Goal: Task Accomplishment & Management: Manage account settings

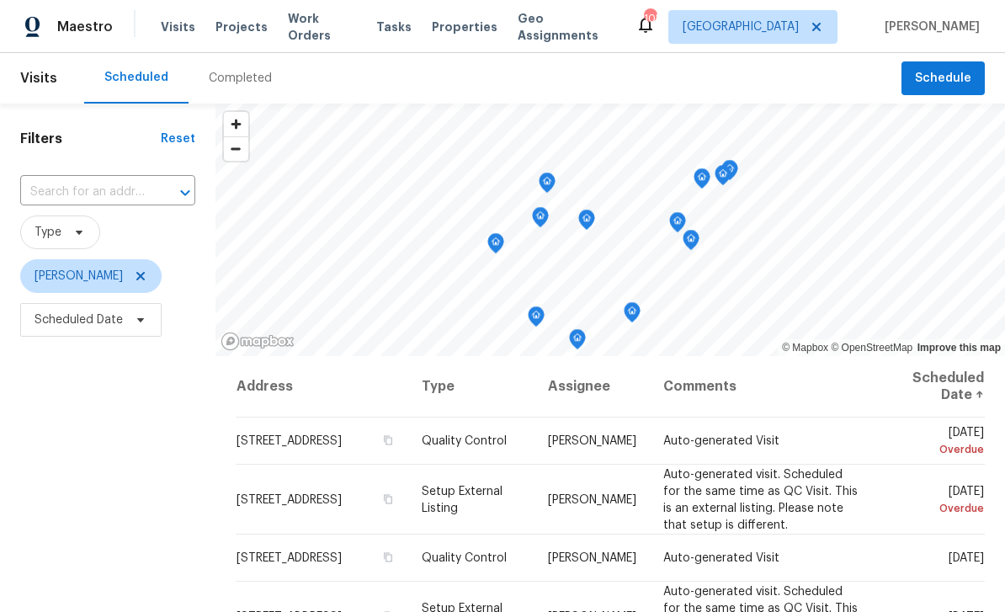
scroll to position [35, 0]
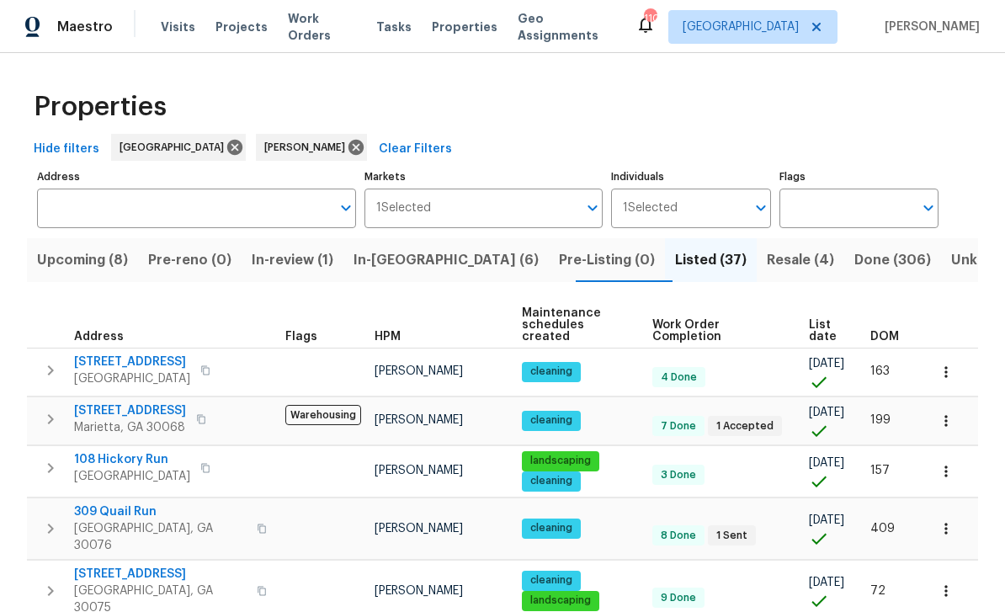
click at [407, 263] on span "In-reno (6)" at bounding box center [445, 260] width 185 height 24
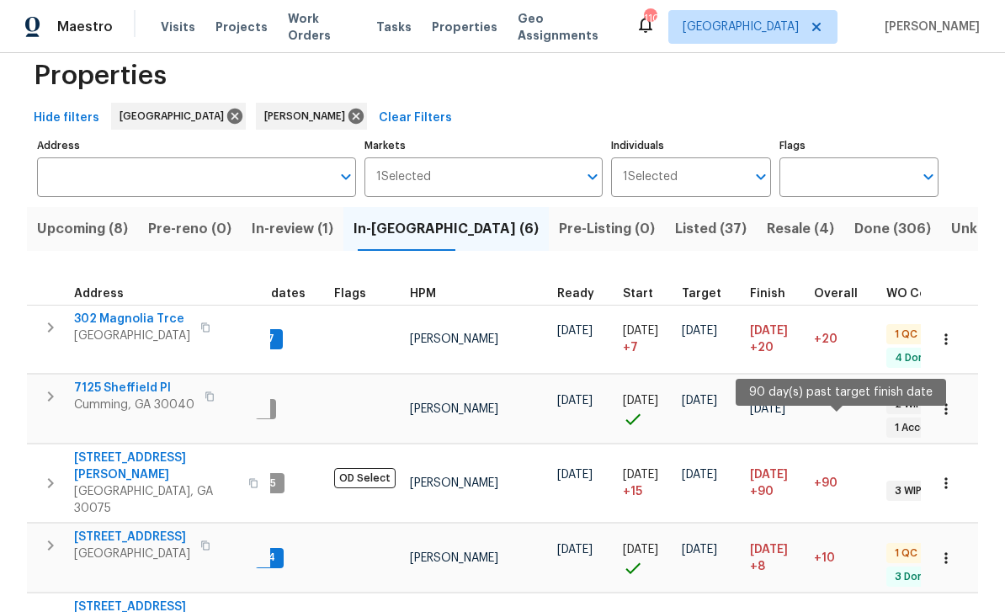
scroll to position [0, 5]
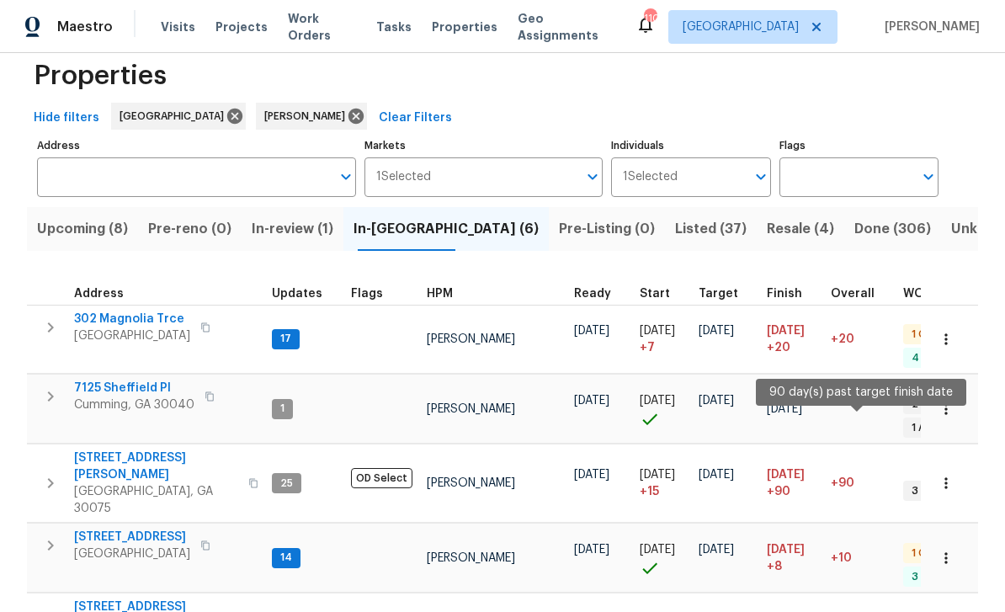
click at [108, 322] on span "302 Magnolia Trce" at bounding box center [132, 319] width 116 height 17
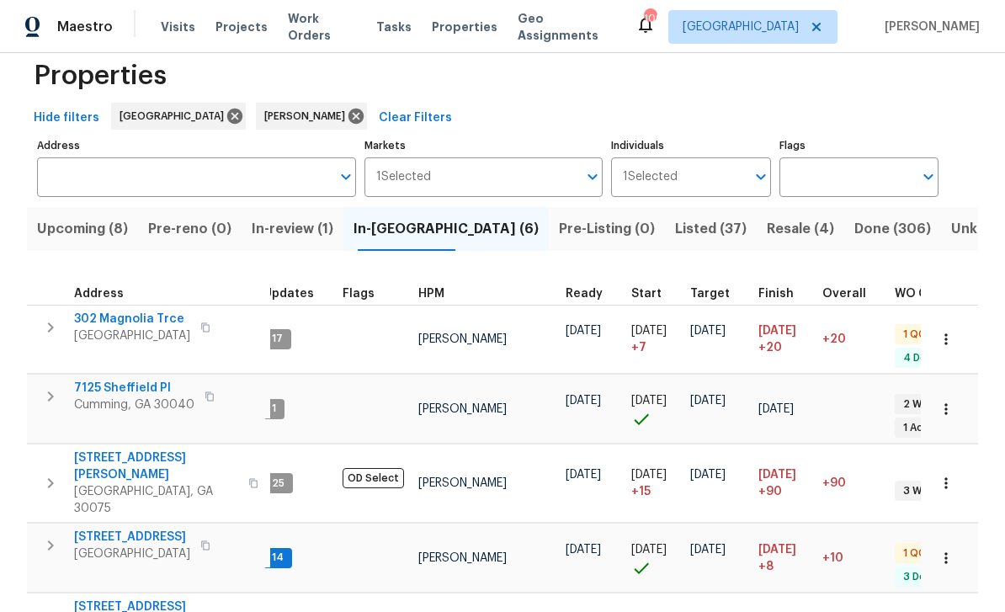
scroll to position [0, 8]
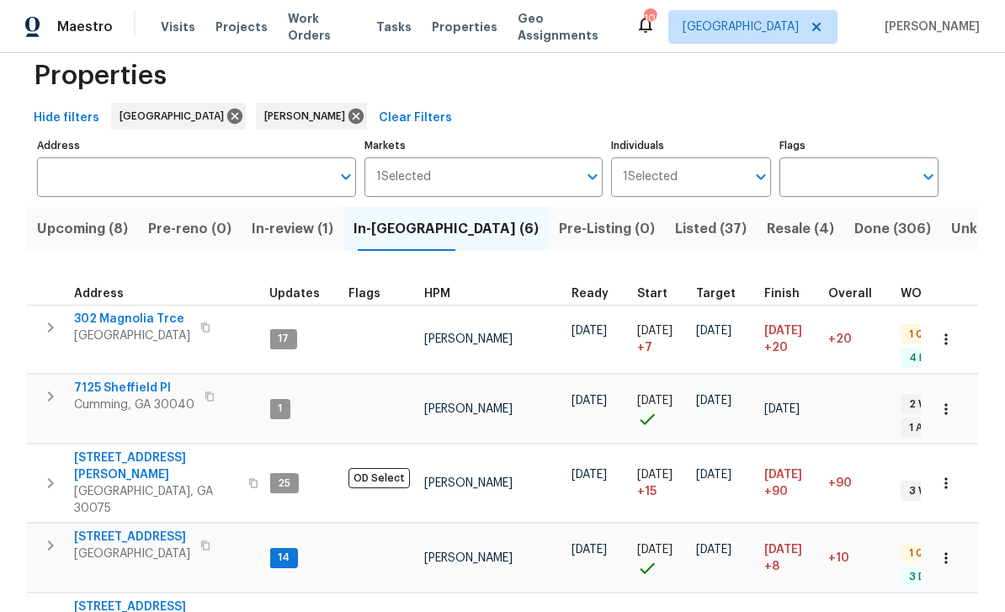
click at [106, 529] on span "144 Oak Haven Dr" at bounding box center [132, 537] width 116 height 17
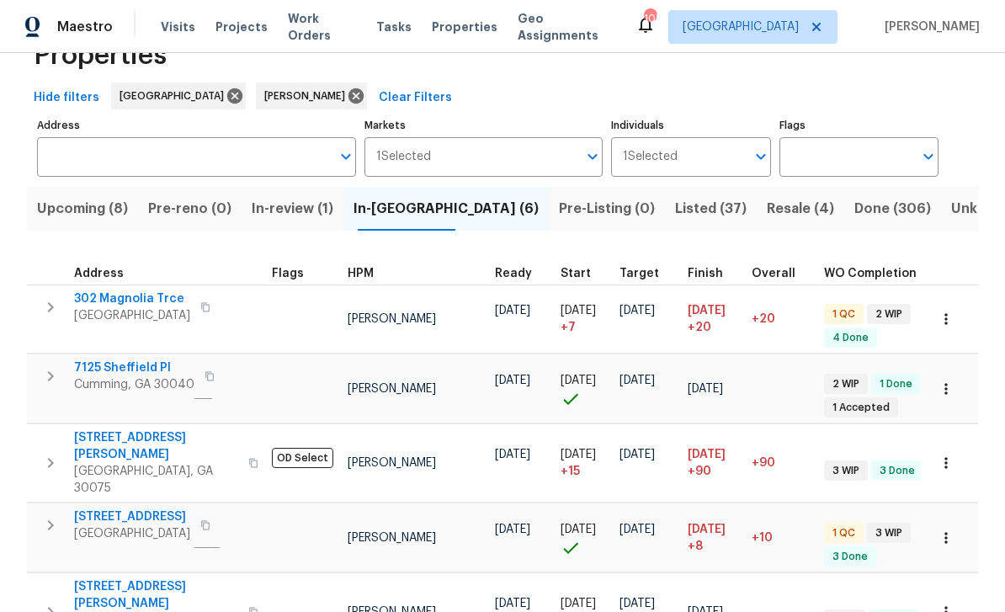
scroll to position [51, 0]
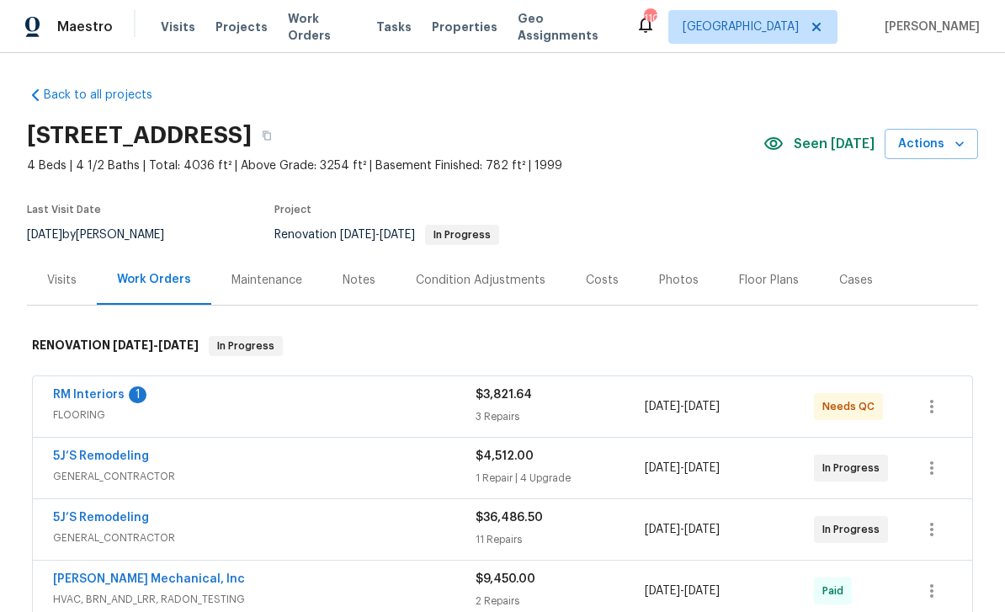
click at [78, 394] on link "RM Interiors" at bounding box center [89, 395] width 72 height 12
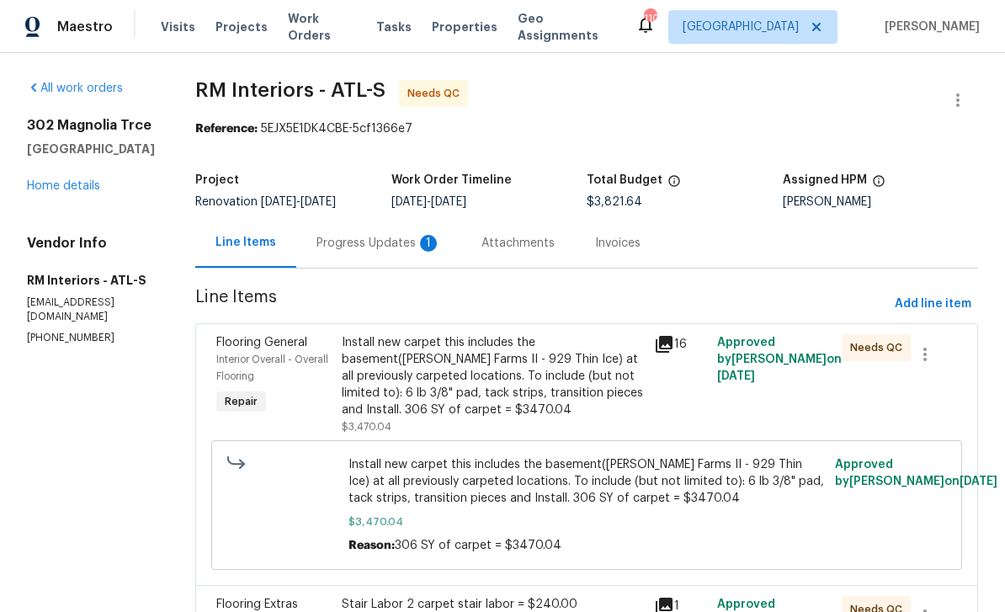
click at [350, 242] on div "Progress Updates 1" at bounding box center [378, 243] width 125 height 17
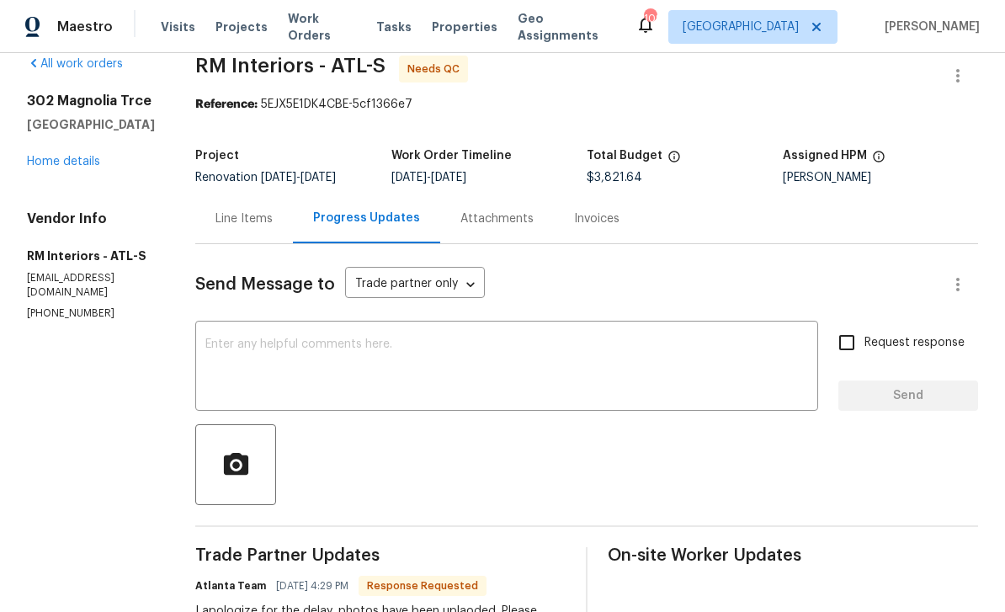
scroll to position [23, 0]
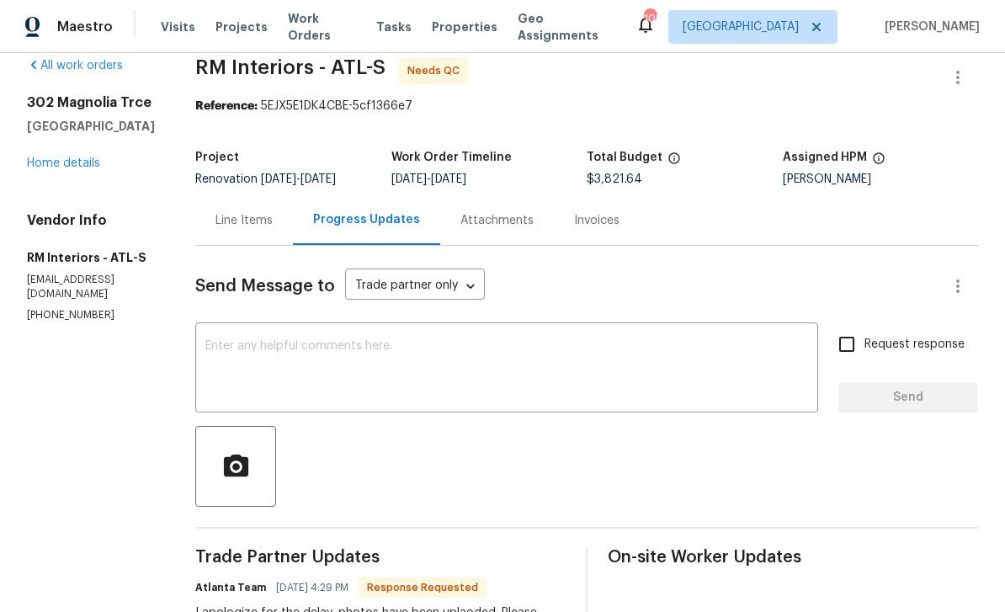
click at [224, 219] on div "Line Items" at bounding box center [243, 220] width 57 height 17
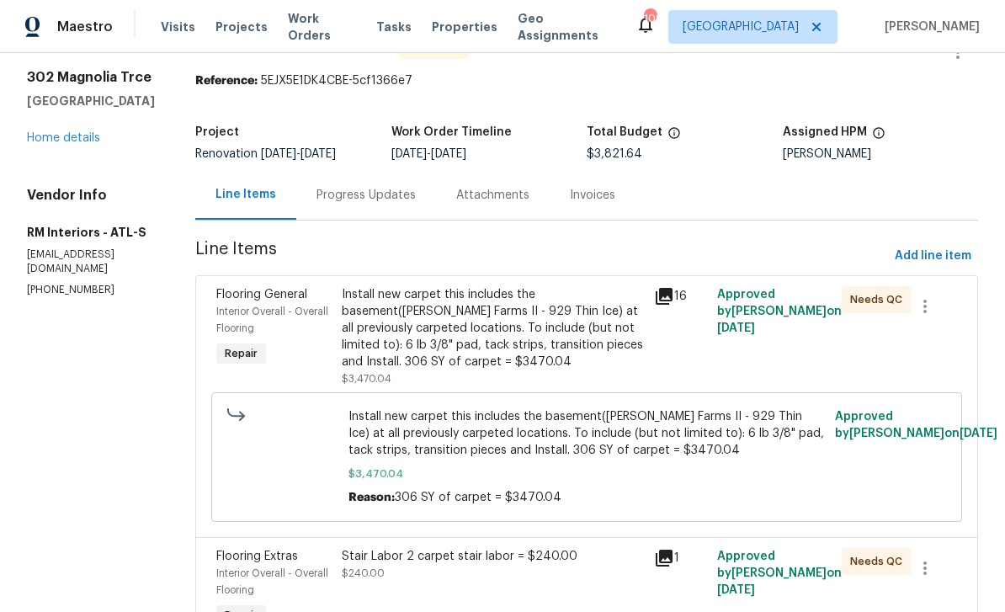
scroll to position [54, 0]
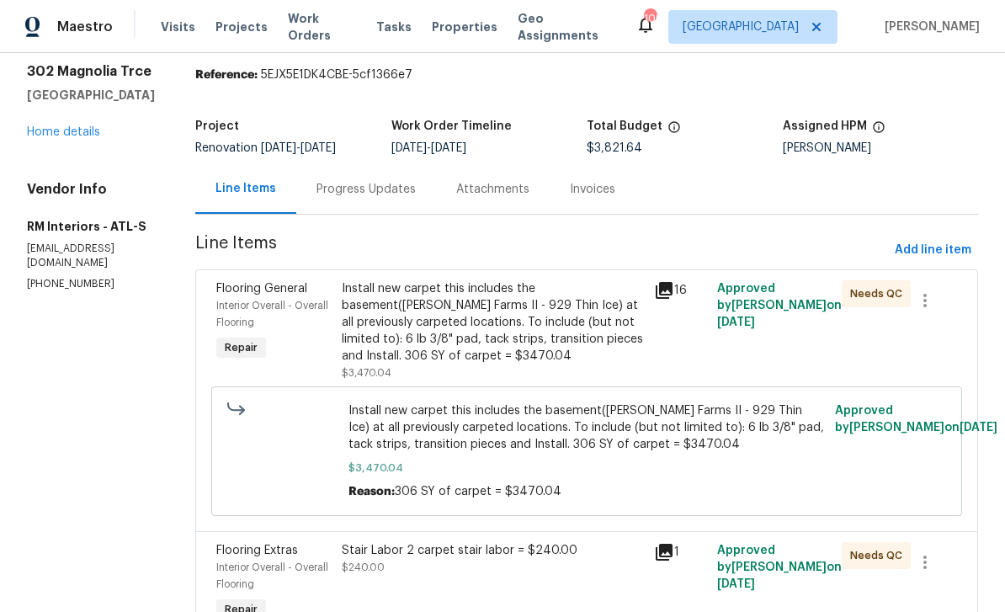
click at [238, 303] on span "Interior Overall - Overall Flooring" at bounding box center [272, 313] width 112 height 27
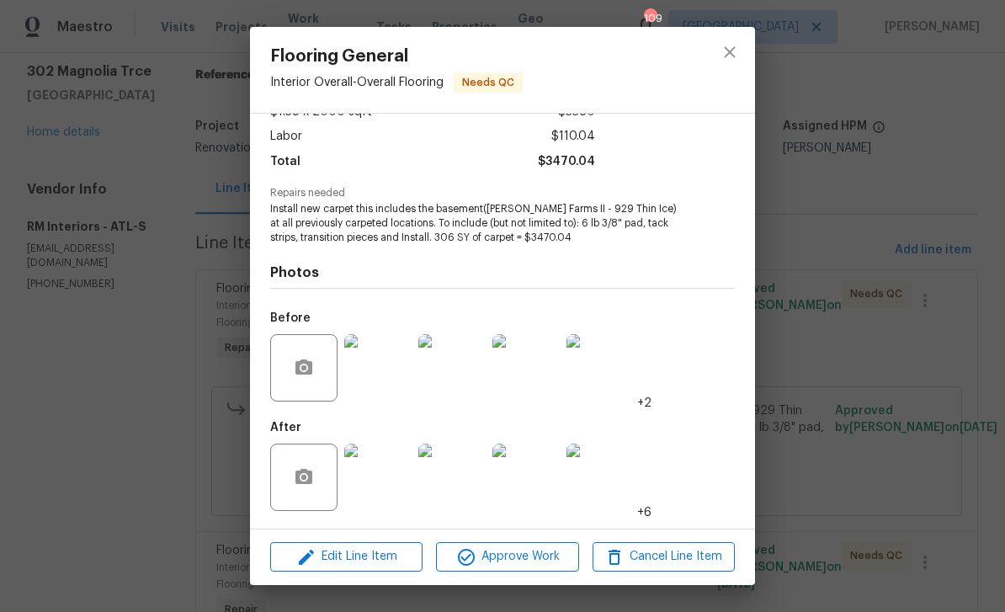
scroll to position [110, 0]
click at [530, 561] on span "Approve Work" at bounding box center [507, 556] width 132 height 21
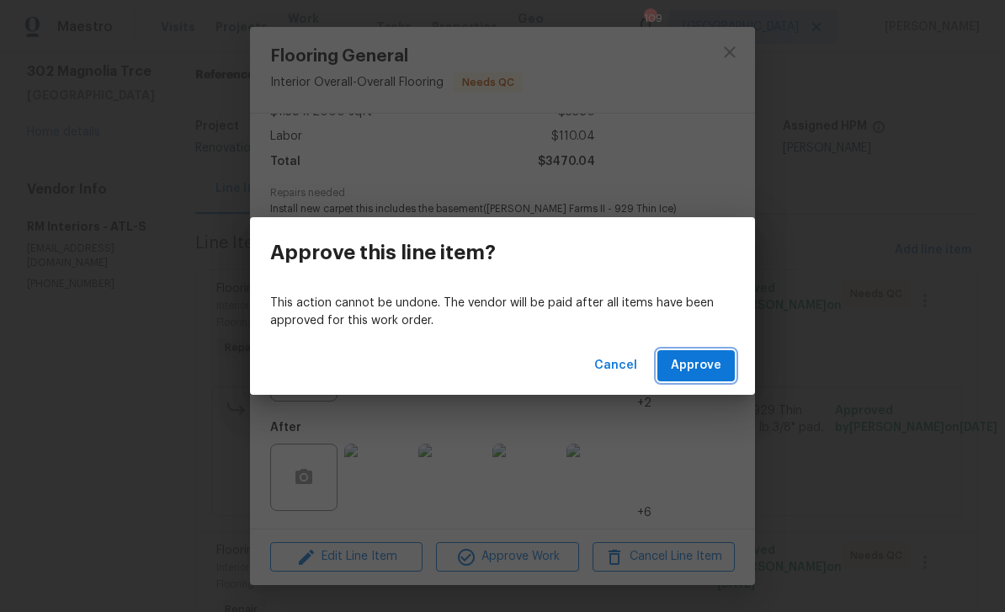
click at [704, 368] on span "Approve" at bounding box center [696, 365] width 50 height 21
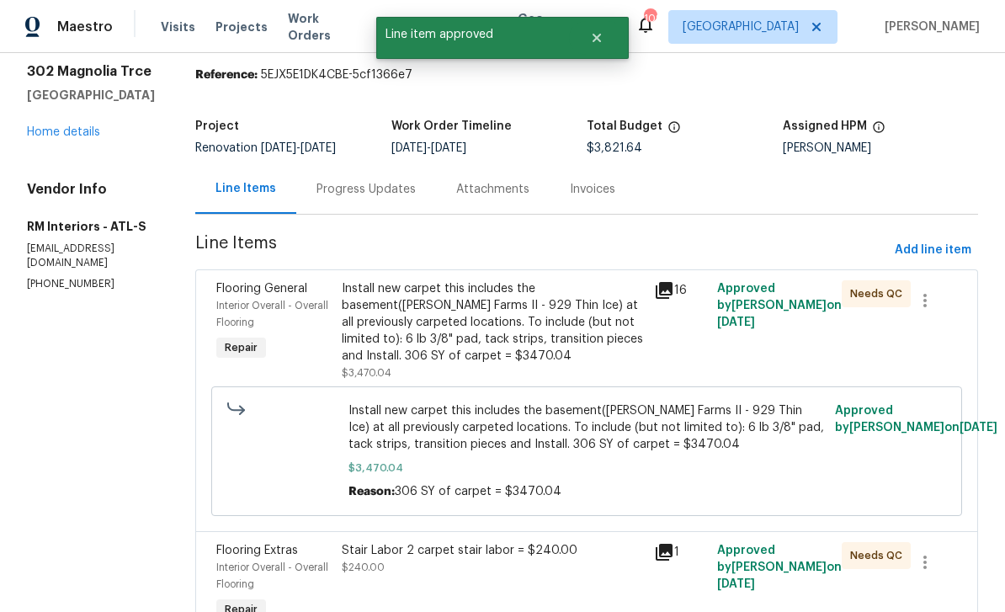
scroll to position [0, 0]
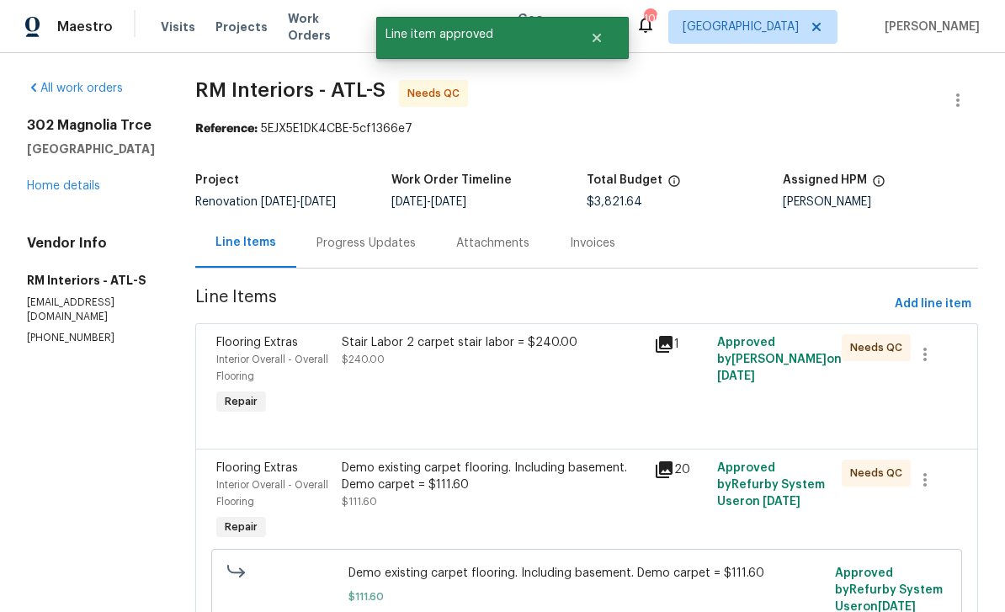
click at [242, 357] on span "Interior Overall - Overall Flooring" at bounding box center [272, 367] width 112 height 27
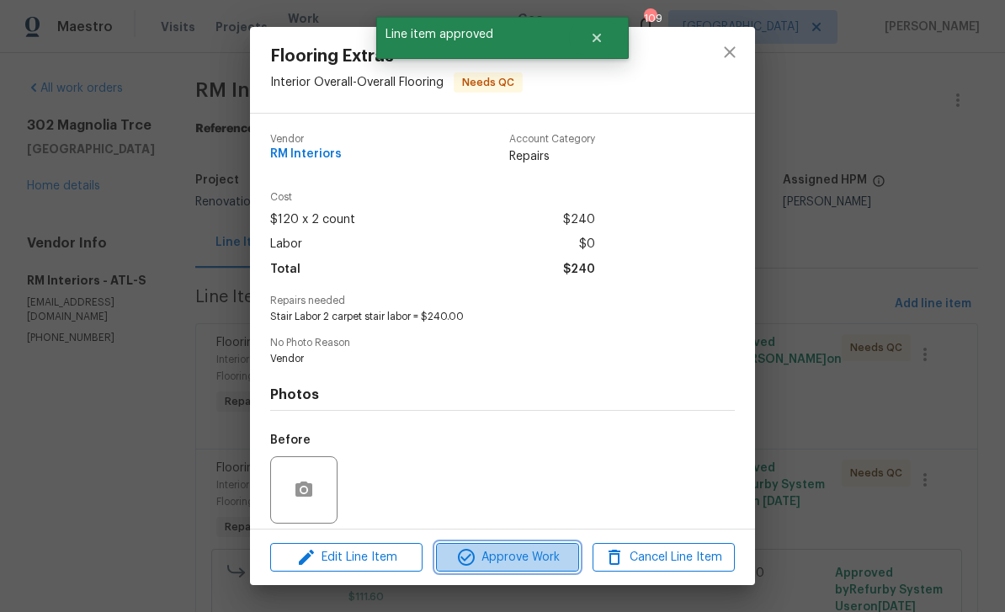
click at [542, 557] on span "Approve Work" at bounding box center [507, 557] width 132 height 21
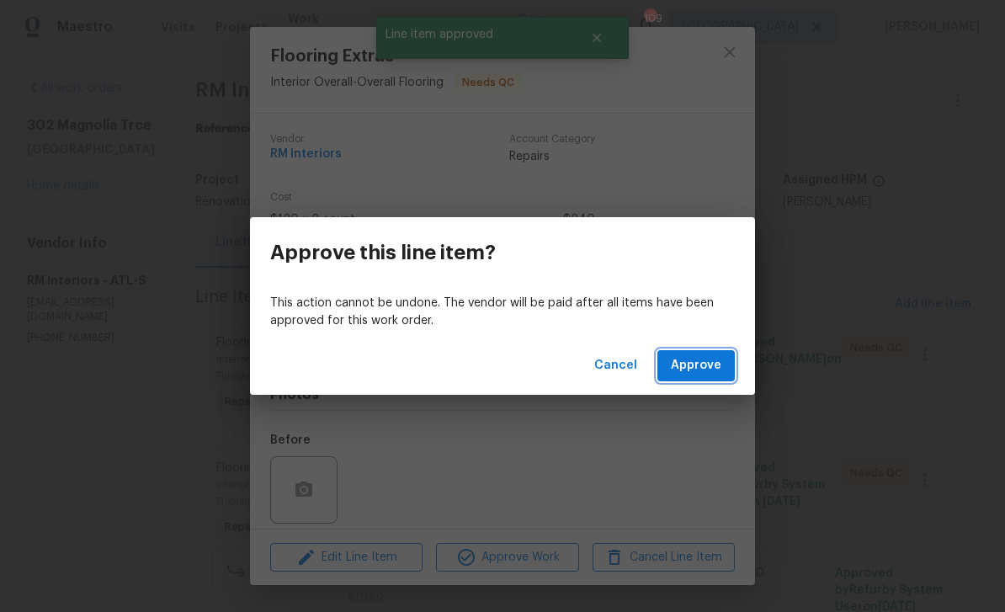
click at [715, 369] on span "Approve" at bounding box center [696, 365] width 50 height 21
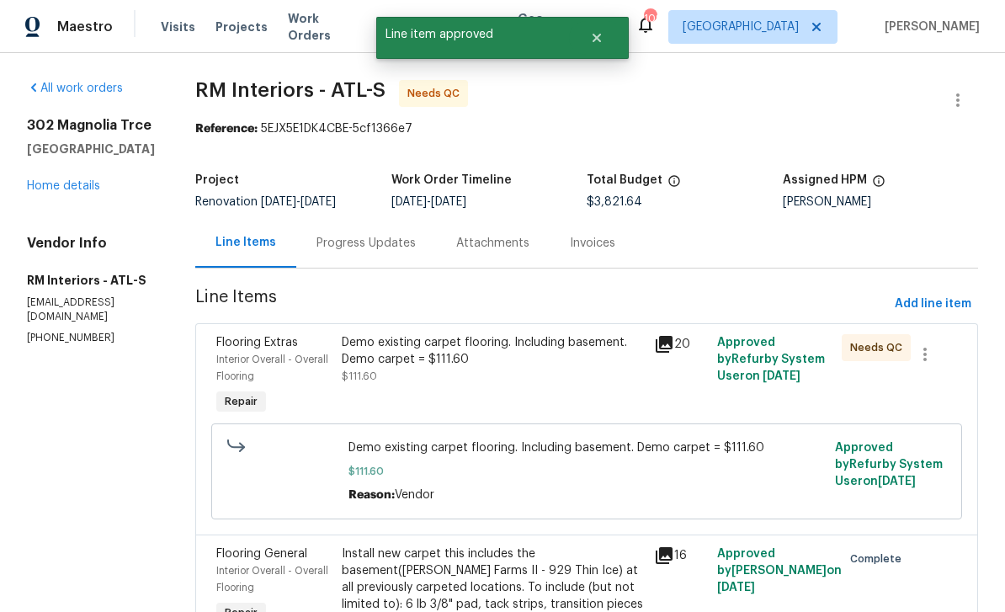
click at [234, 349] on div "Flooring Extras" at bounding box center [273, 342] width 115 height 17
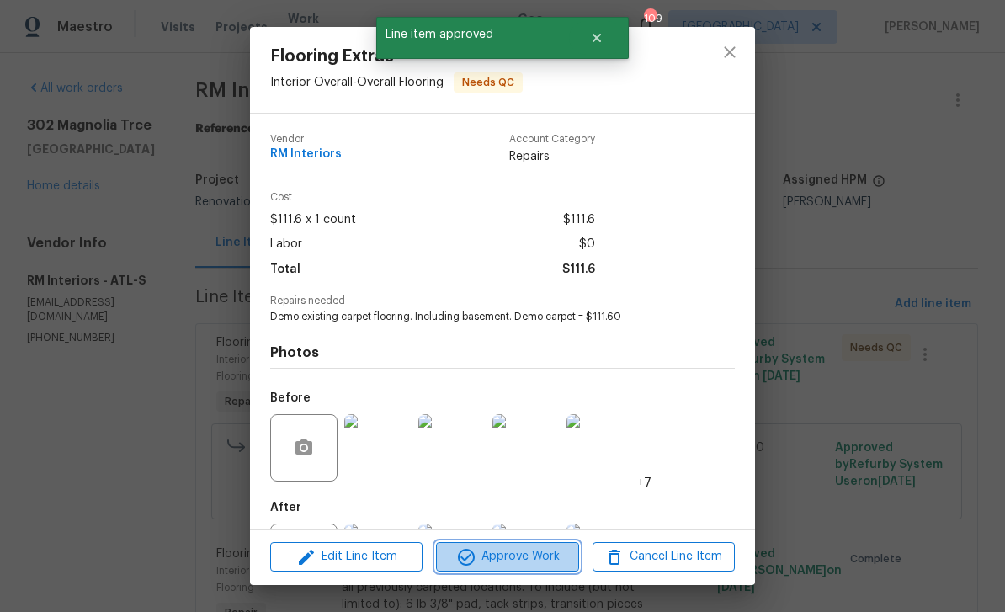
click at [548, 555] on span "Approve Work" at bounding box center [507, 556] width 132 height 21
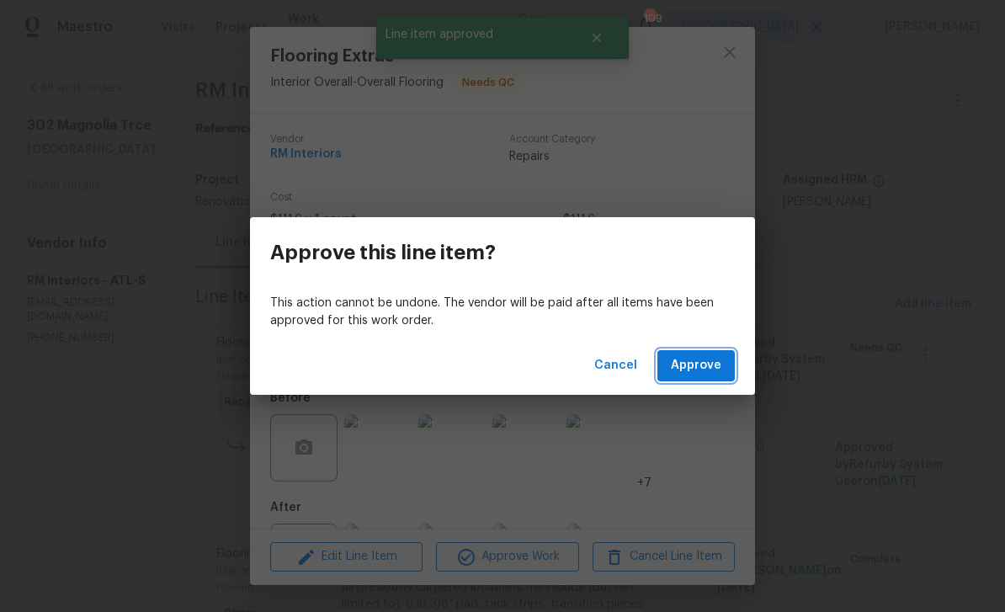
click at [712, 368] on span "Approve" at bounding box center [696, 365] width 50 height 21
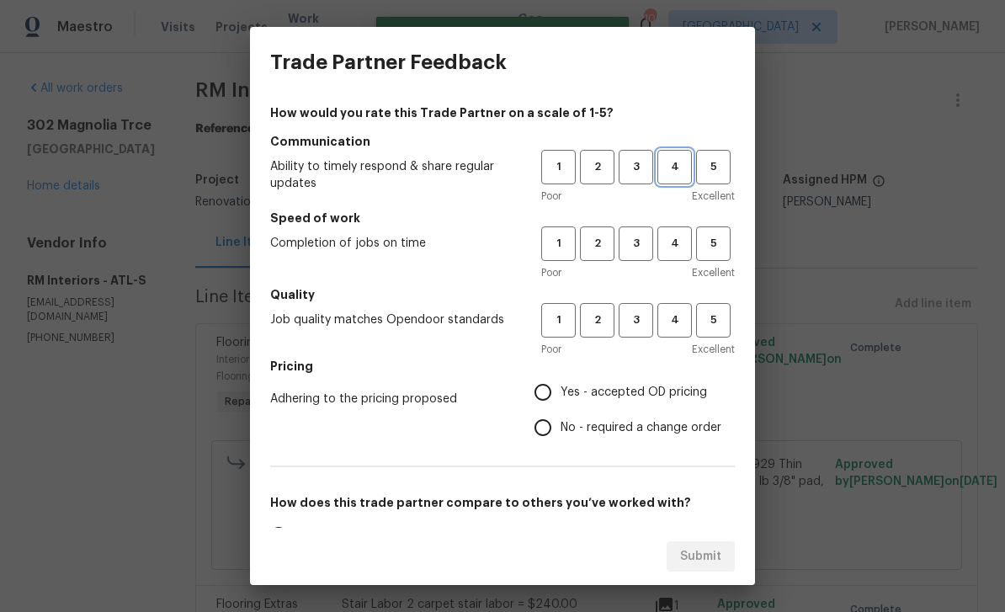
click at [679, 164] on span "4" at bounding box center [674, 166] width 31 height 19
click at [679, 240] on span "4" at bounding box center [674, 243] width 31 height 19
click at [686, 304] on button "4" at bounding box center [674, 320] width 35 height 35
click at [560, 380] on label "Yes - accepted OD pricing" at bounding box center [623, 392] width 196 height 35
click at [560, 380] on input "Yes - accepted OD pricing" at bounding box center [542, 392] width 35 height 35
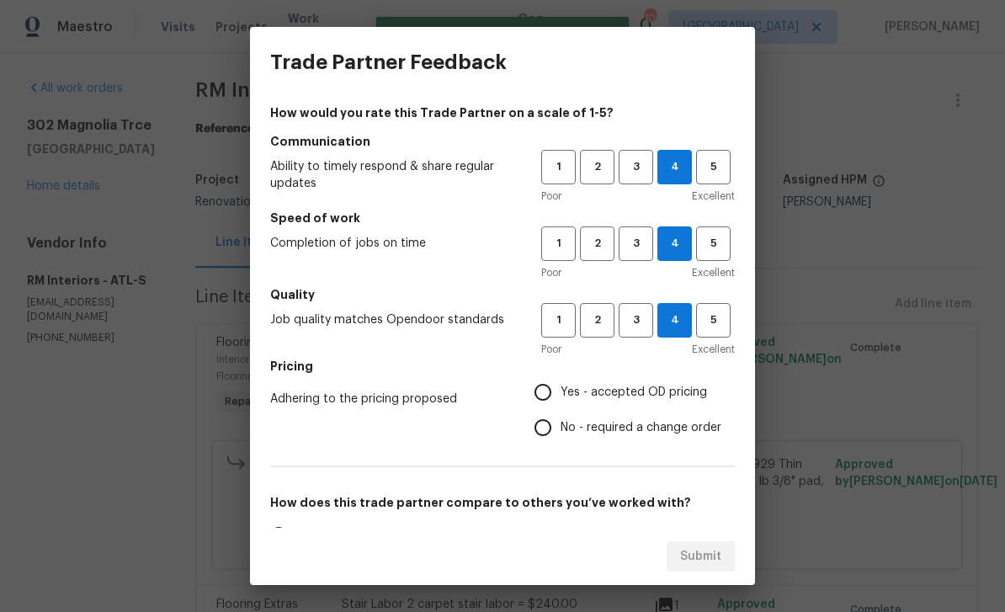
radio input "true"
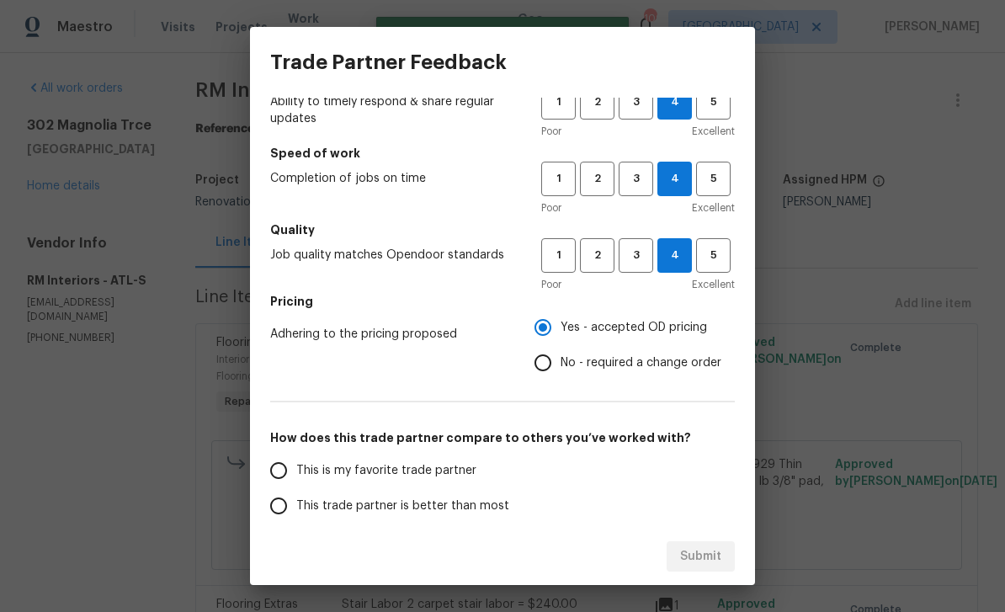
scroll to position [66, 0]
click at [275, 461] on input "This is my favorite trade partner" at bounding box center [278, 469] width 35 height 35
click at [718, 556] on span "Submit" at bounding box center [700, 556] width 41 height 21
radio input "true"
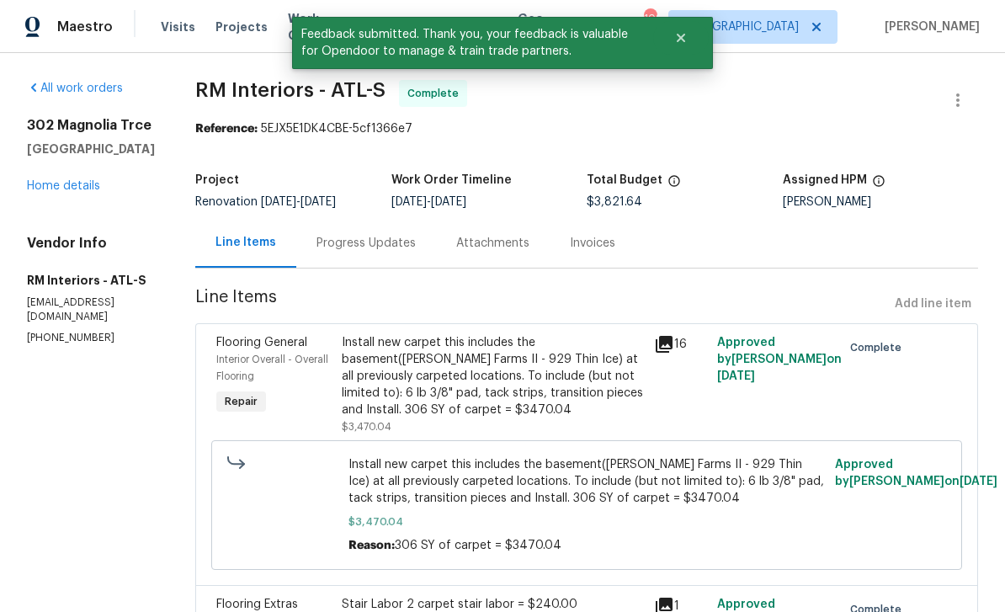
scroll to position [0, 0]
click at [68, 192] on link "Home details" at bounding box center [63, 186] width 73 height 12
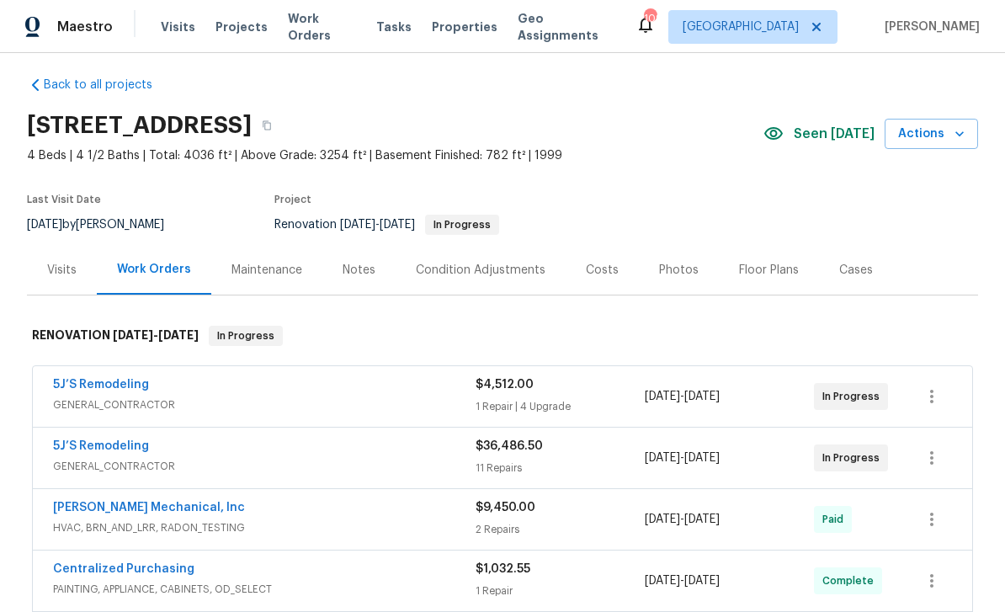
scroll to position [9, 0]
click at [365, 269] on div "Notes" at bounding box center [359, 271] width 33 height 17
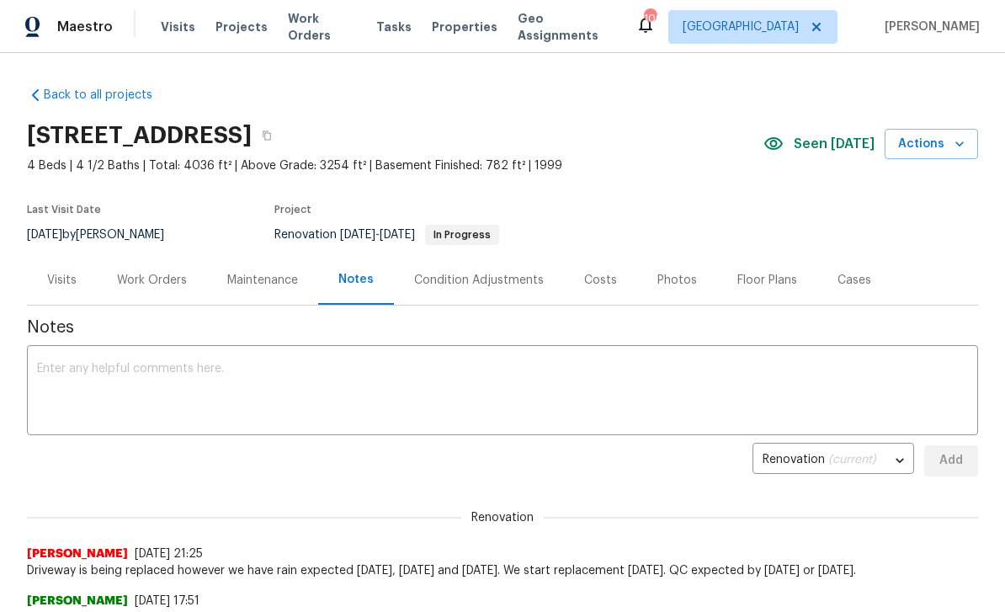
click at [63, 357] on div "x ​" at bounding box center [502, 392] width 951 height 86
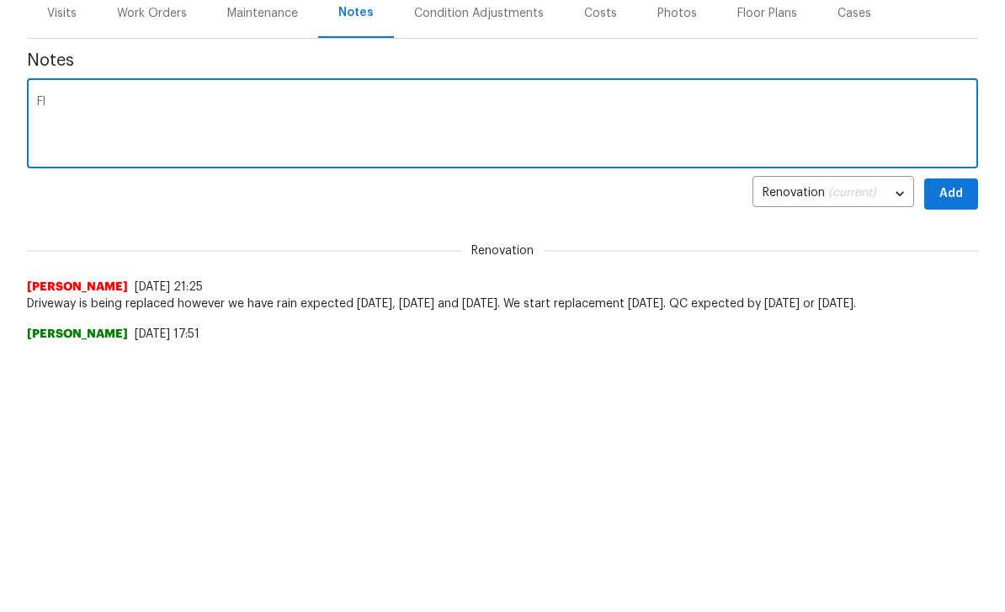
type textarea "F"
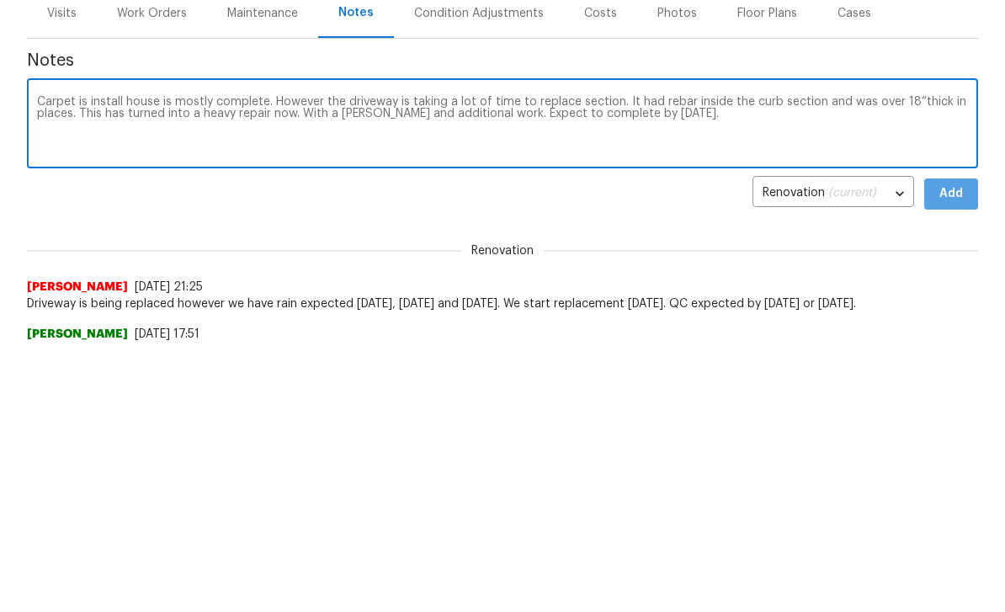
type textarea "Carpet is install house is mostly complete. However the driveway is taking a lo…"
click at [955, 450] on span "Add" at bounding box center [951, 460] width 27 height 21
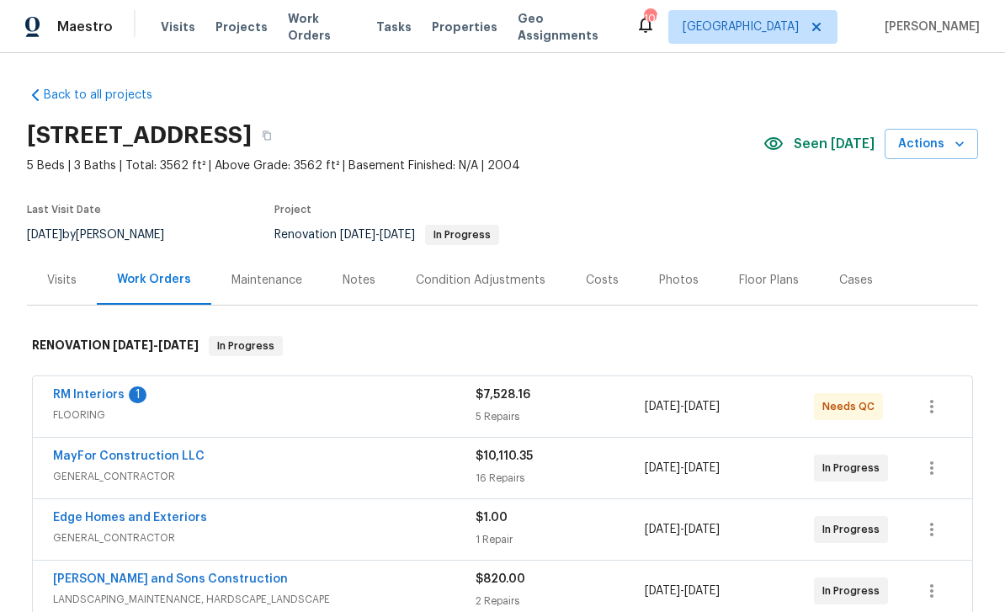
click at [79, 400] on link "RM Interiors" at bounding box center [89, 395] width 72 height 12
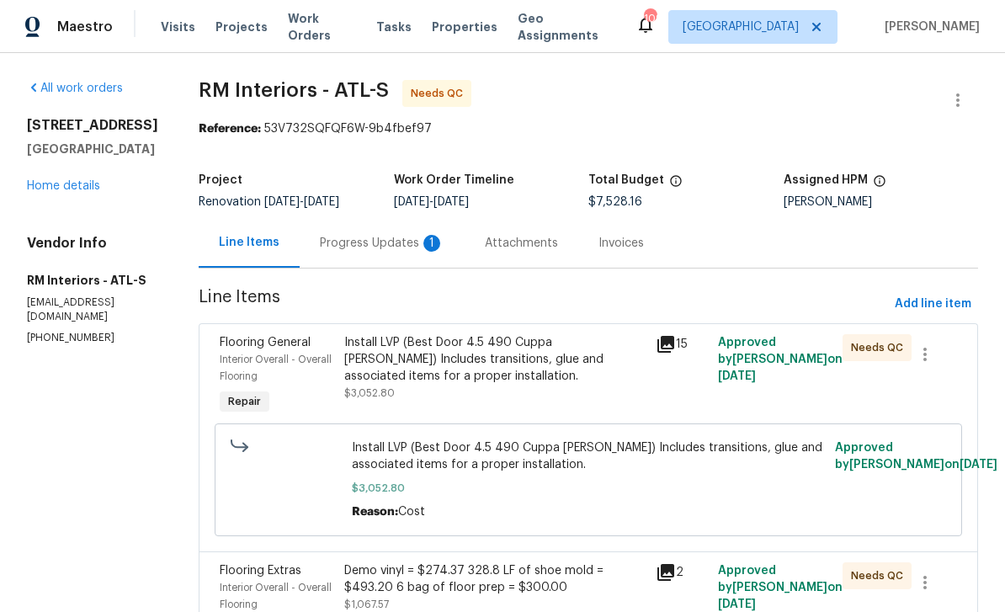
click at [348, 243] on div "Progress Updates 1" at bounding box center [382, 243] width 125 height 17
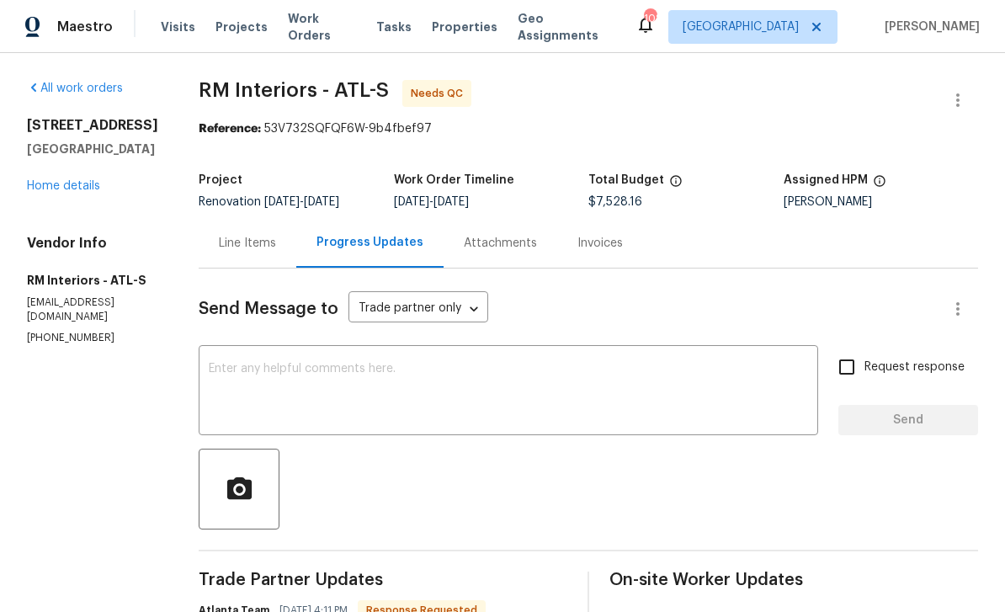
click at [231, 241] on div "Line Items" at bounding box center [247, 243] width 57 height 17
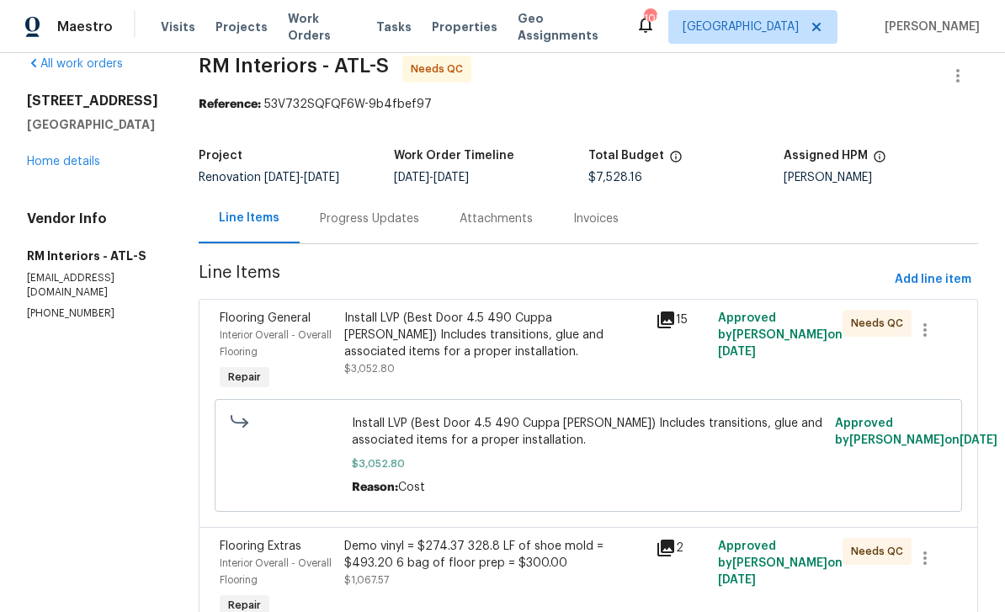
scroll to position [49, 0]
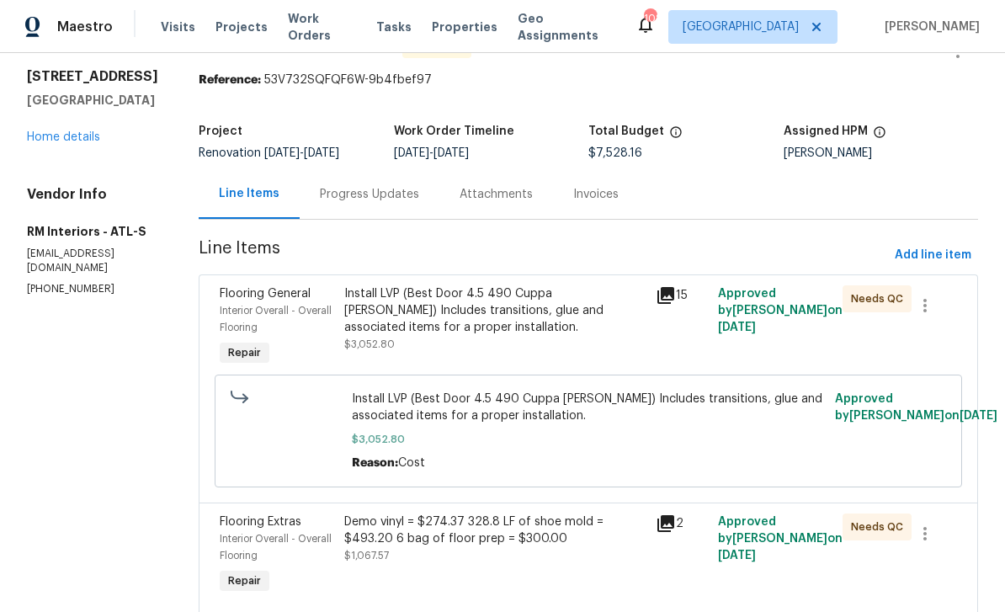
click at [249, 308] on span "Interior Overall - Overall Flooring" at bounding box center [276, 319] width 112 height 27
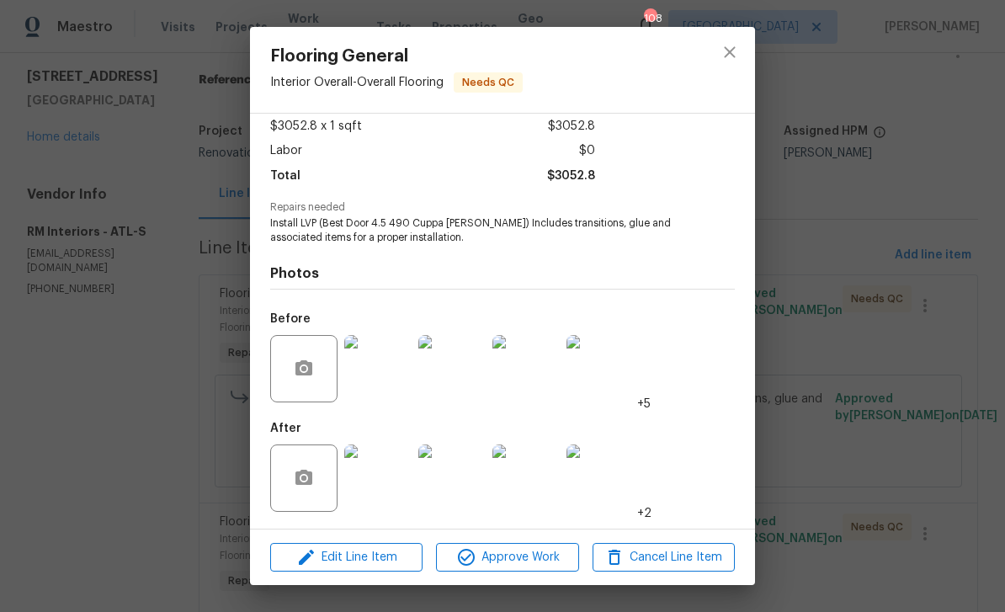
scroll to position [97, 0]
click at [377, 481] on img at bounding box center [377, 477] width 67 height 67
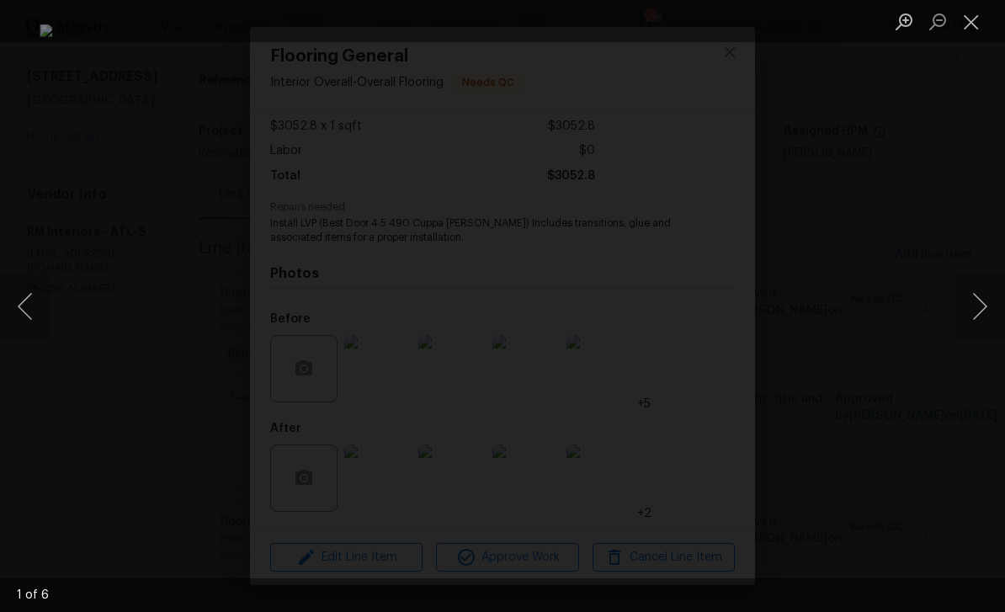
click at [973, 307] on button "Next image" at bounding box center [979, 306] width 50 height 67
click at [980, 311] on button "Next image" at bounding box center [979, 306] width 50 height 67
click at [981, 312] on button "Next image" at bounding box center [979, 306] width 50 height 67
click at [981, 316] on button "Next image" at bounding box center [979, 306] width 50 height 67
click at [984, 316] on button "Next image" at bounding box center [979, 306] width 50 height 67
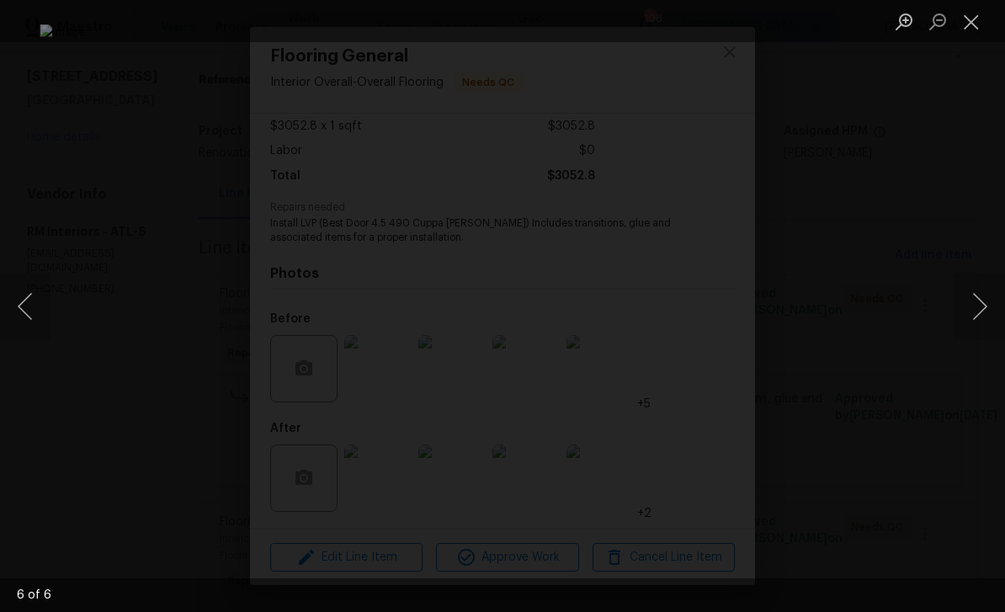
click at [985, 315] on button "Next image" at bounding box center [979, 306] width 50 height 67
click at [986, 316] on button "Next image" at bounding box center [979, 306] width 50 height 67
click at [983, 25] on button "Close lightbox" at bounding box center [971, 21] width 34 height 29
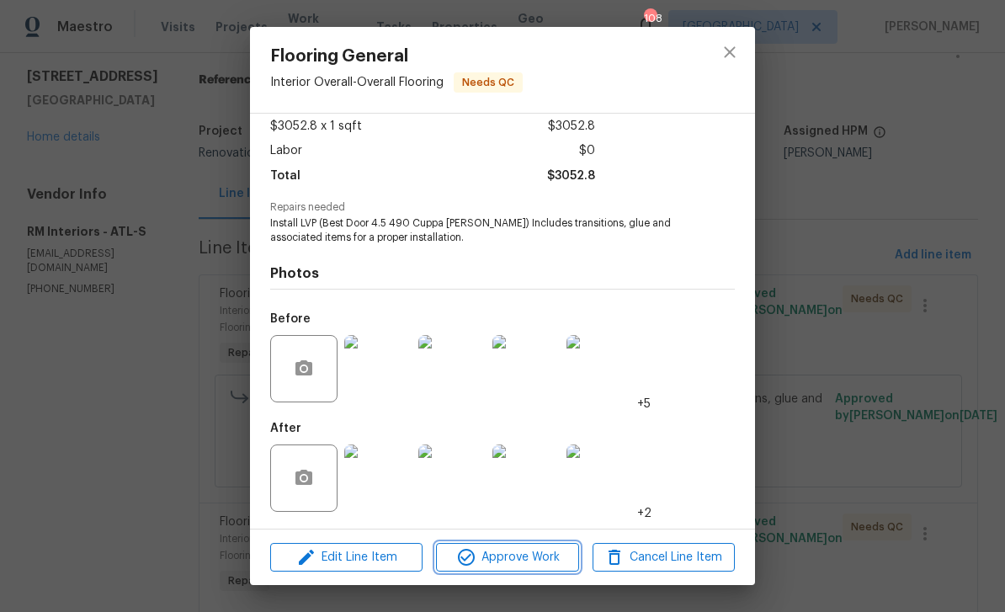
click at [545, 560] on span "Approve Work" at bounding box center [507, 557] width 132 height 21
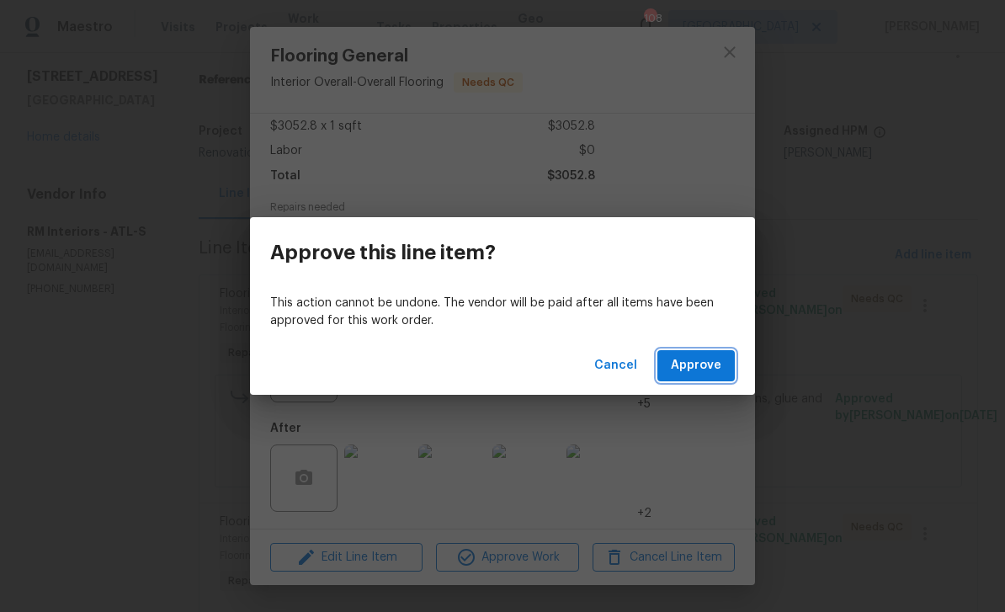
click at [710, 369] on span "Approve" at bounding box center [696, 365] width 50 height 21
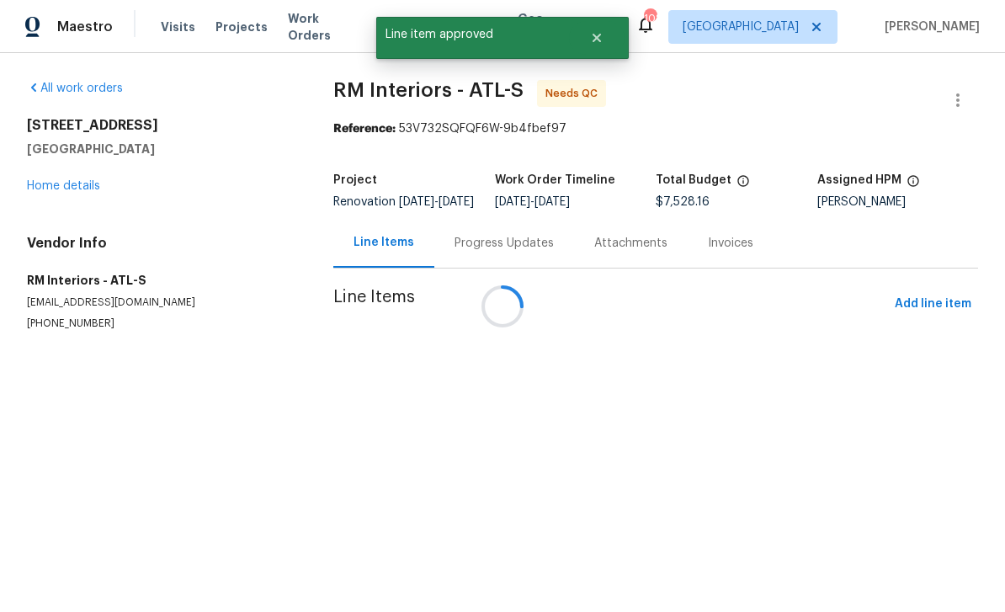
scroll to position [0, 0]
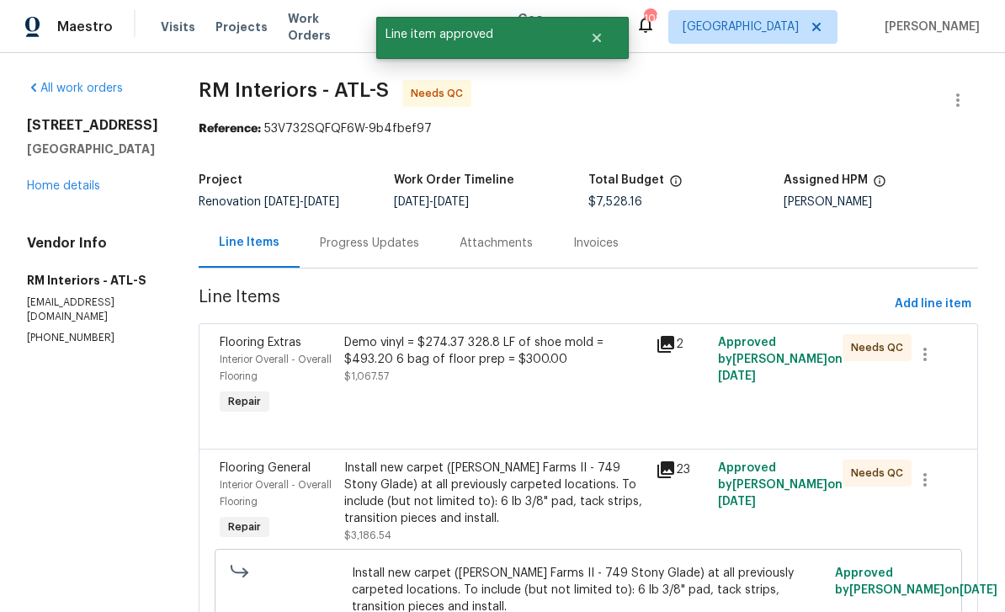
click at [244, 349] on div "Flooring Extras" at bounding box center [277, 342] width 114 height 17
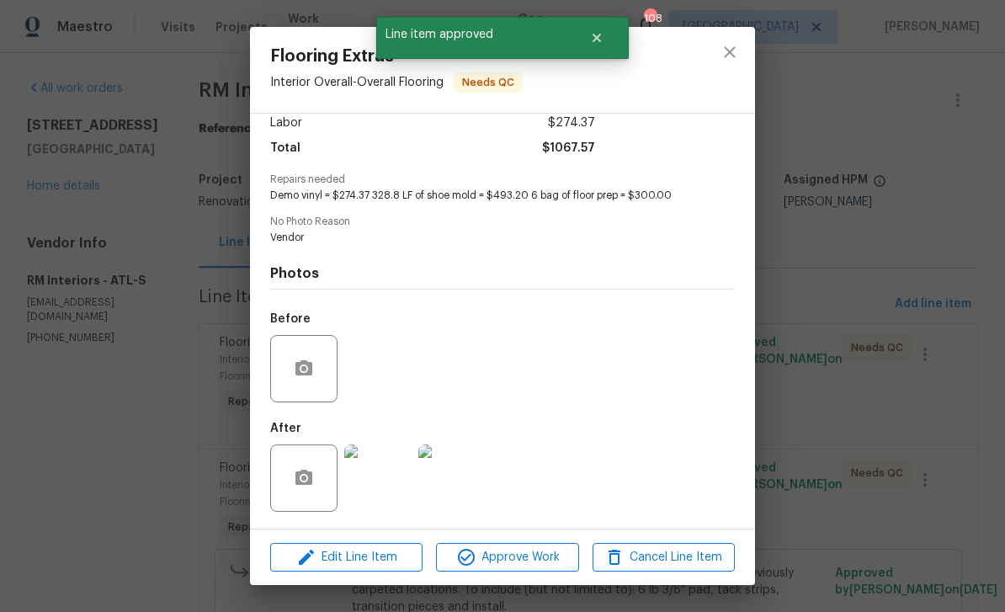
scroll to position [126, 0]
click at [542, 564] on span "Approve Work" at bounding box center [507, 557] width 132 height 21
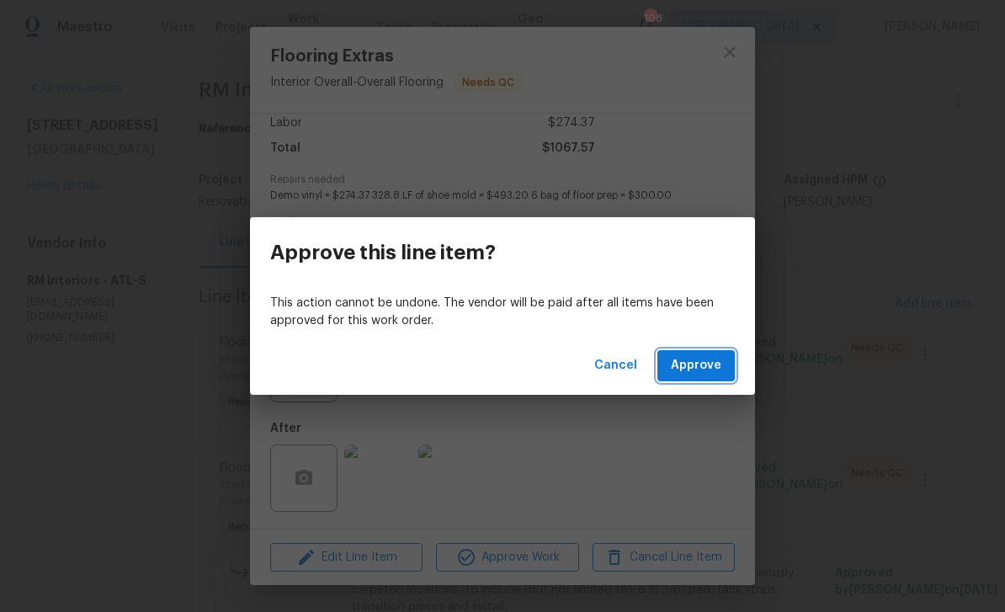
click at [714, 362] on span "Approve" at bounding box center [696, 365] width 50 height 21
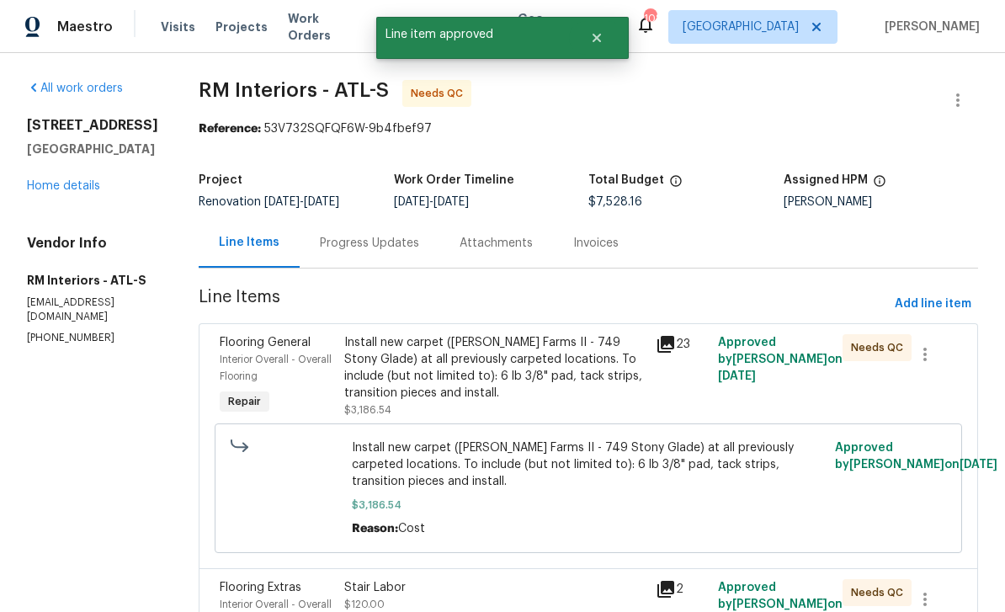
click at [242, 354] on span "Interior Overall - Overall Flooring" at bounding box center [276, 367] width 112 height 27
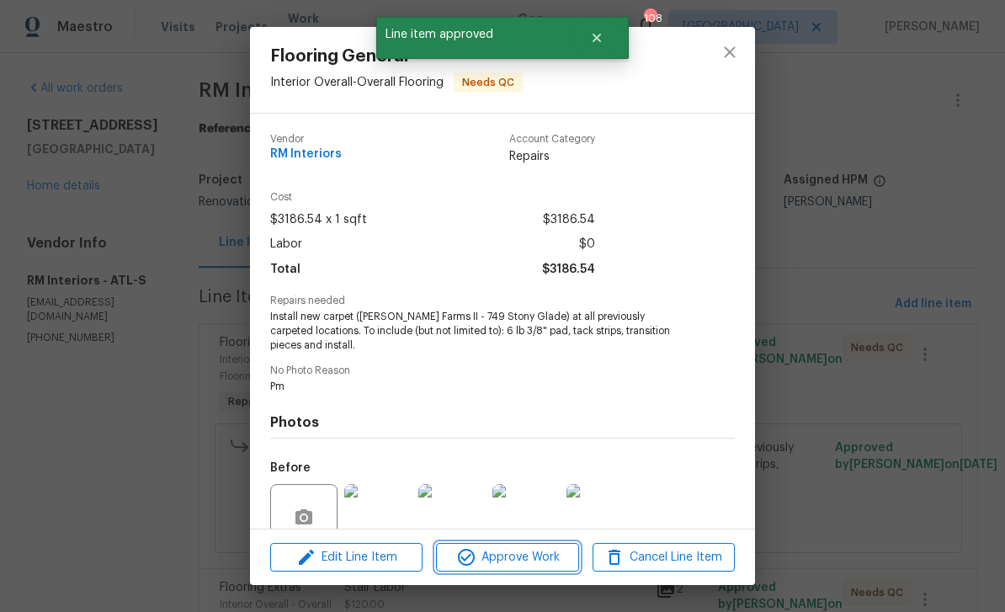
click at [540, 562] on span "Approve Work" at bounding box center [507, 557] width 132 height 21
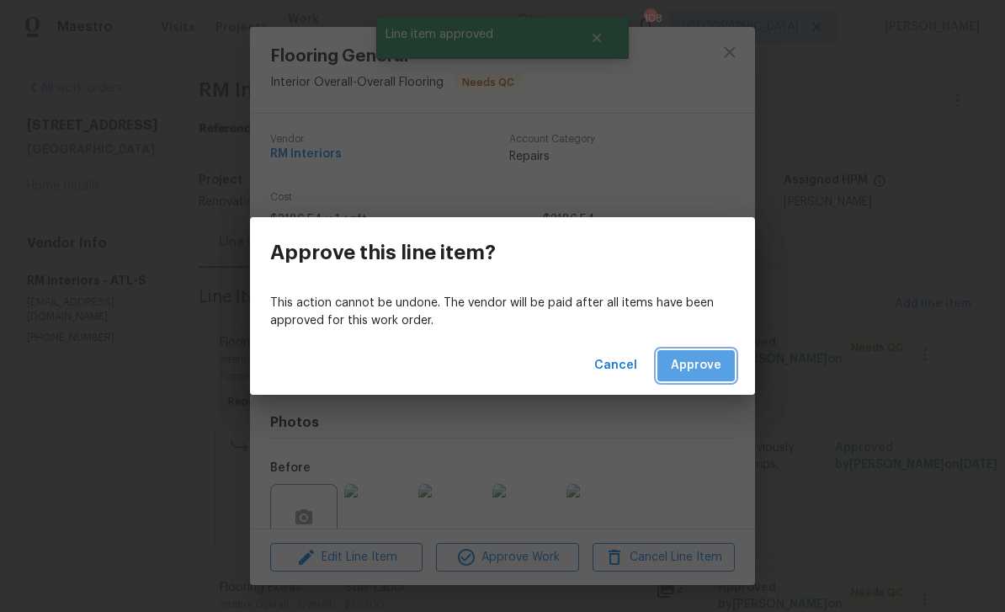
click at [704, 363] on span "Approve" at bounding box center [696, 365] width 50 height 21
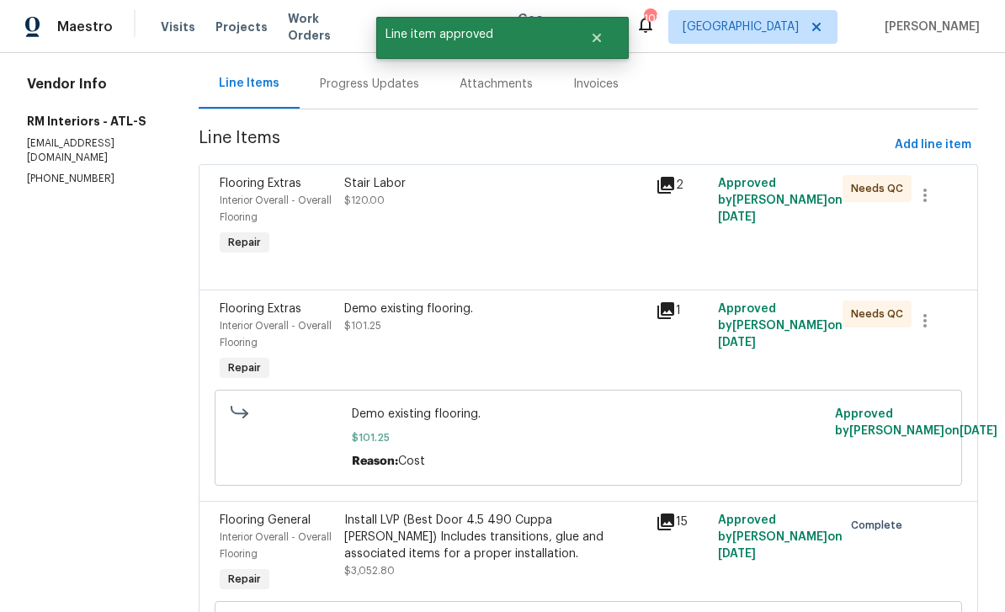
scroll to position [152, 0]
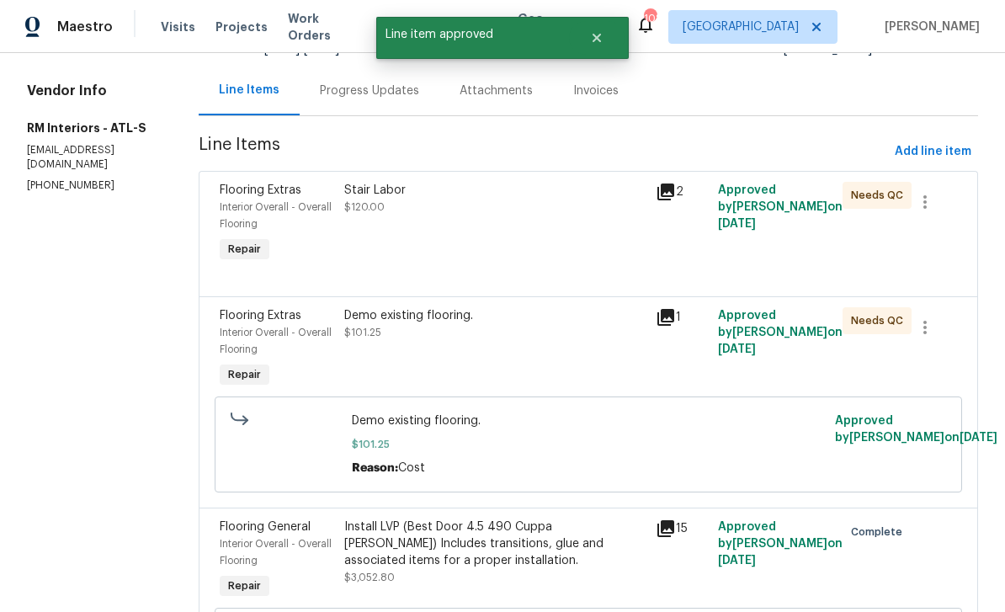
click at [253, 204] on span "Interior Overall - Overall Flooring" at bounding box center [276, 215] width 112 height 27
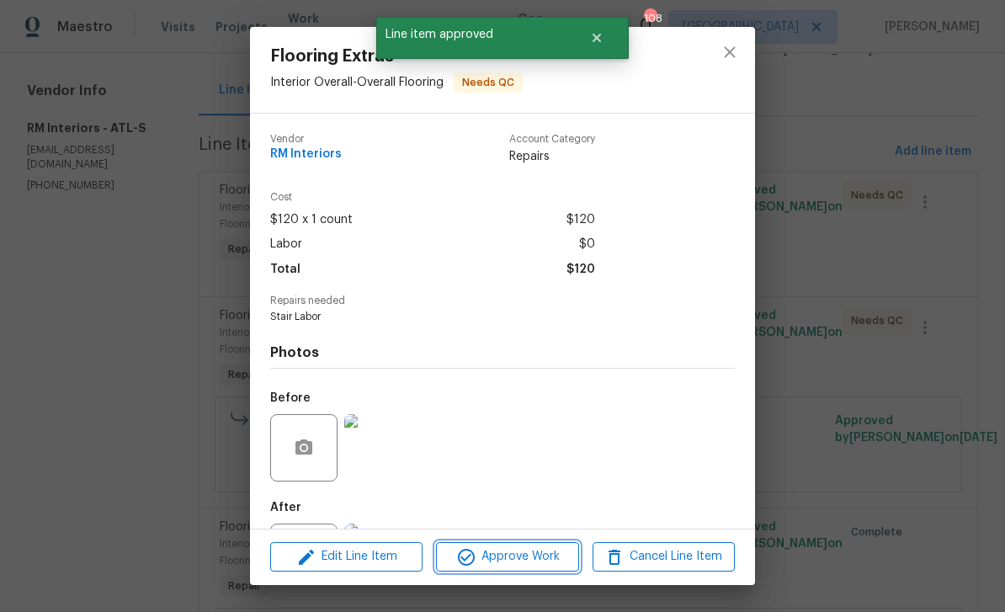
click at [539, 561] on span "Approve Work" at bounding box center [507, 556] width 132 height 21
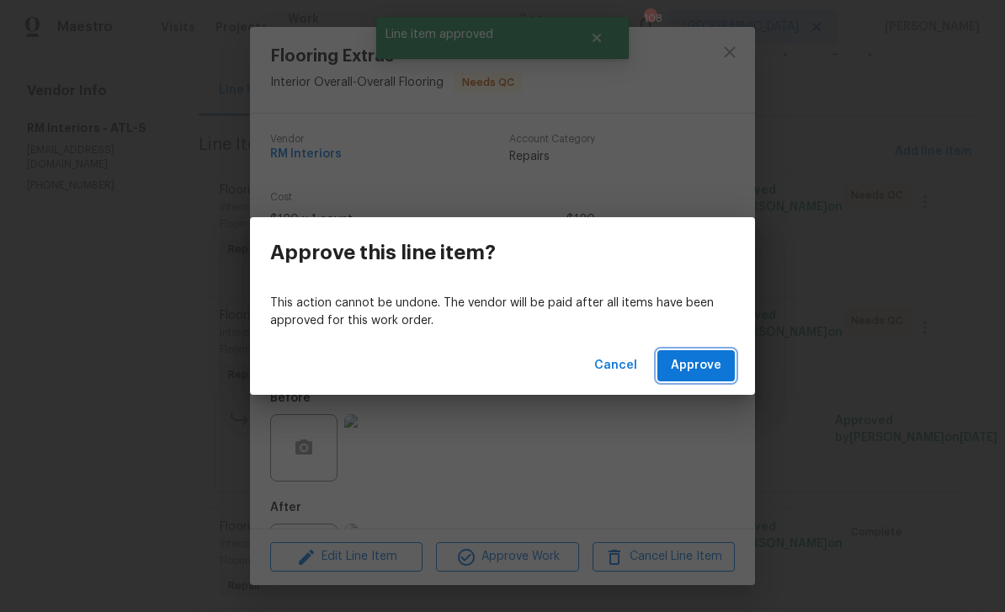
click at [709, 366] on span "Approve" at bounding box center [696, 365] width 50 height 21
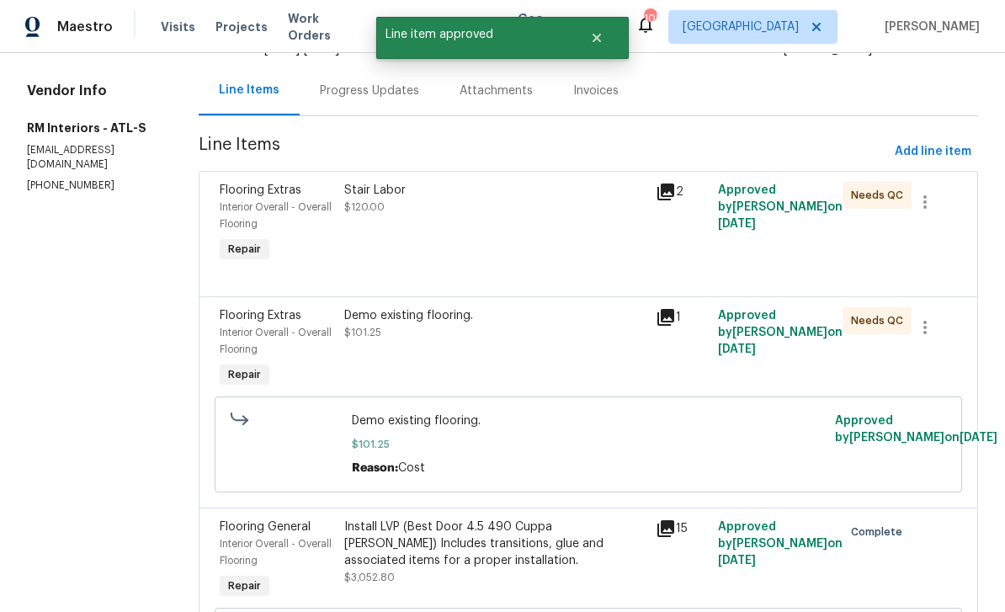
scroll to position [0, 0]
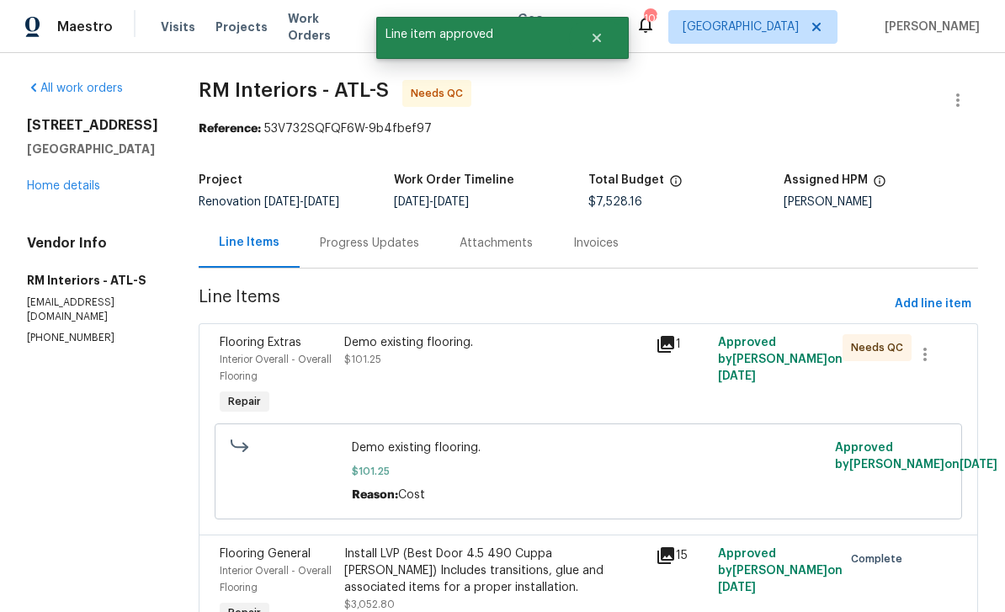
click at [242, 352] on div "Interior Overall - Overall Flooring" at bounding box center [277, 368] width 114 height 34
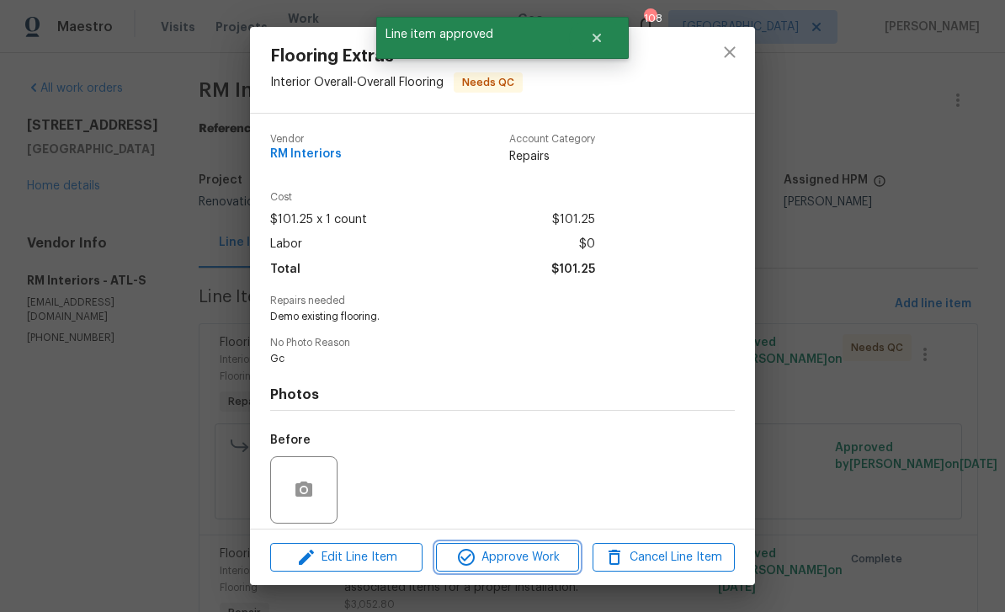
click at [538, 555] on span "Approve Work" at bounding box center [507, 557] width 132 height 21
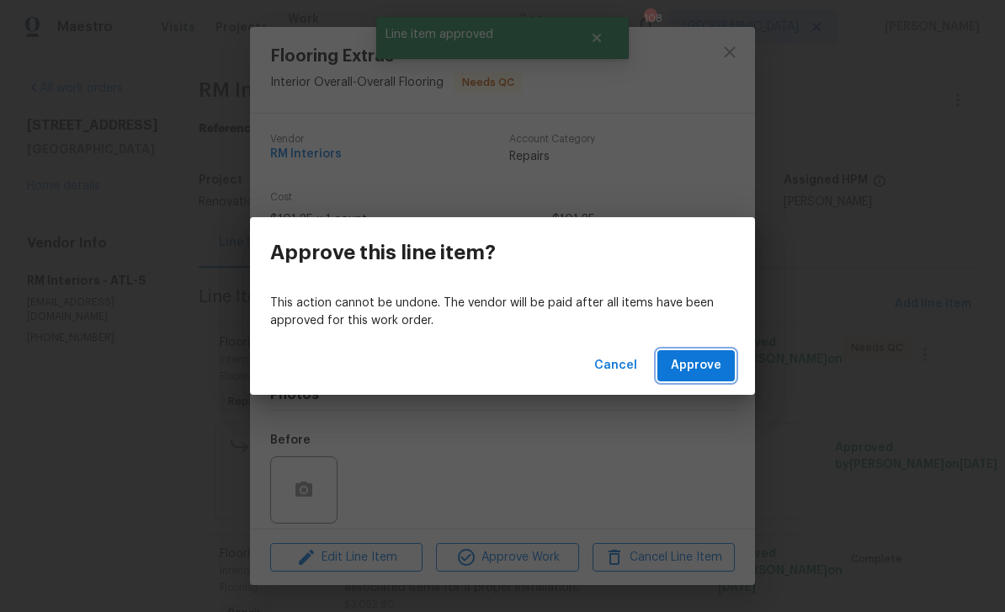
click at [719, 369] on span "Approve" at bounding box center [696, 365] width 50 height 21
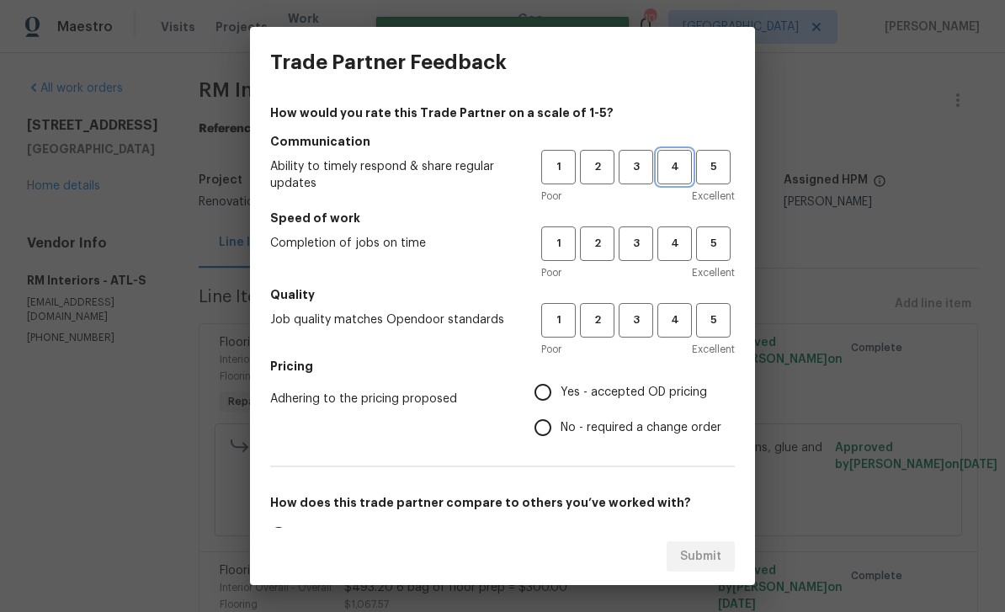
click at [677, 167] on span "4" at bounding box center [674, 166] width 31 height 19
click at [677, 246] on span "4" at bounding box center [674, 243] width 31 height 19
click at [683, 321] on span "4" at bounding box center [674, 320] width 31 height 19
click at [550, 392] on input "Yes - accepted OD pricing" at bounding box center [542, 392] width 35 height 35
radio input "true"
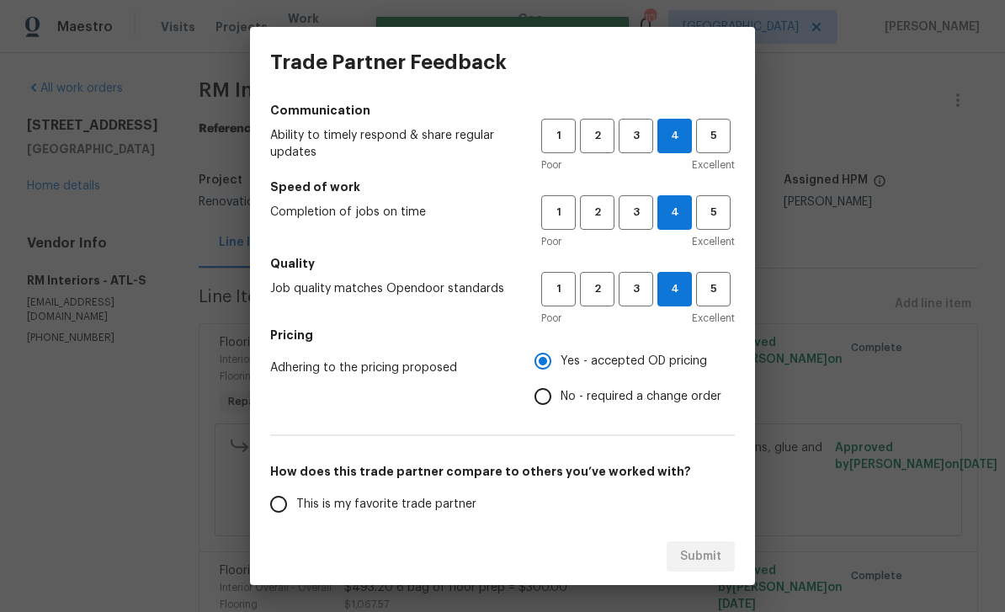
scroll to position [77, 0]
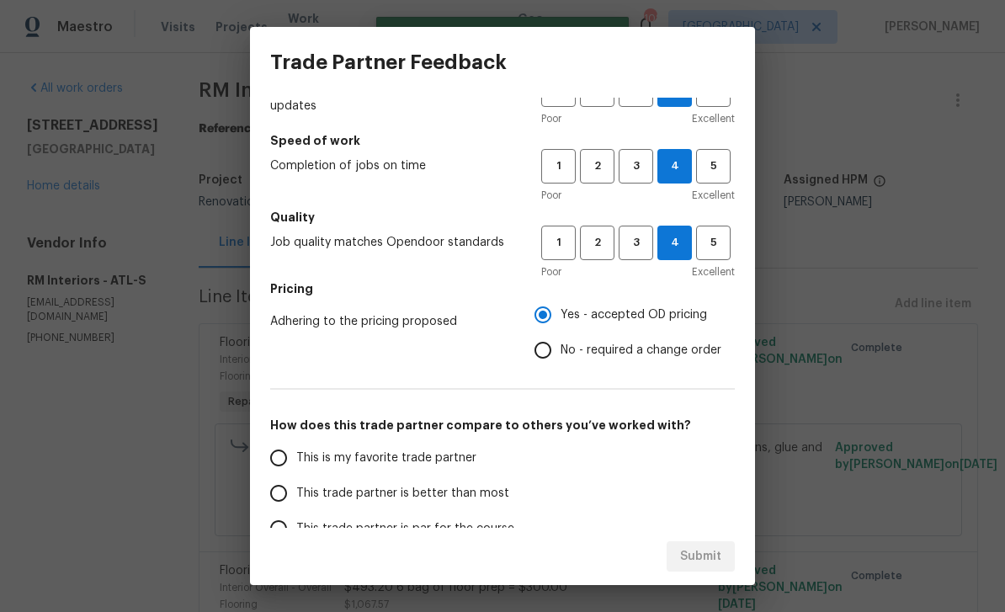
click at [271, 462] on input "This is my favorite trade partner" at bounding box center [278, 457] width 35 height 35
click at [704, 551] on span "Submit" at bounding box center [700, 556] width 41 height 21
radio input "true"
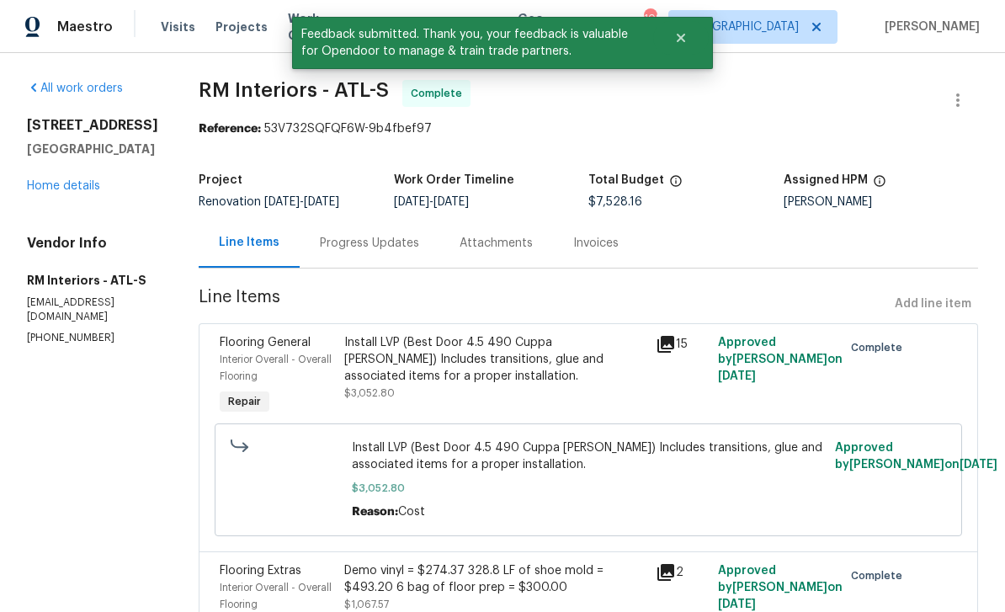
click at [69, 183] on link "Home details" at bounding box center [63, 186] width 73 height 12
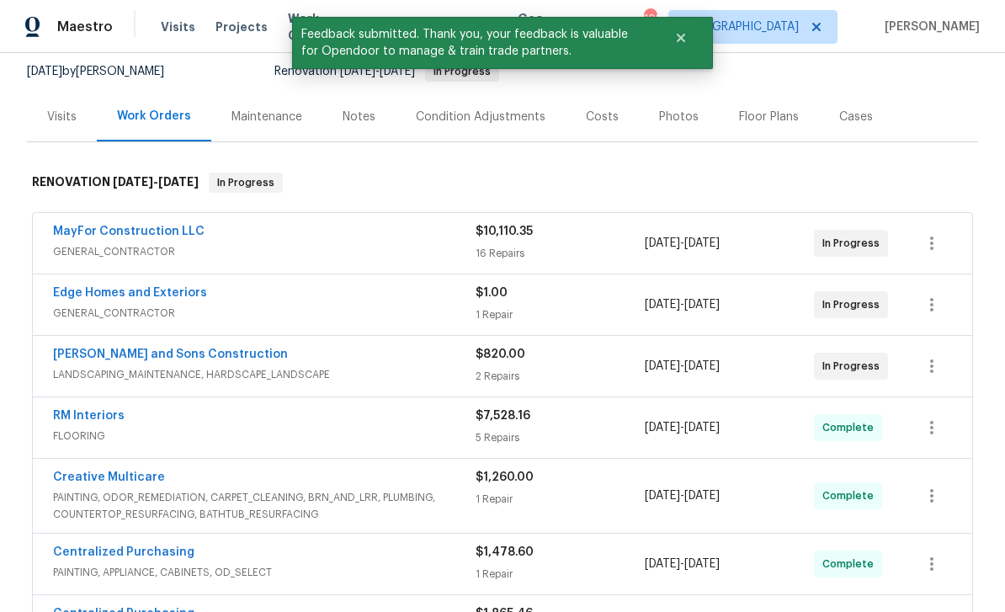
scroll to position [166, 0]
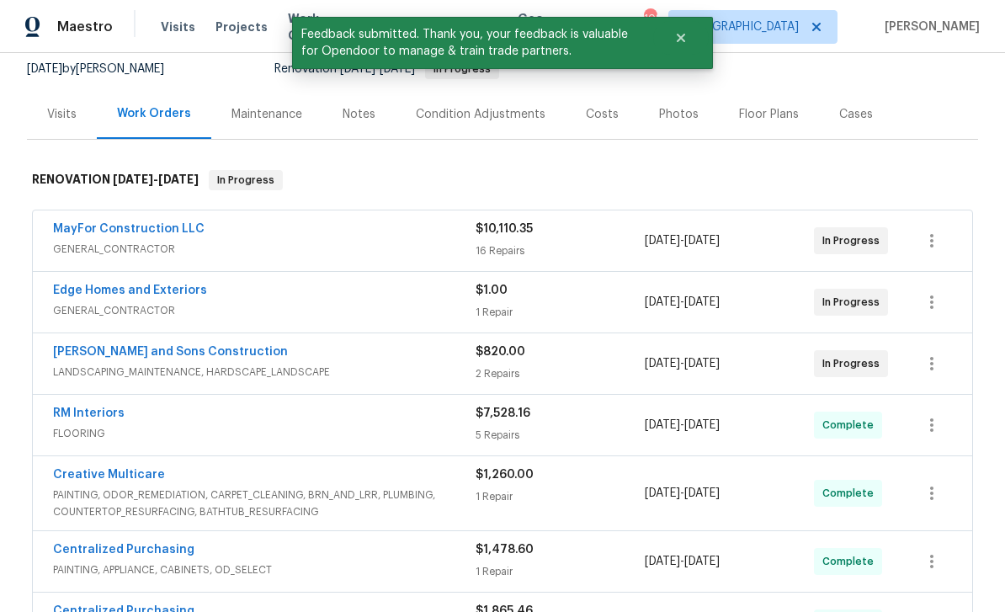
click at [116, 356] on link "Reyes and Sons Construction" at bounding box center [170, 352] width 235 height 12
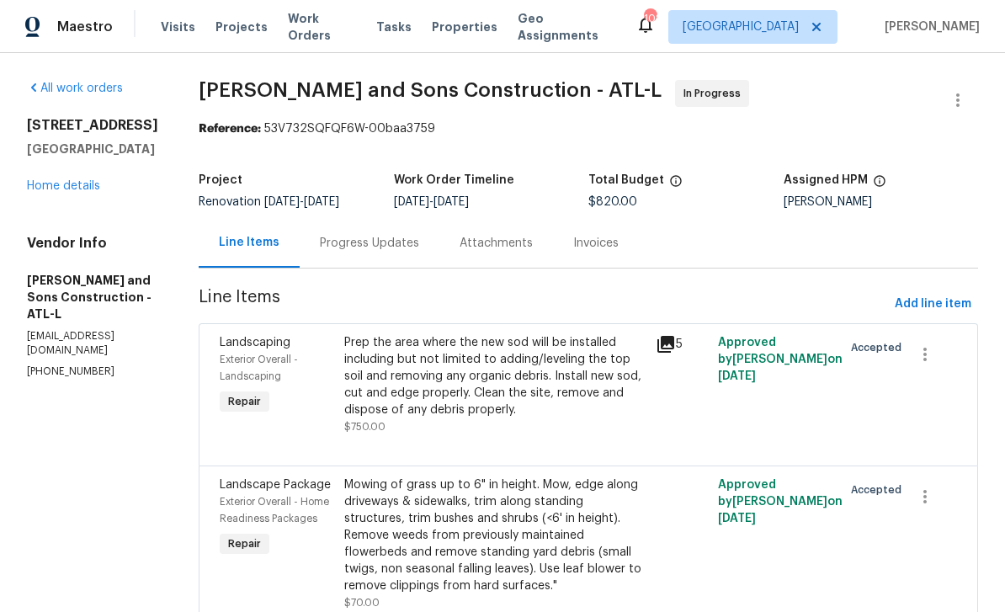
click at [320, 242] on div "Progress Updates" at bounding box center [369, 243] width 99 height 17
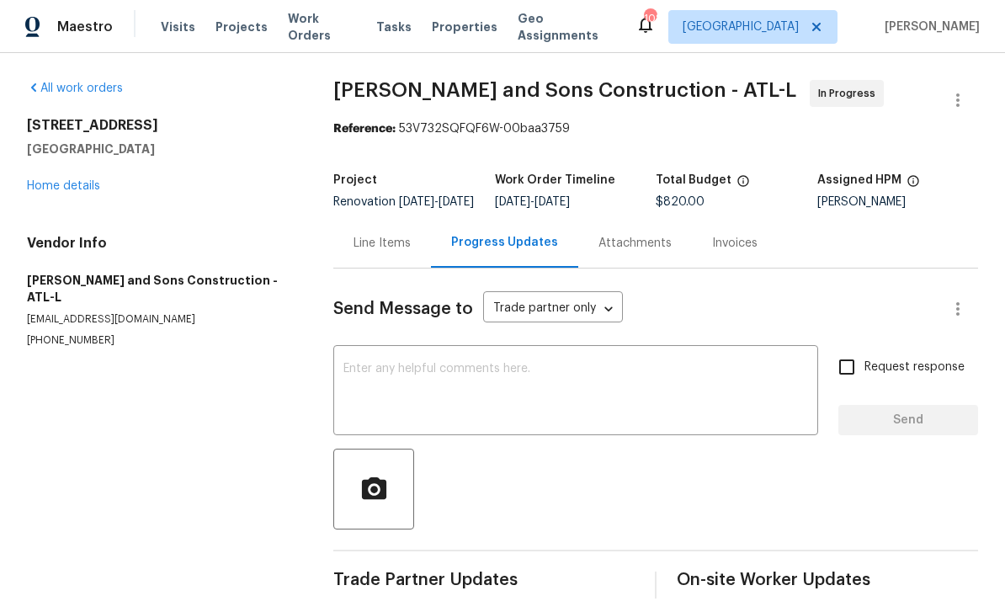
scroll to position [26, 0]
click at [371, 363] on textarea at bounding box center [575, 392] width 465 height 59
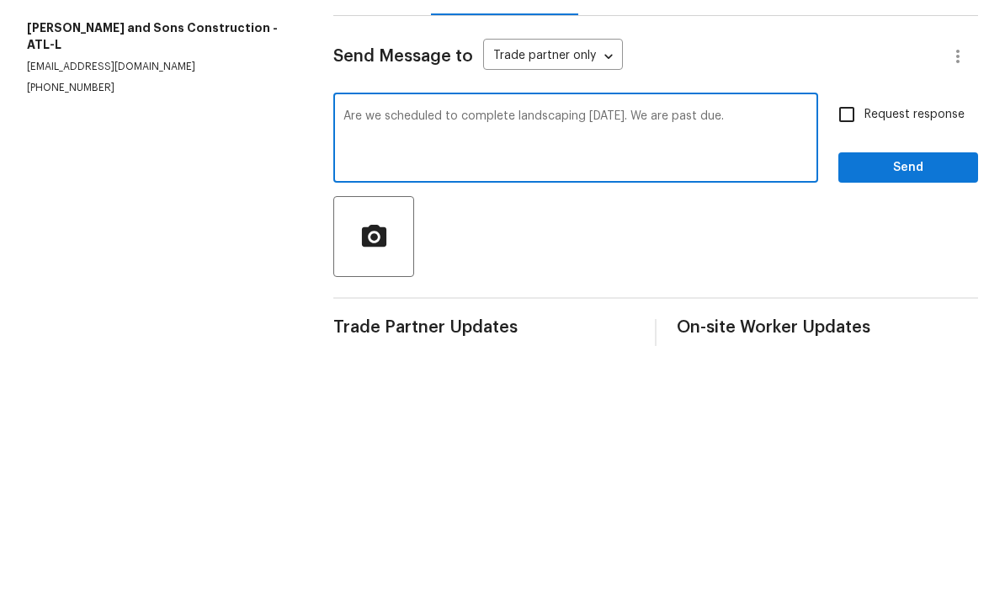
type textarea "Are we scheduled to complete landscaping tomorrow. We are past due."
click at [849, 349] on input "Request response" at bounding box center [846, 366] width 35 height 35
checkbox input "true"
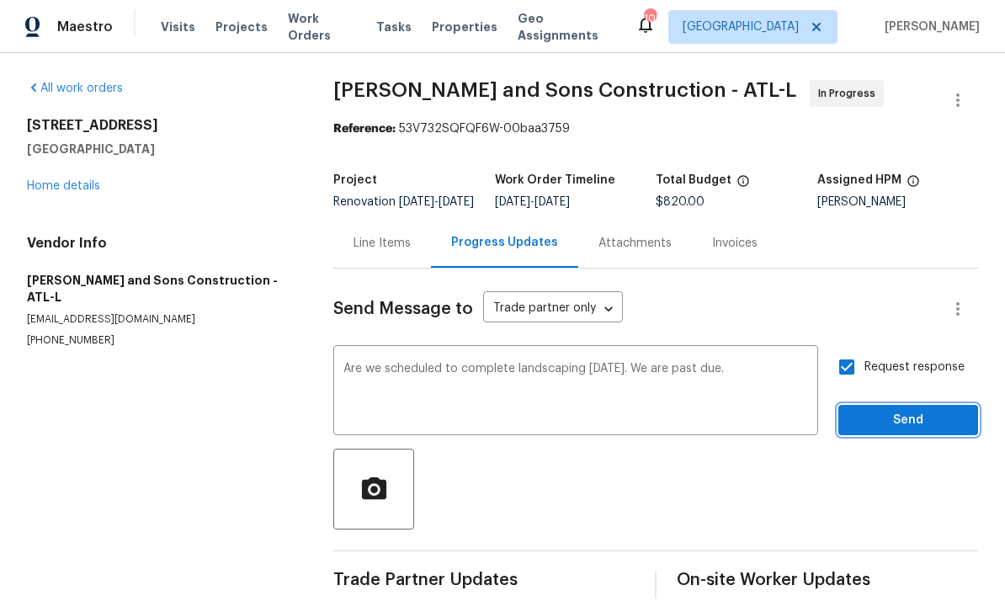
click at [903, 410] on span "Send" at bounding box center [908, 420] width 113 height 21
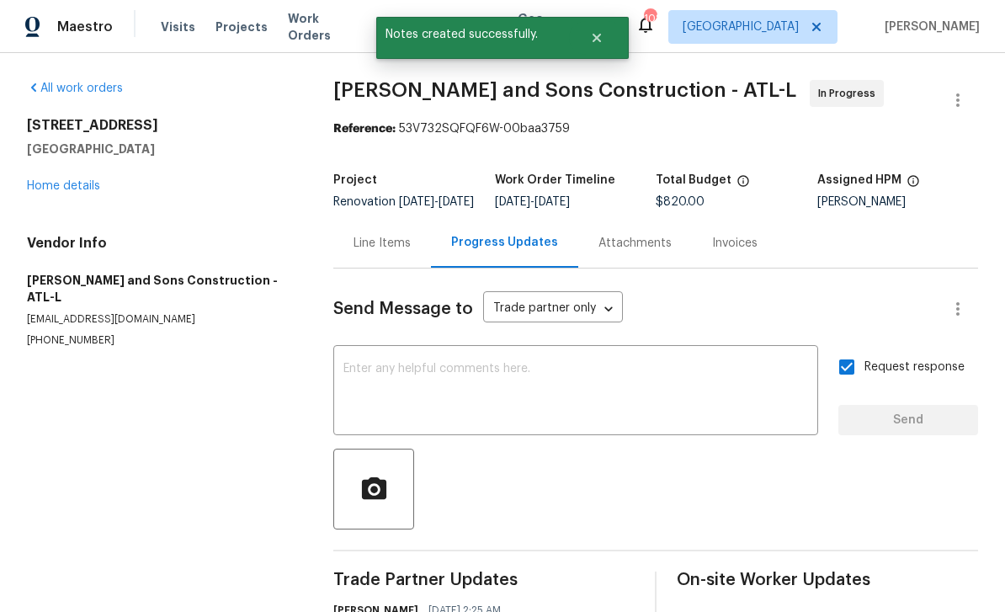
click at [67, 180] on link "Home details" at bounding box center [63, 186] width 73 height 12
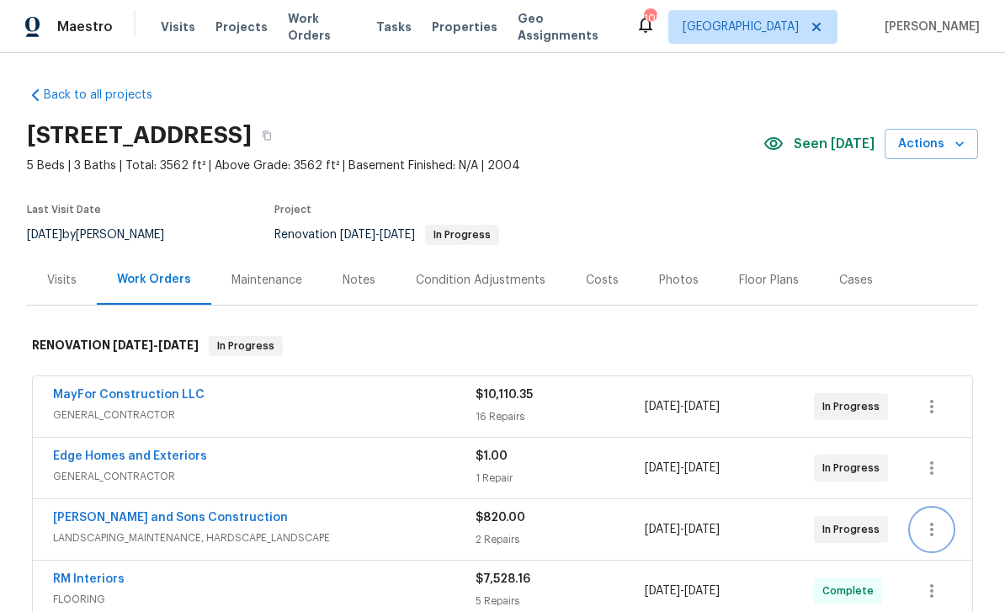
click at [934, 519] on icon "button" at bounding box center [932, 529] width 20 height 20
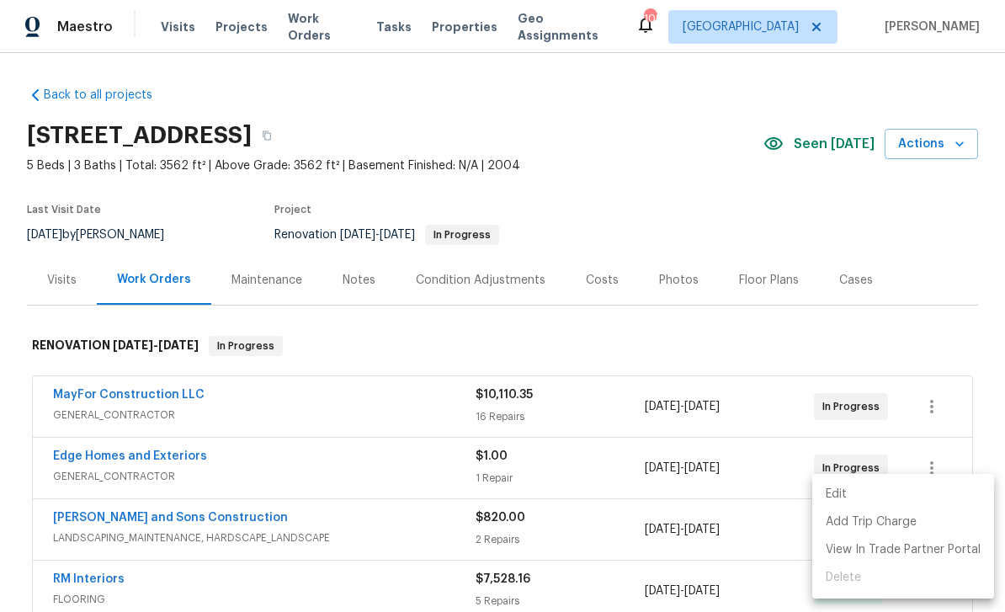
click at [857, 493] on li "Edit" at bounding box center [903, 495] width 182 height 28
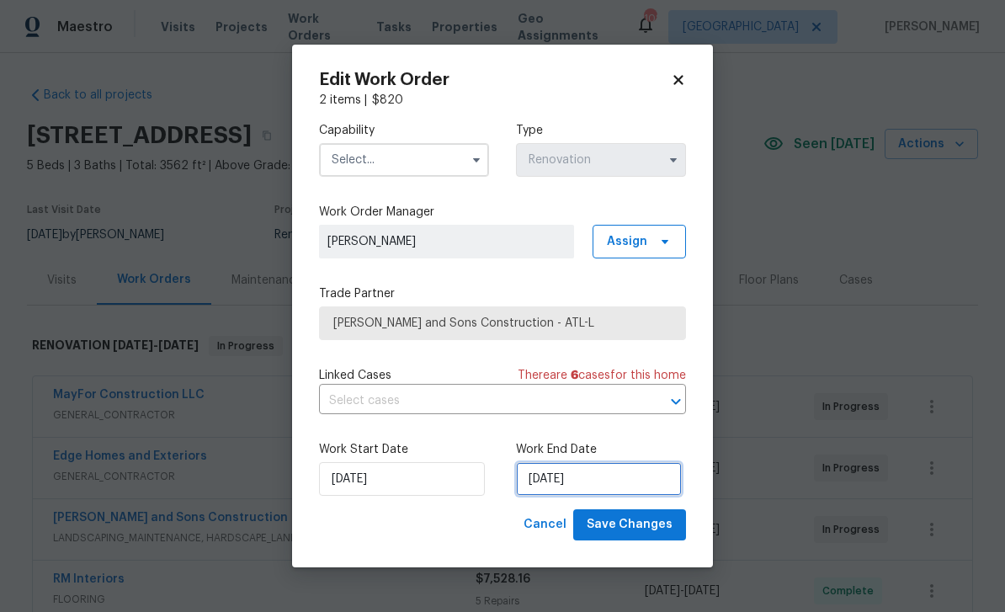
click at [645, 481] on input "9/19/2025" at bounding box center [599, 479] width 166 height 34
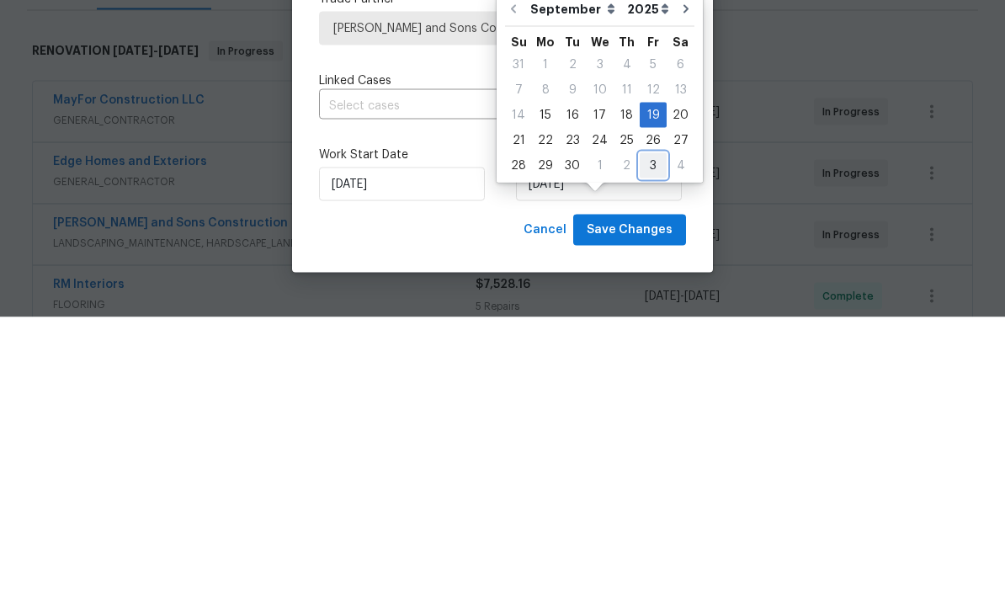
click at [648, 449] on div "3" at bounding box center [653, 461] width 27 height 24
type input "10/3/2025"
select select "9"
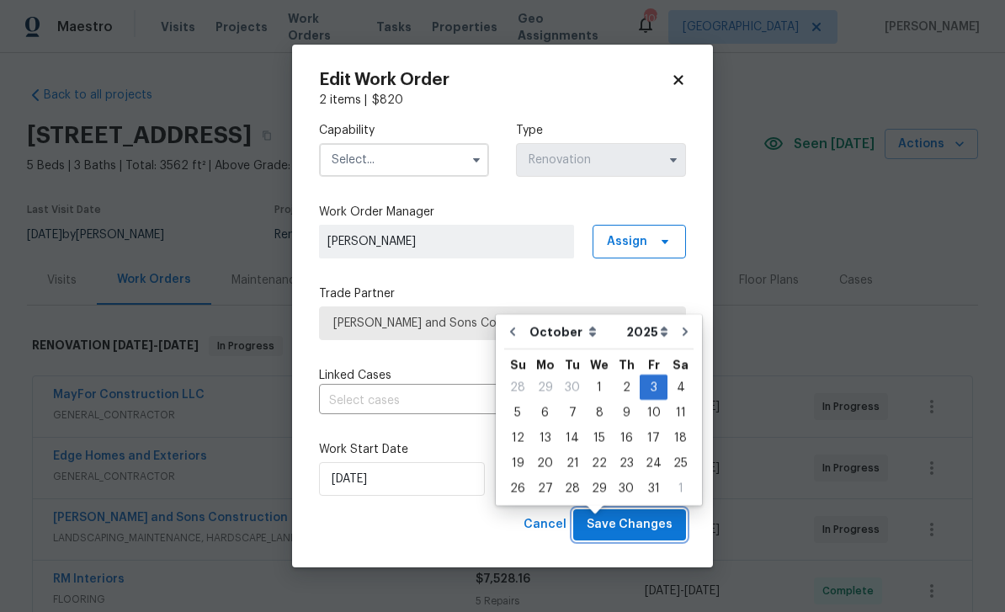
click at [668, 525] on span "Save Changes" at bounding box center [630, 524] width 86 height 21
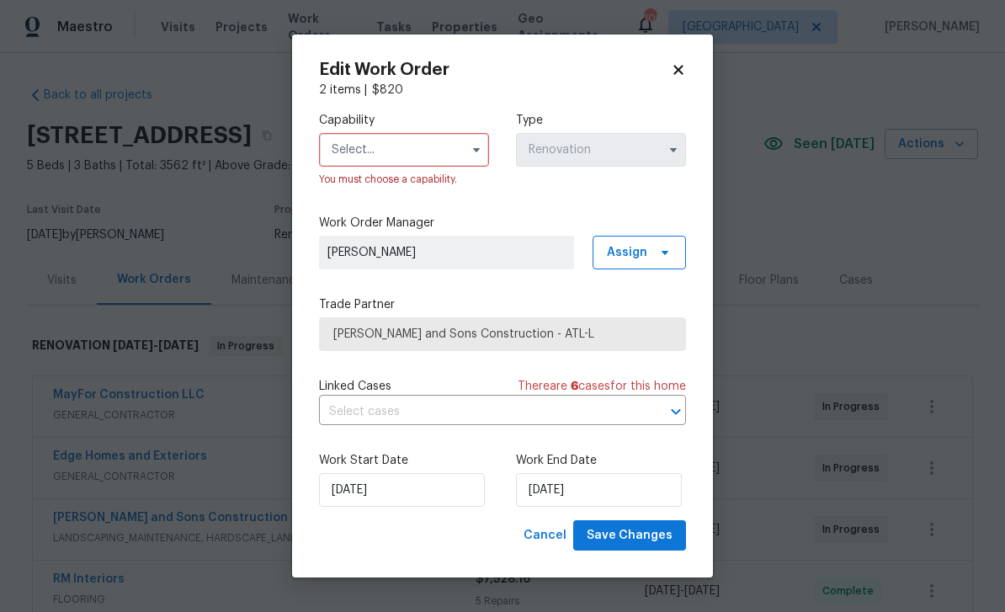
click at [353, 142] on input "text" at bounding box center [404, 150] width 170 height 34
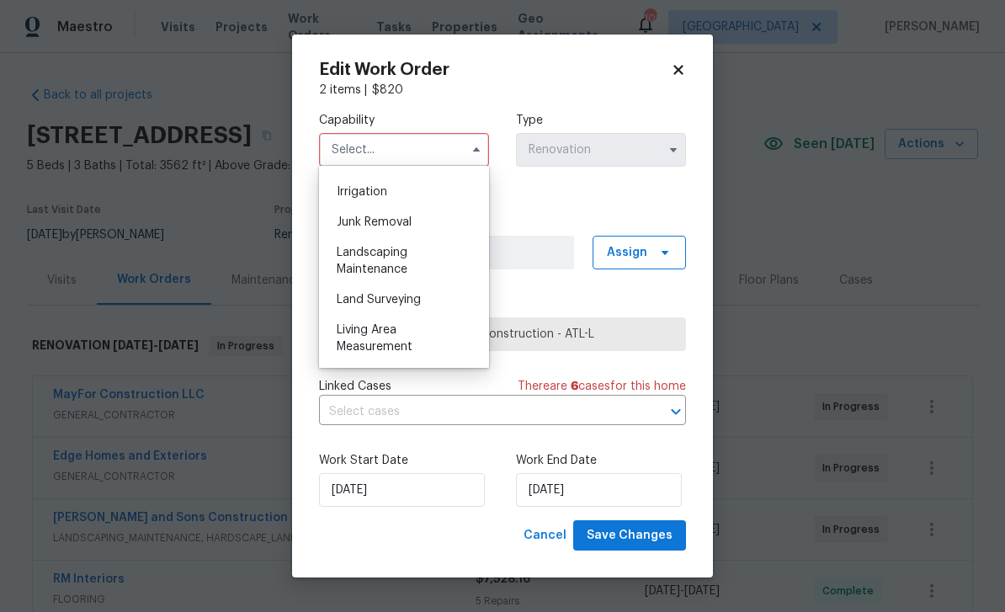
scroll to position [1054, 0]
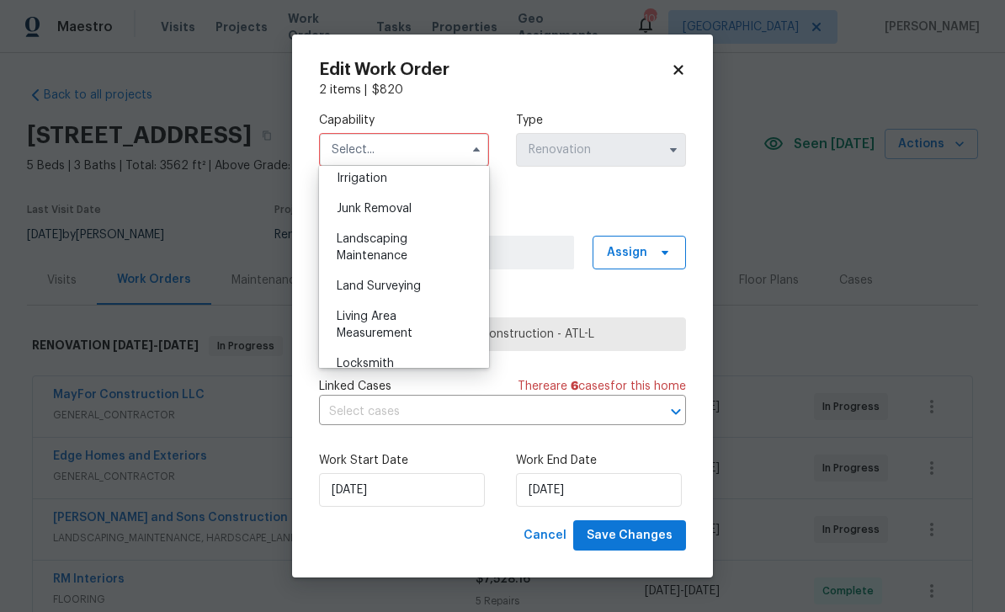
click at [353, 244] on span "Landscaping Maintenance" at bounding box center [372, 247] width 71 height 29
type input "Landscaping Maintenance"
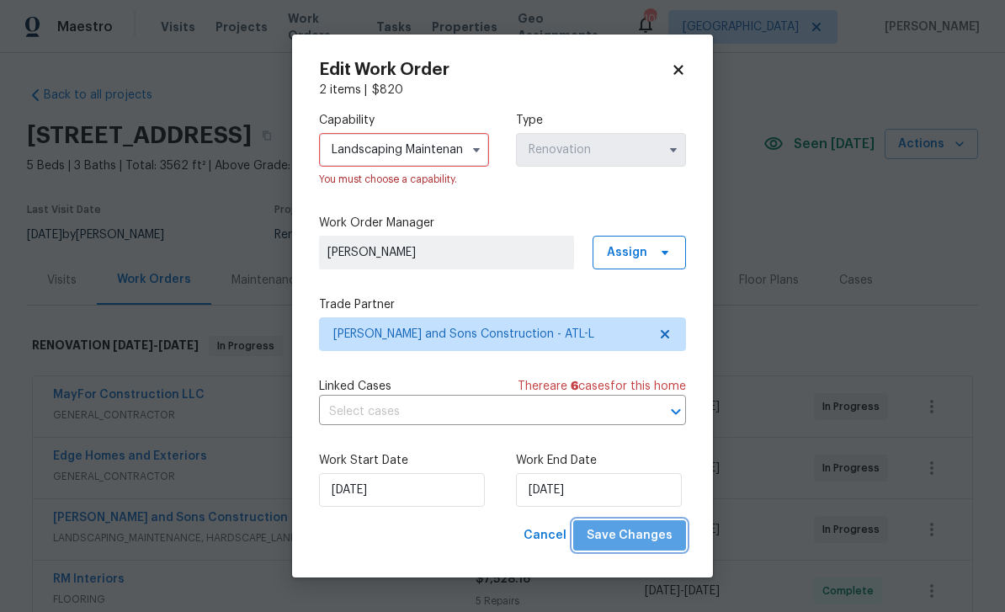
click at [652, 541] on span "Save Changes" at bounding box center [630, 535] width 86 height 21
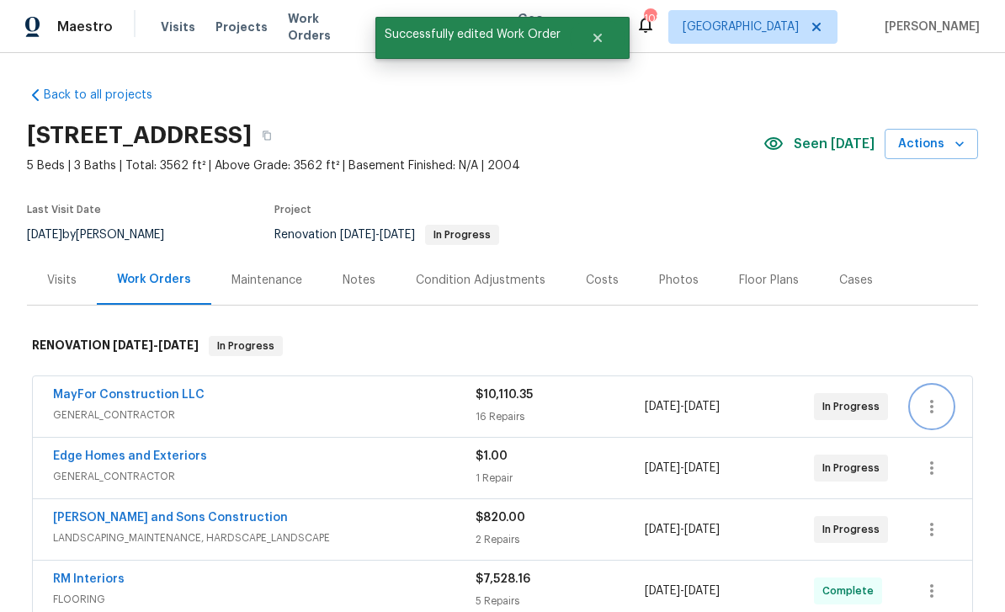
click at [932, 400] on icon "button" at bounding box center [931, 406] width 3 height 13
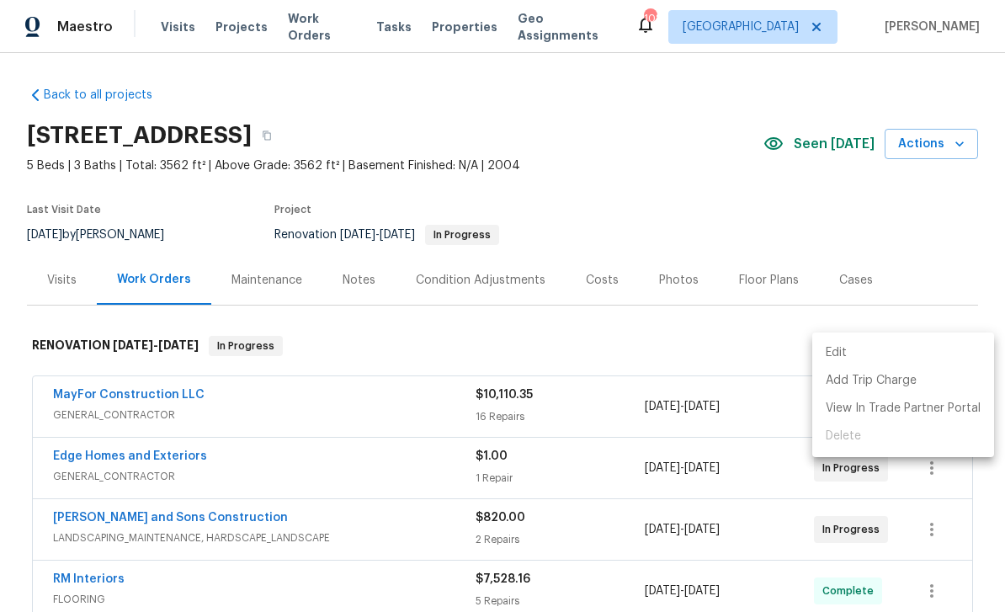
click at [900, 355] on li "Edit" at bounding box center [903, 353] width 182 height 28
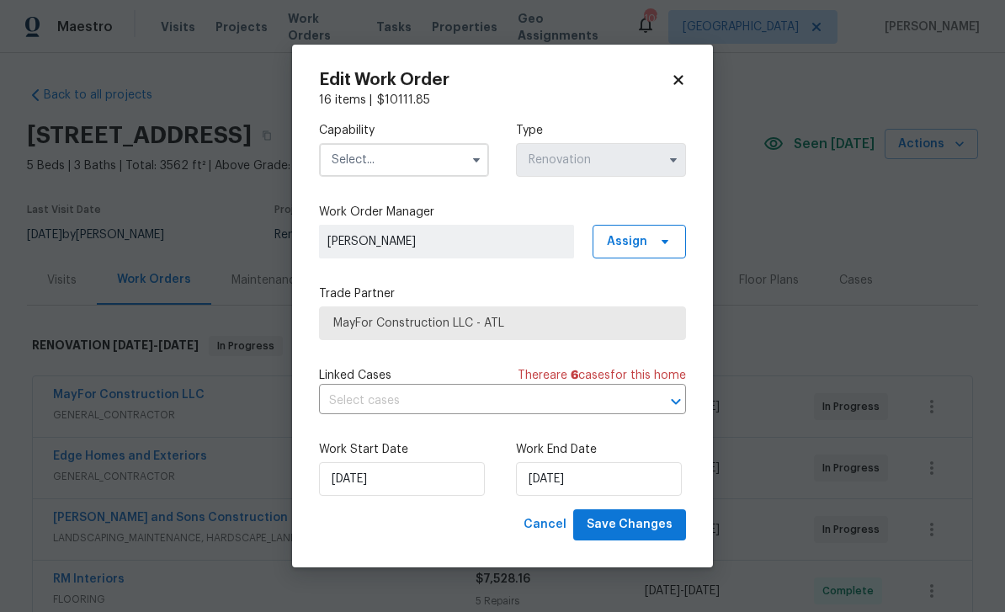
click at [949, 268] on body "Maestro Visits Projects Work Orders Tasks Properties Geo Assignments 108 Atlant…" at bounding box center [502, 306] width 1005 height 612
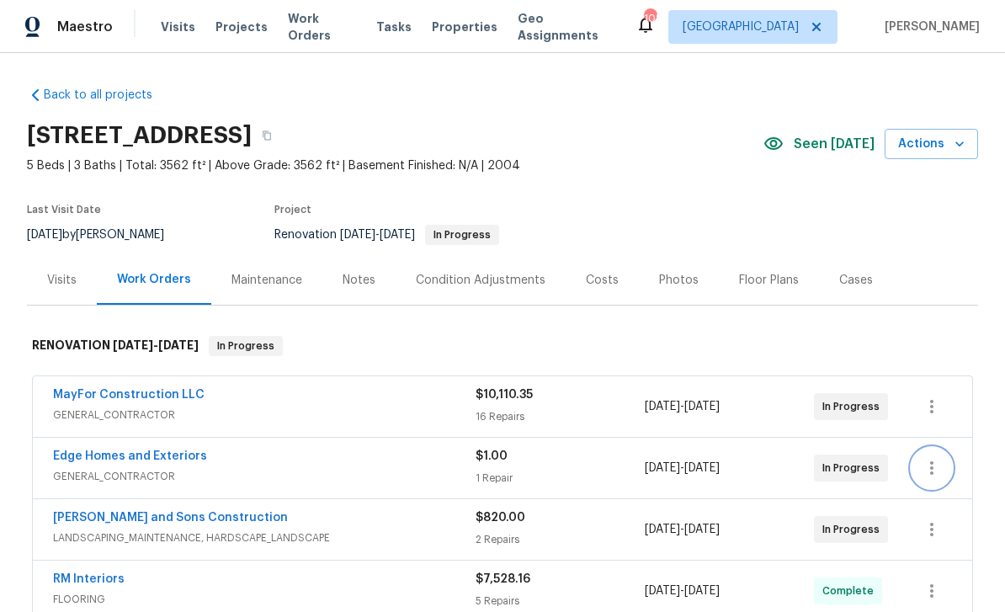
click at [933, 458] on icon "button" at bounding box center [932, 468] width 20 height 20
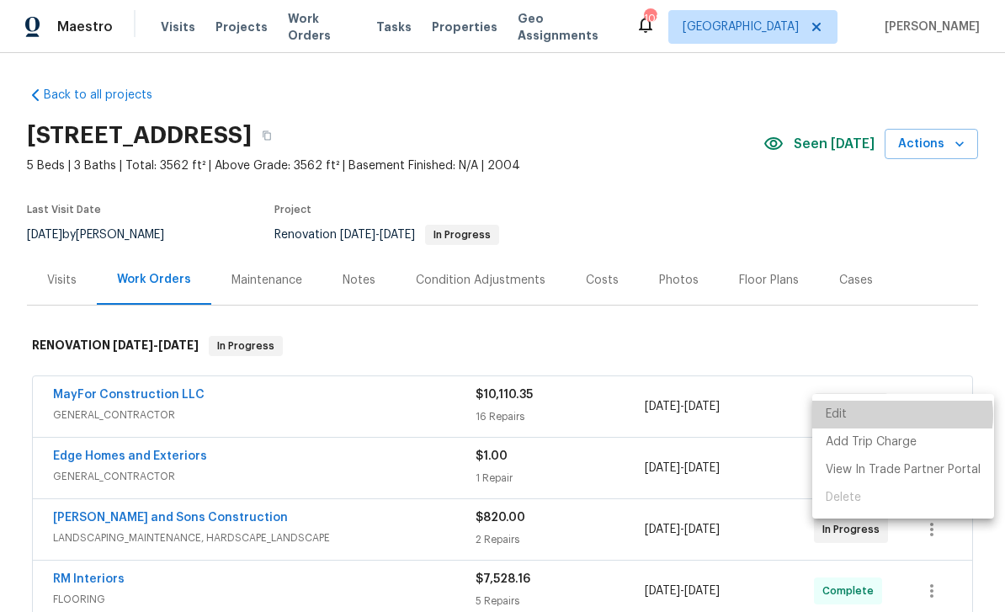
click at [899, 416] on li "Edit" at bounding box center [903, 415] width 182 height 28
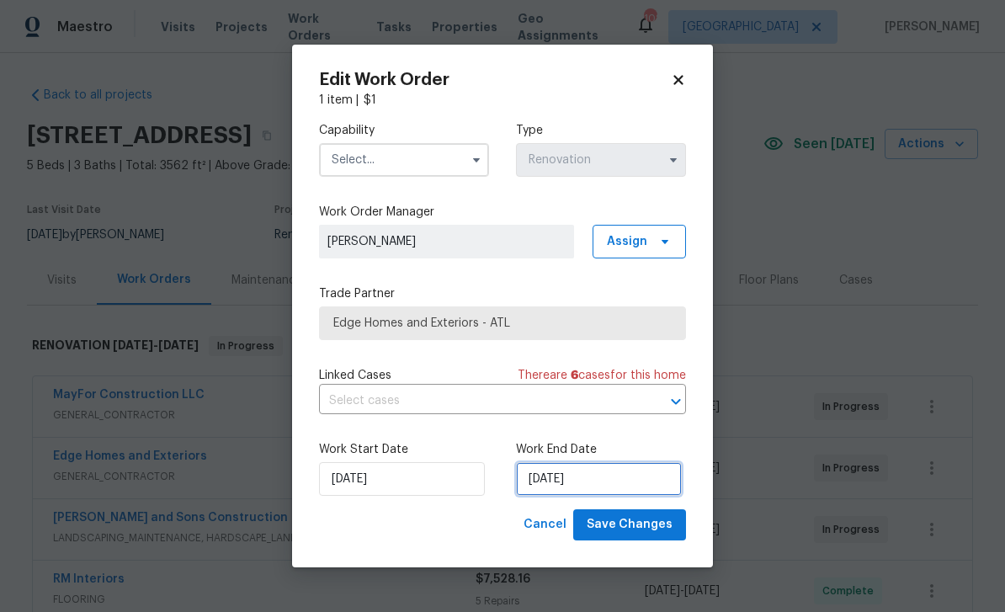
click at [630, 487] on input "9/26/2025" at bounding box center [599, 479] width 166 height 34
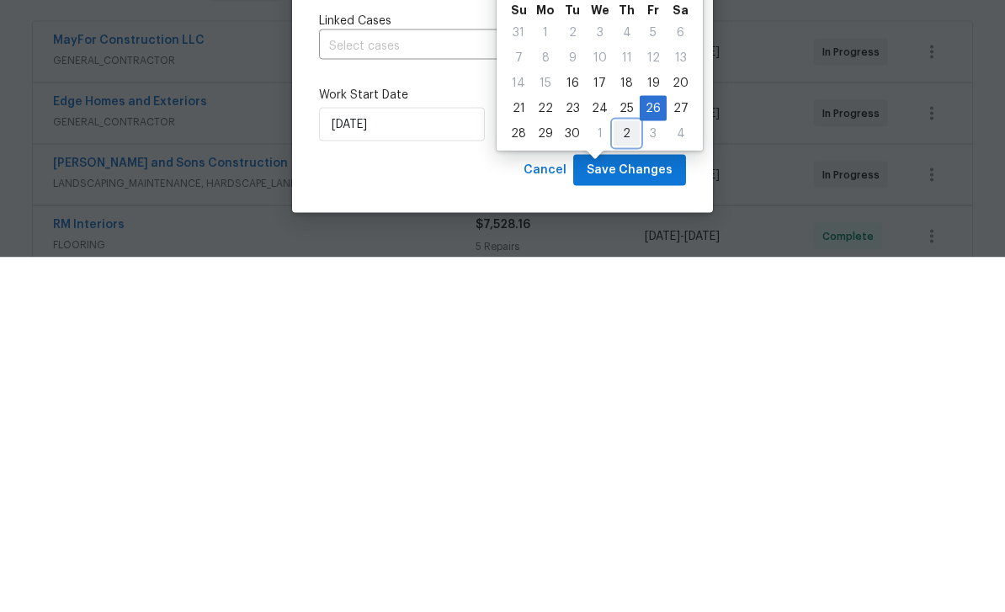
click at [626, 476] on div "2" at bounding box center [627, 488] width 26 height 24
type input "10/2/2025"
select select "9"
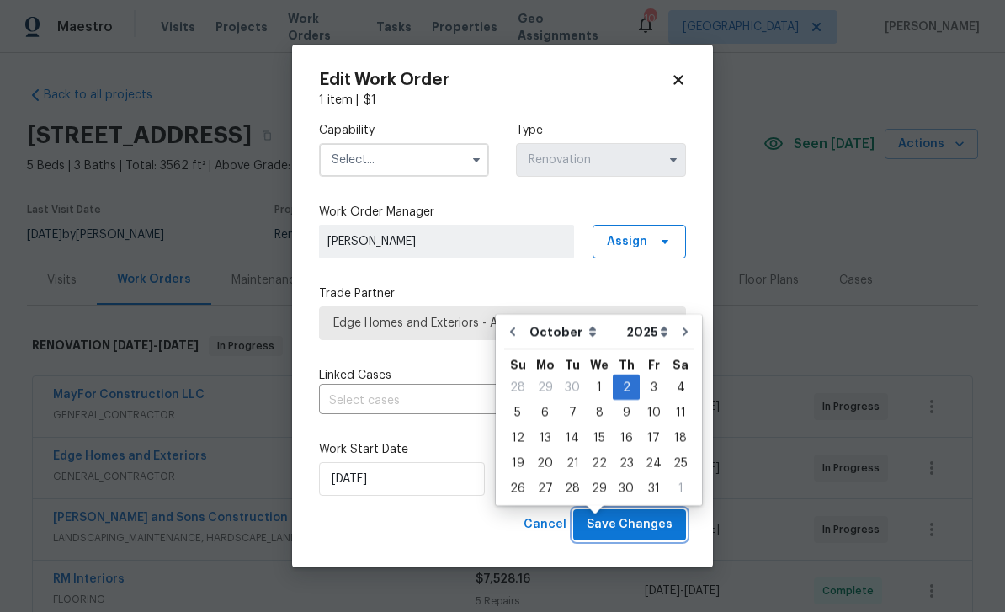
click at [661, 520] on span "Save Changes" at bounding box center [630, 524] width 86 height 21
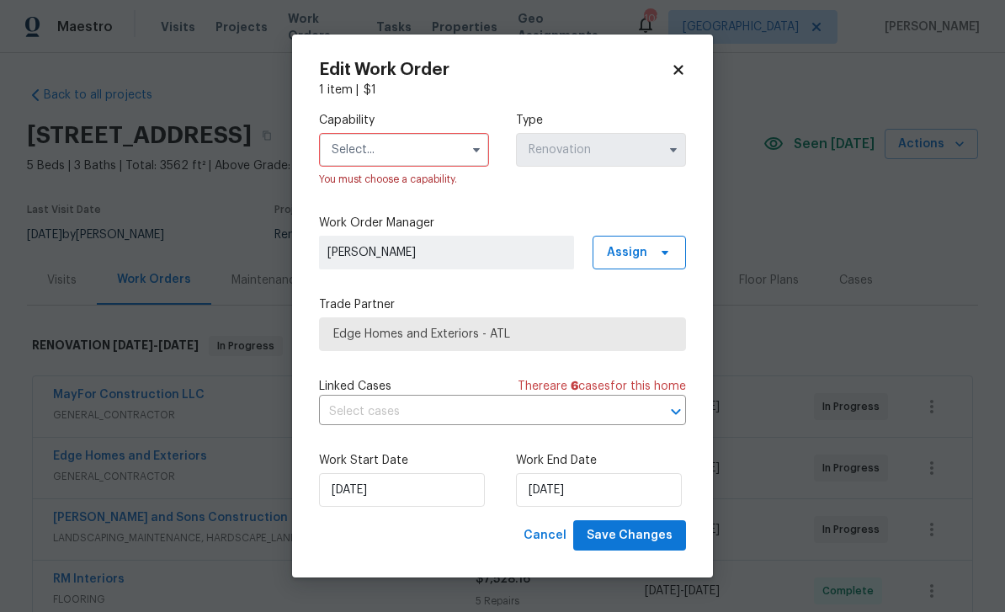
click at [440, 151] on input "text" at bounding box center [404, 150] width 170 height 34
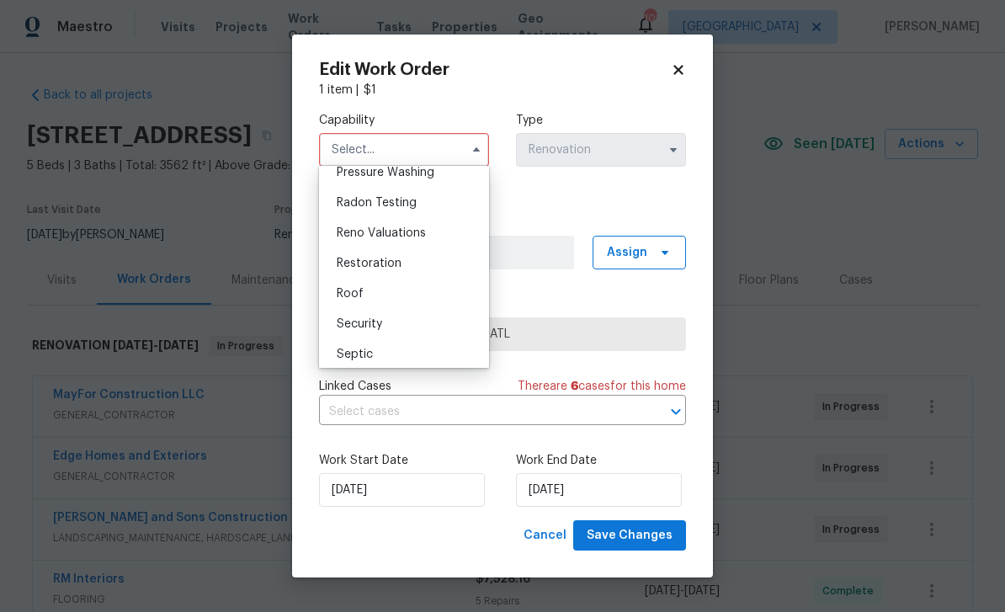
scroll to position [1636, 0]
click at [435, 270] on div "Roof" at bounding box center [404, 266] width 162 height 30
type input "Roof"
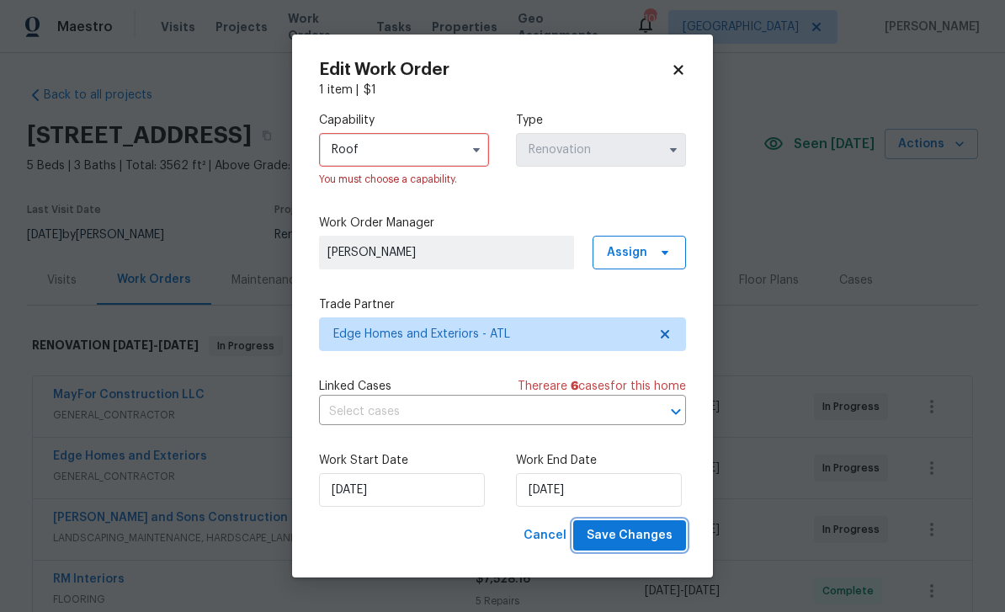
click at [661, 534] on span "Save Changes" at bounding box center [630, 535] width 86 height 21
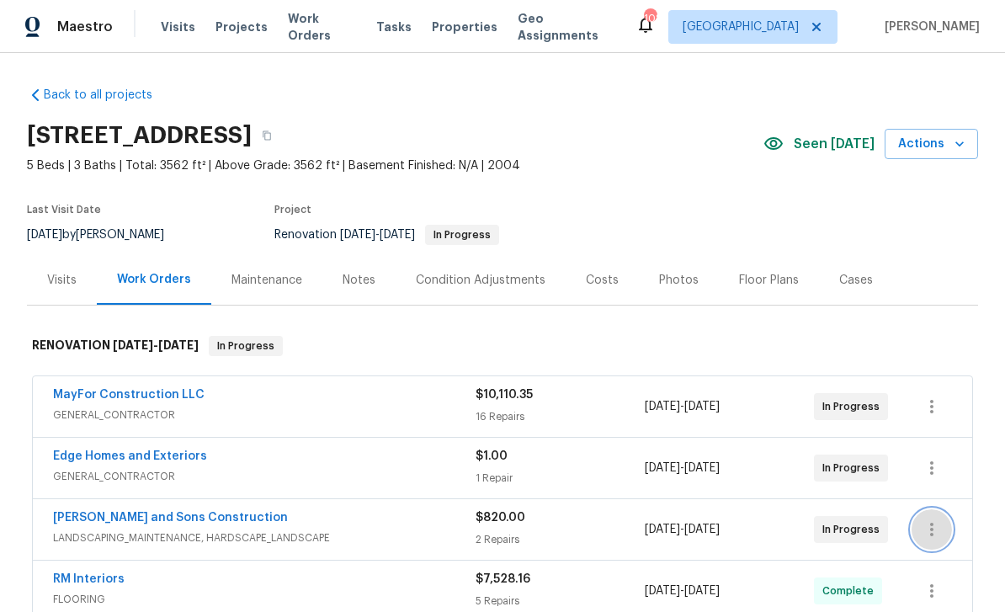
click at [928, 519] on icon "button" at bounding box center [932, 529] width 20 height 20
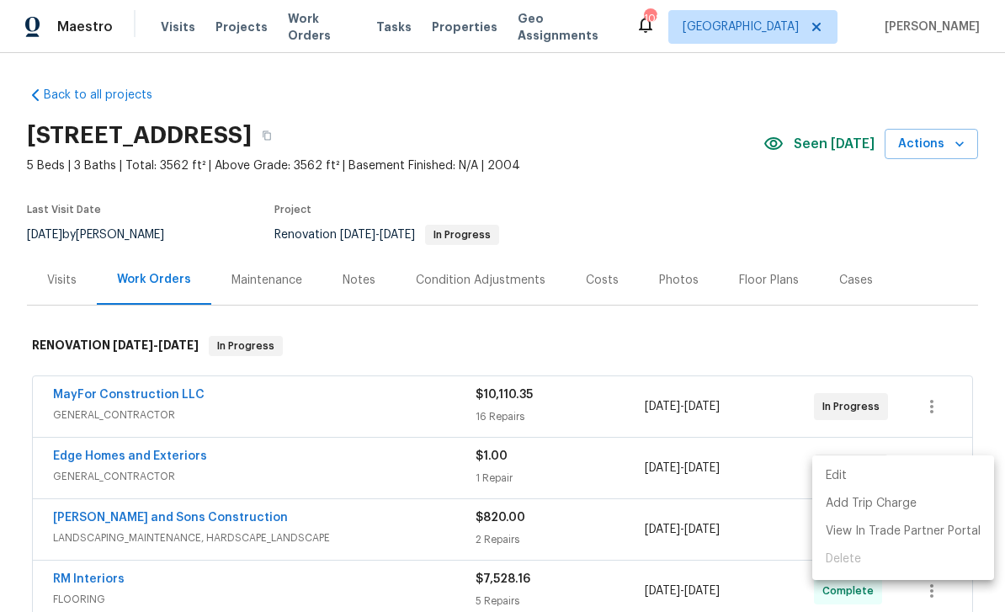
click at [898, 479] on li "Edit" at bounding box center [903, 476] width 182 height 28
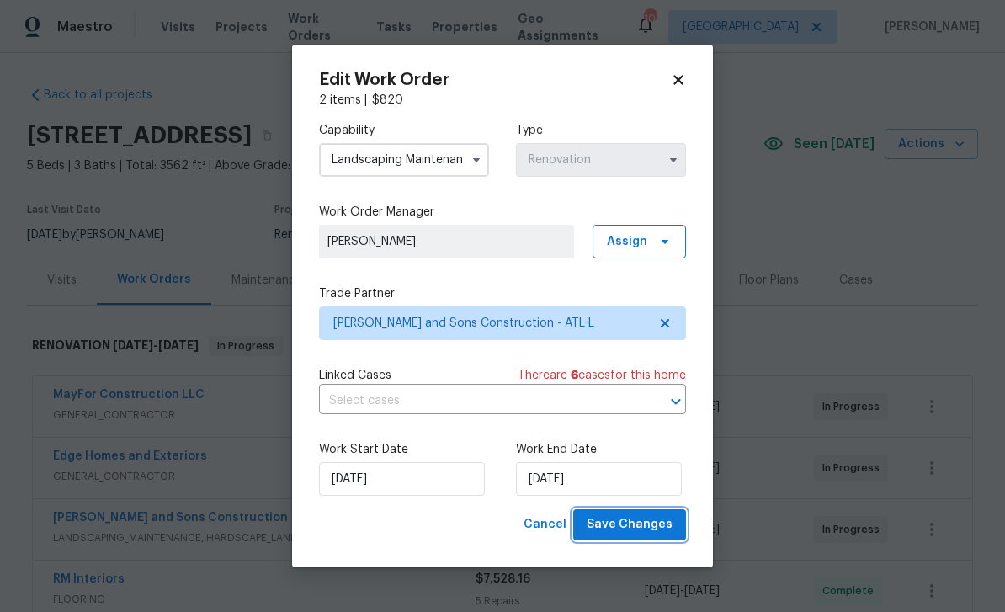
click at [652, 527] on span "Save Changes" at bounding box center [630, 524] width 86 height 21
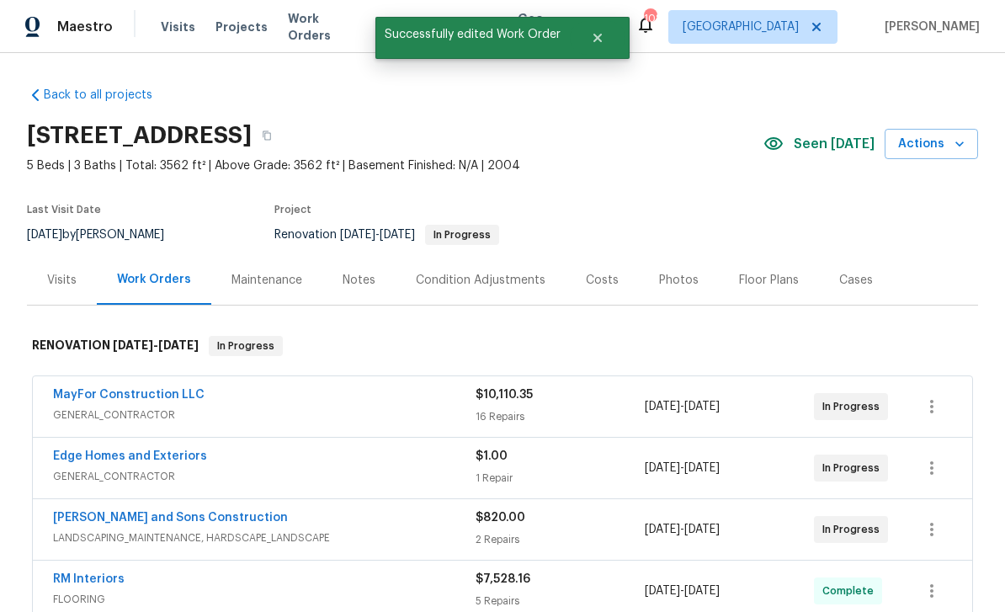
scroll to position [0, 0]
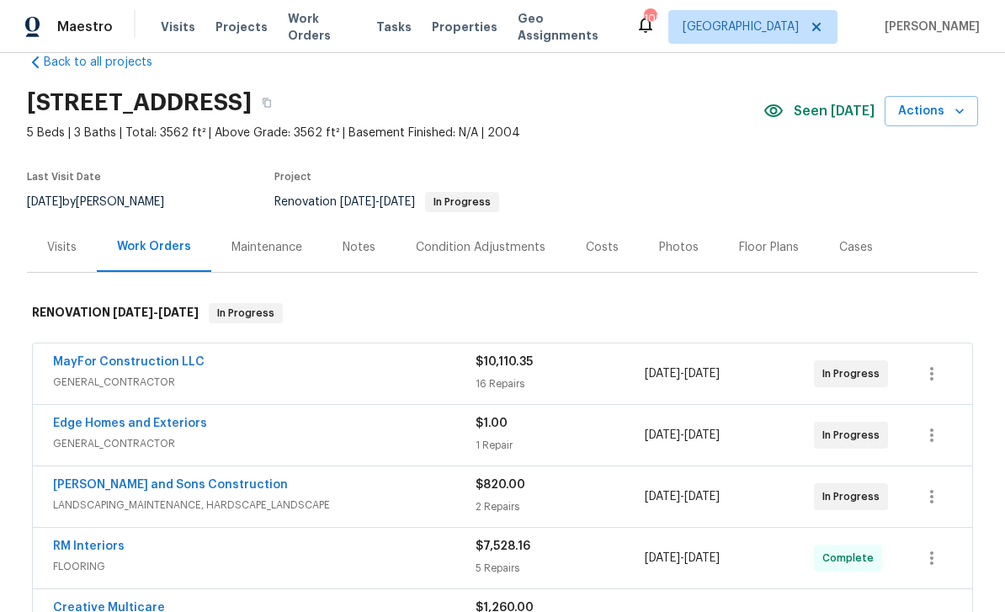
scroll to position [40, 0]
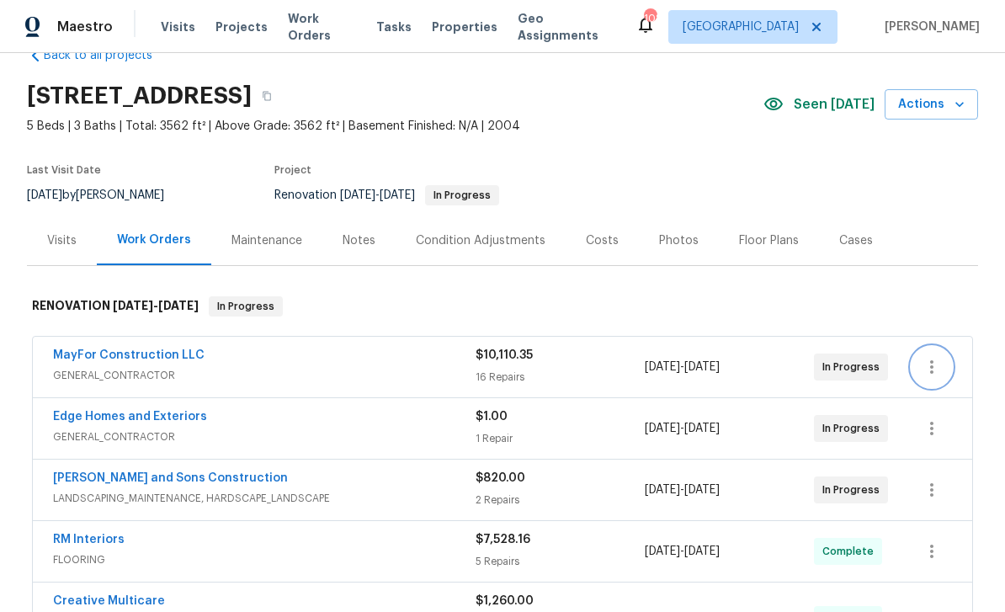
click at [934, 366] on icon "button" at bounding box center [932, 367] width 20 height 20
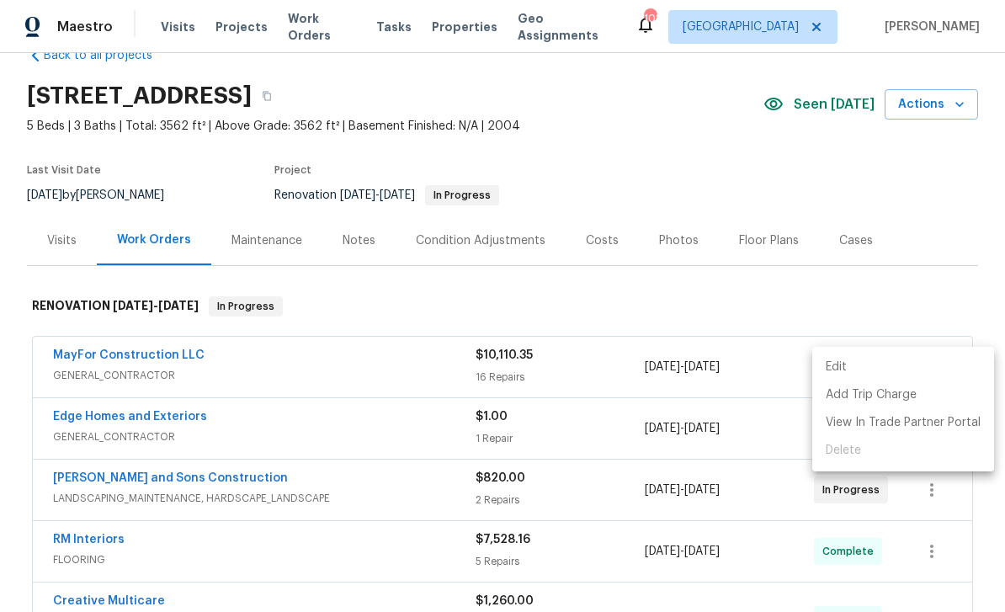
click at [880, 369] on li "Edit" at bounding box center [903, 367] width 182 height 28
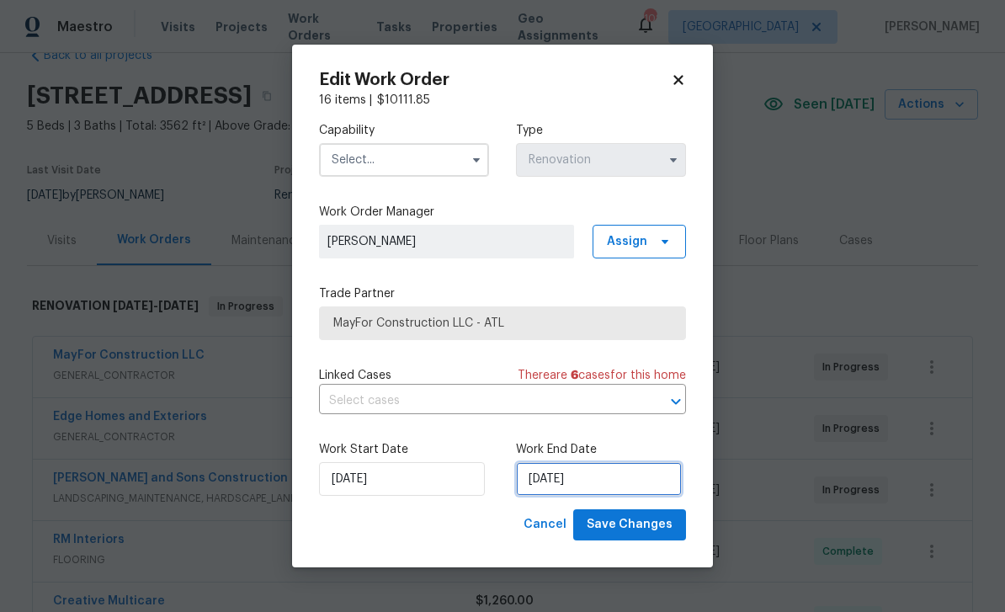
click at [650, 477] on input "[DATE]" at bounding box center [599, 479] width 166 height 34
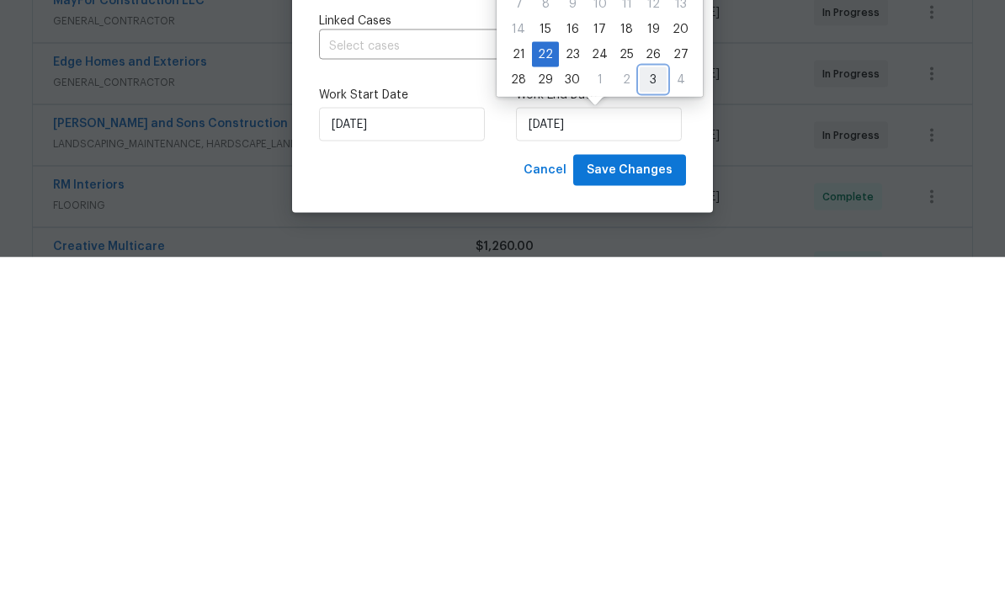
click at [647, 423] on div "3" at bounding box center [653, 435] width 27 height 24
type input "10/3/2025"
select select "9"
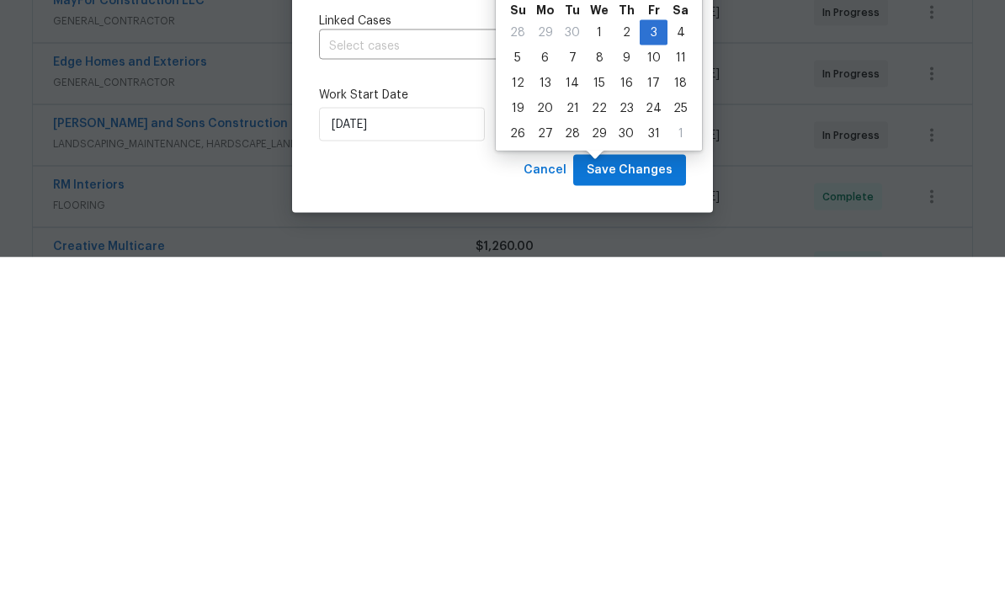
scroll to position [54, 0]
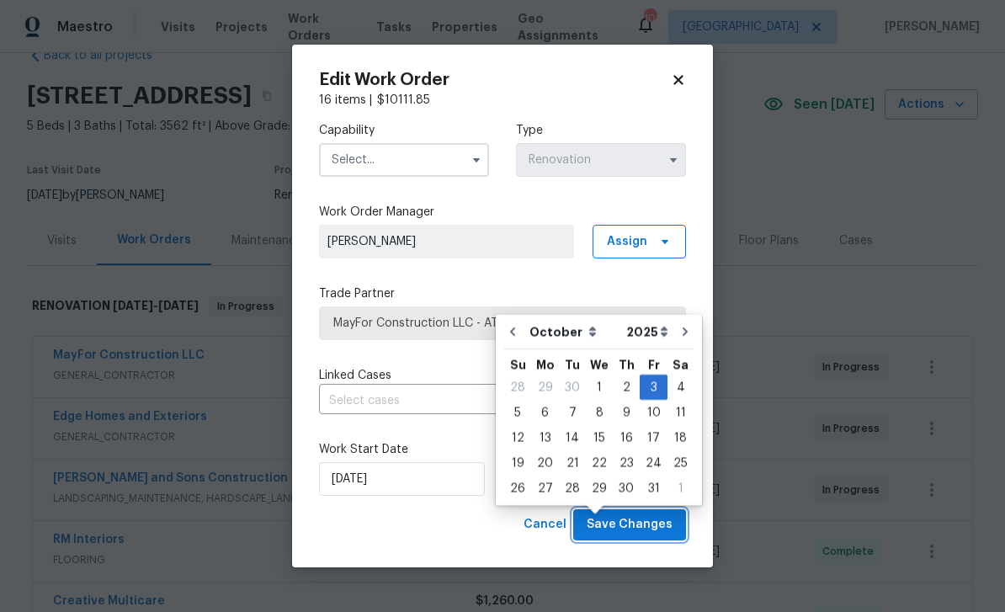
click at [659, 525] on span "Save Changes" at bounding box center [630, 524] width 86 height 21
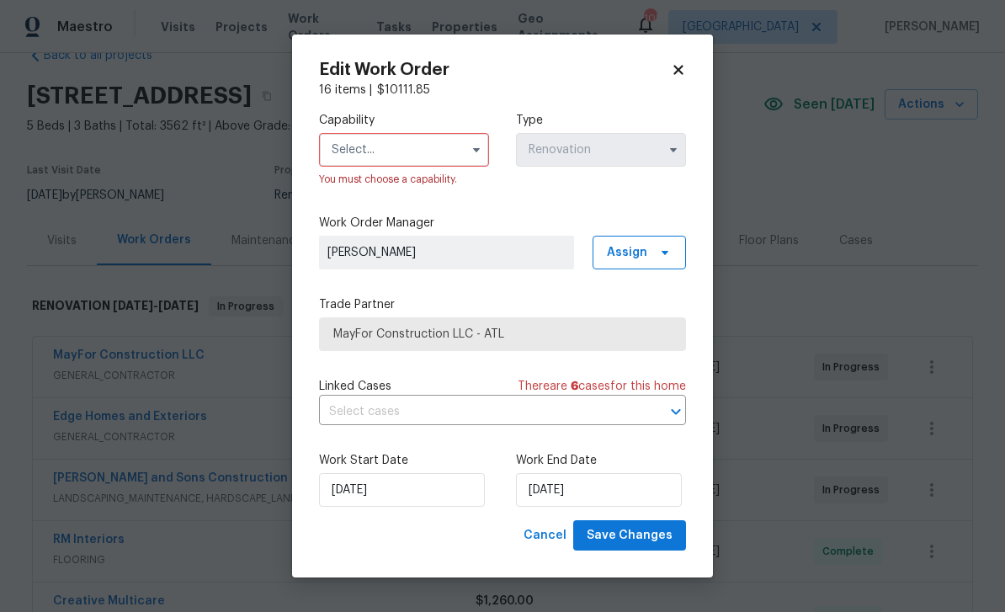
click at [428, 154] on input "text" at bounding box center [404, 150] width 170 height 34
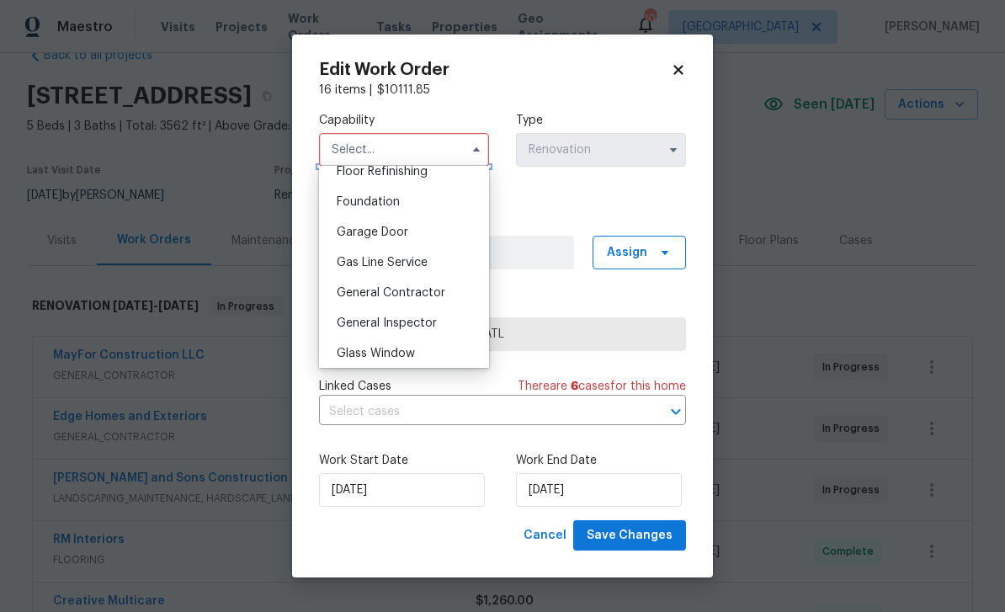
scroll to position [712, 0]
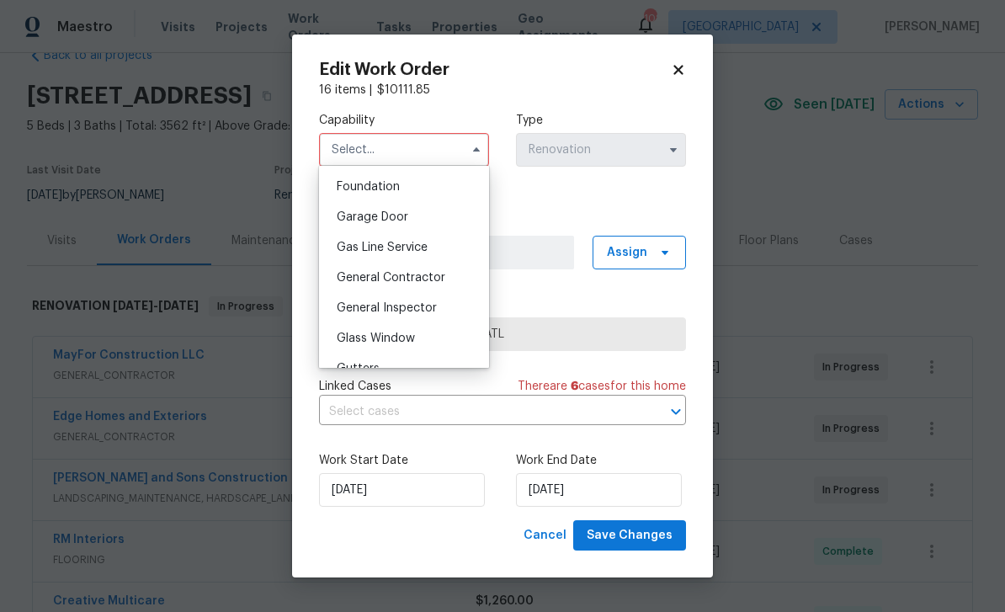
click at [443, 276] on span "General Contractor" at bounding box center [391, 278] width 109 height 12
type input "General Contractor"
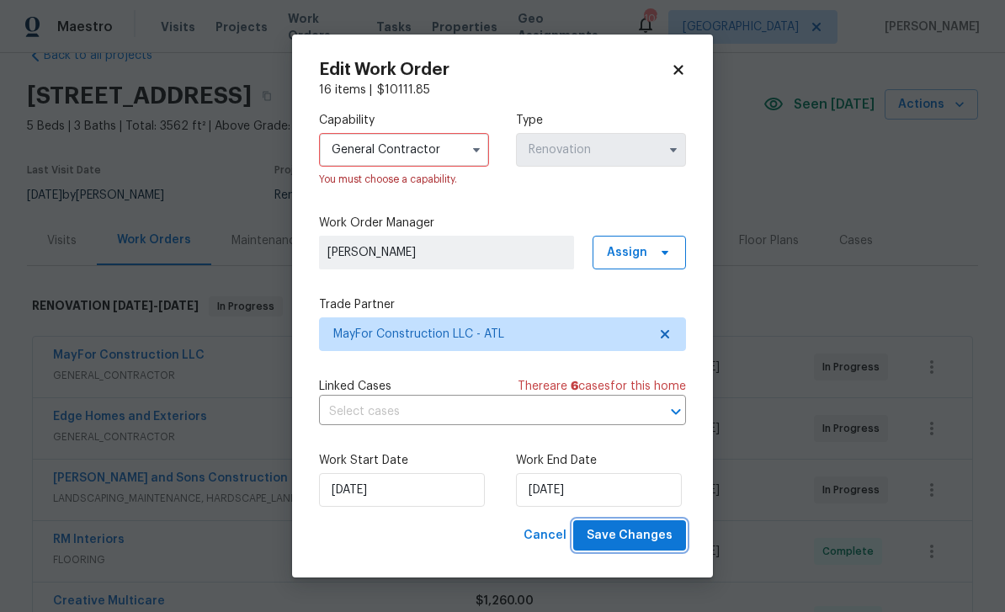
click at [650, 537] on span "Save Changes" at bounding box center [630, 535] width 86 height 21
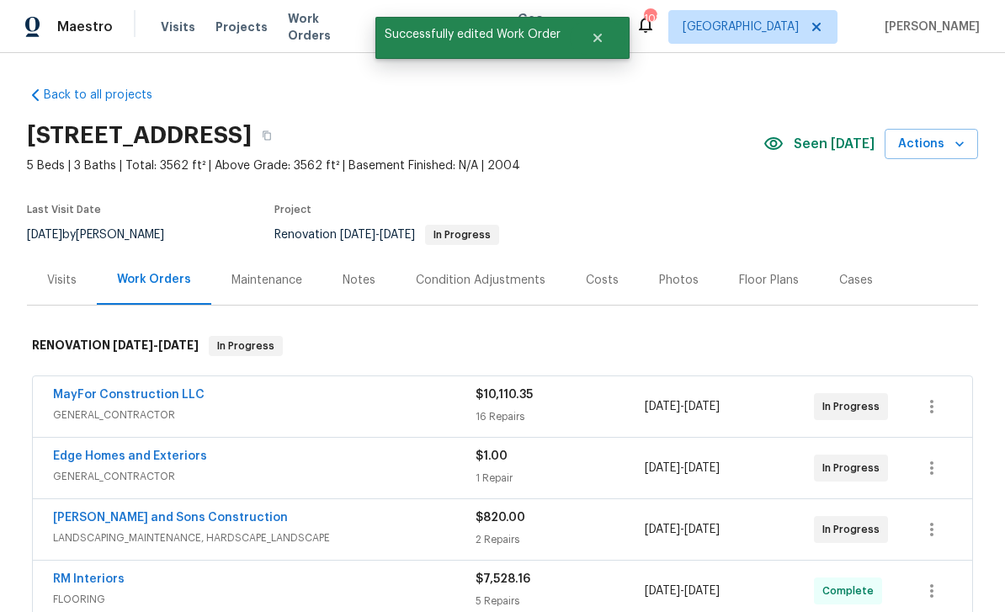
scroll to position [0, 0]
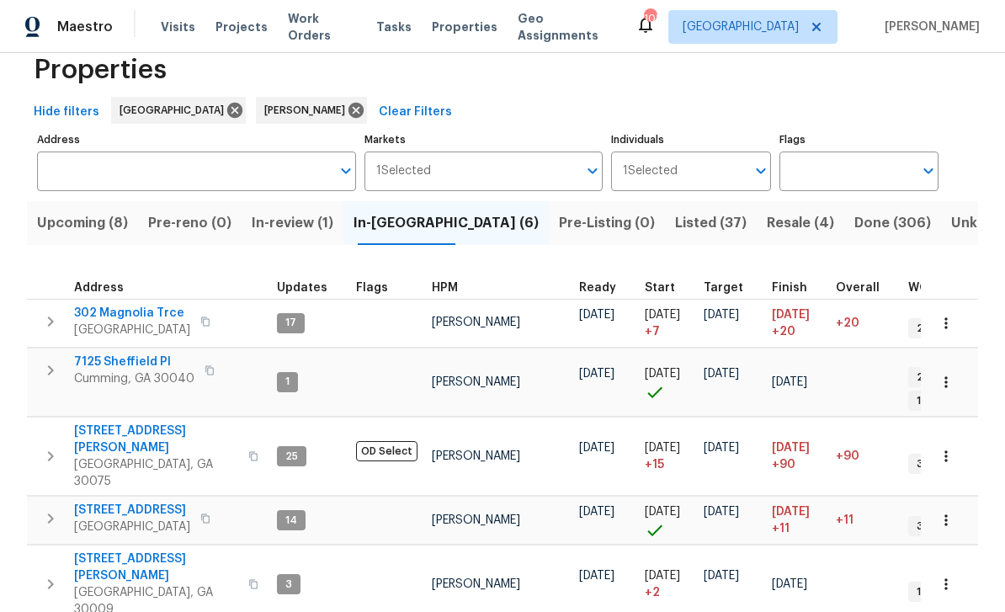
scroll to position [54, 0]
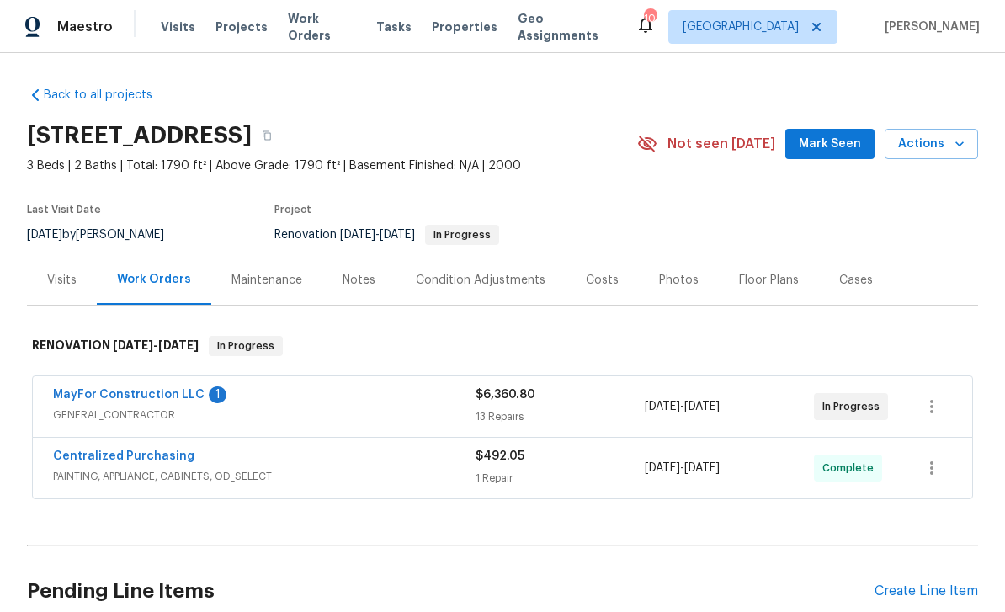
click at [94, 391] on link "MayFor Construction LLC" at bounding box center [128, 395] width 151 height 12
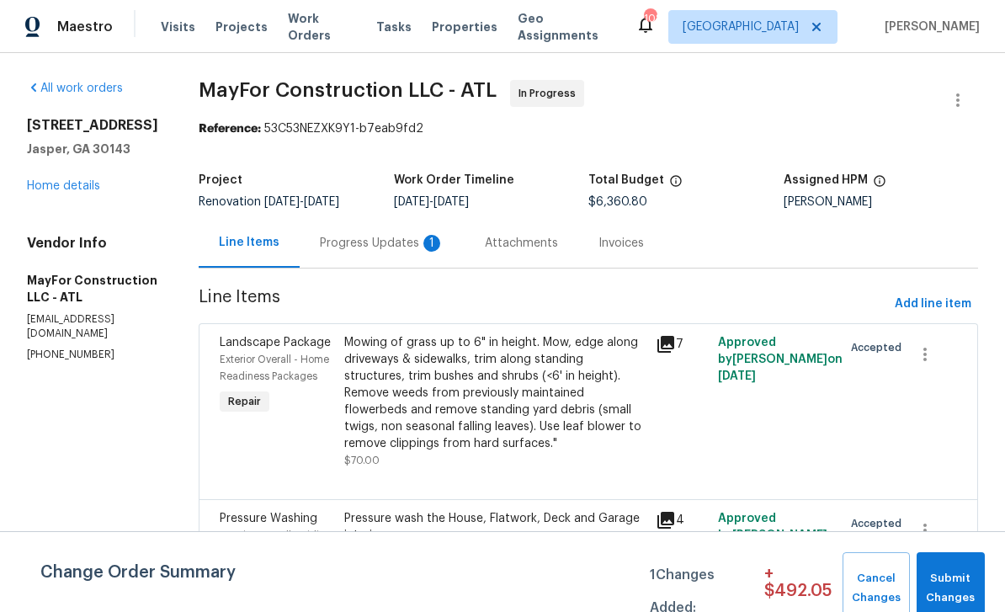
click at [381, 242] on div "Progress Updates 1" at bounding box center [382, 243] width 125 height 17
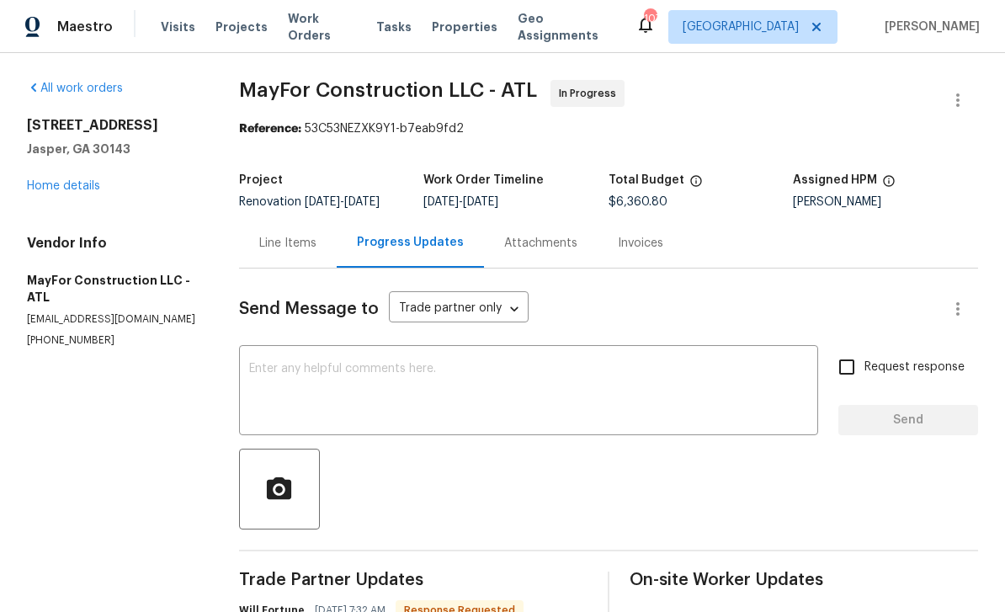
click at [281, 252] on div "Line Items" at bounding box center [287, 243] width 57 height 17
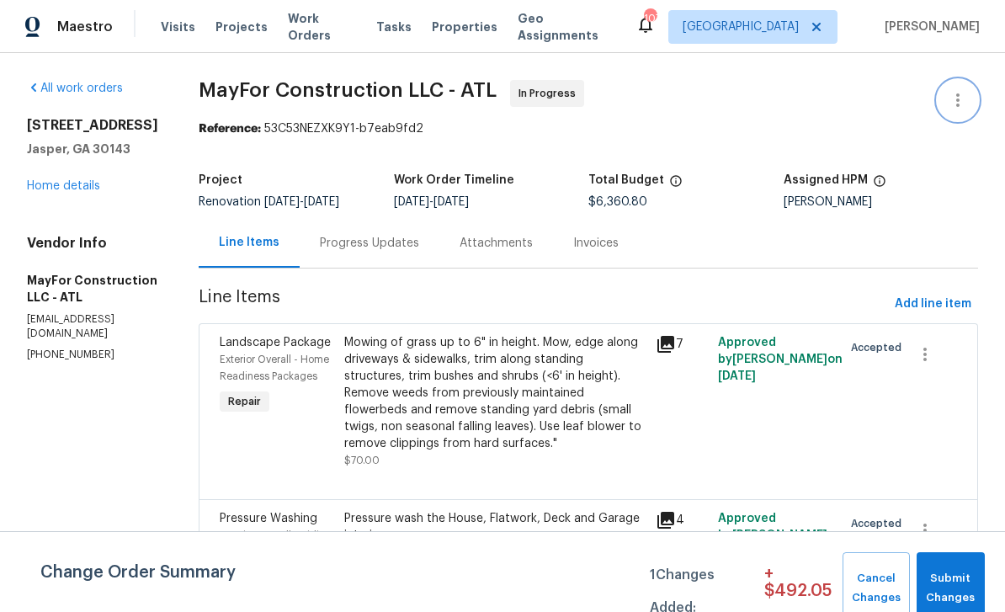
click at [960, 101] on icon "button" at bounding box center [958, 100] width 20 height 20
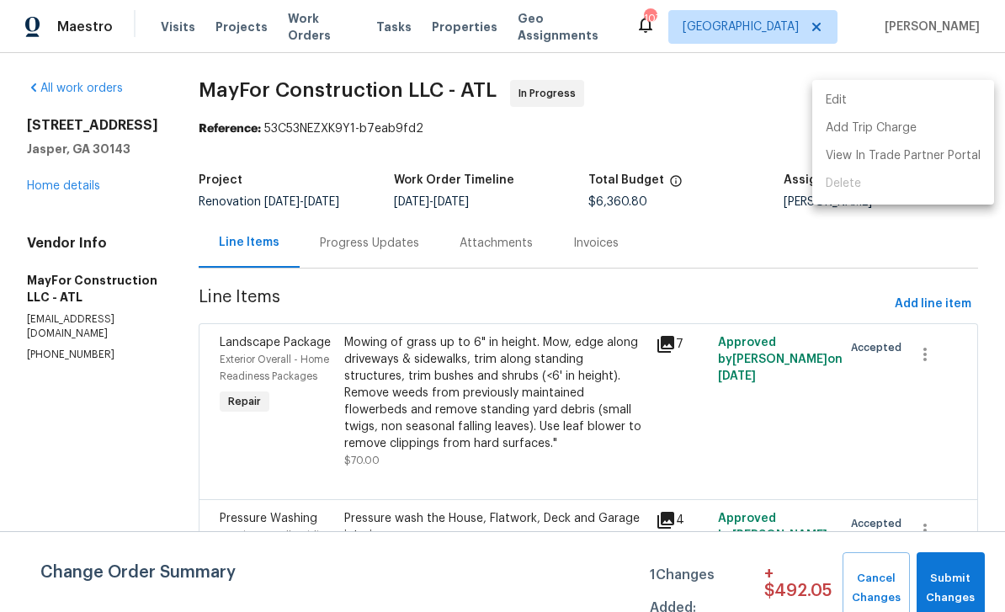
click at [898, 99] on li "Edit" at bounding box center [903, 101] width 182 height 28
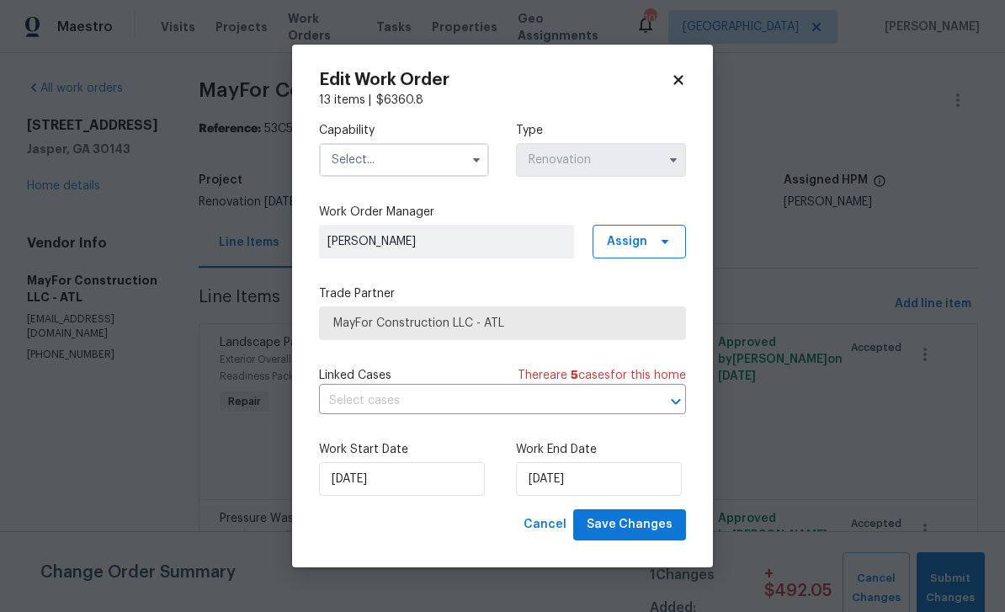
click at [439, 159] on input "text" at bounding box center [404, 160] width 170 height 34
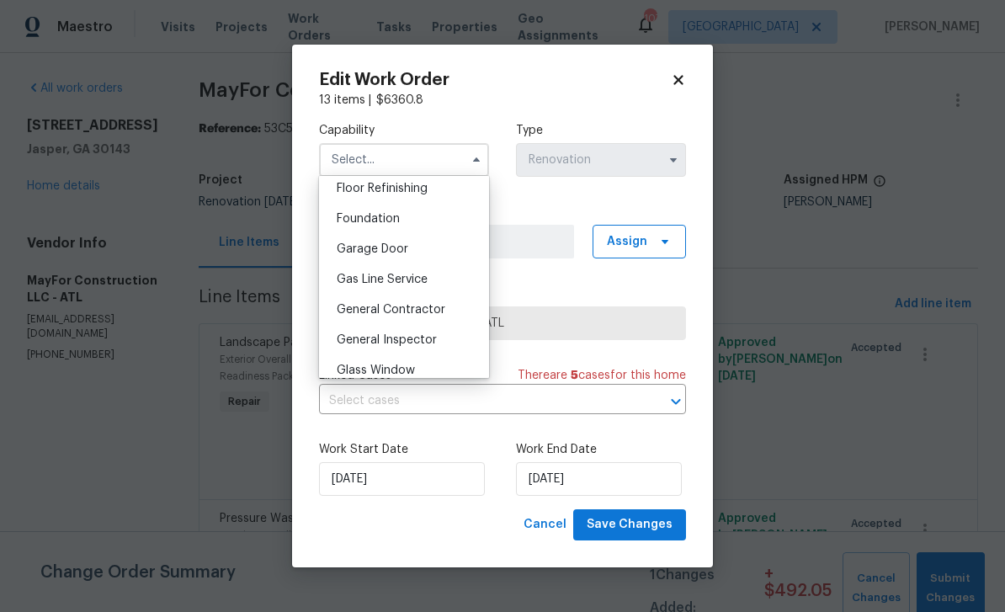
scroll to position [707, 0]
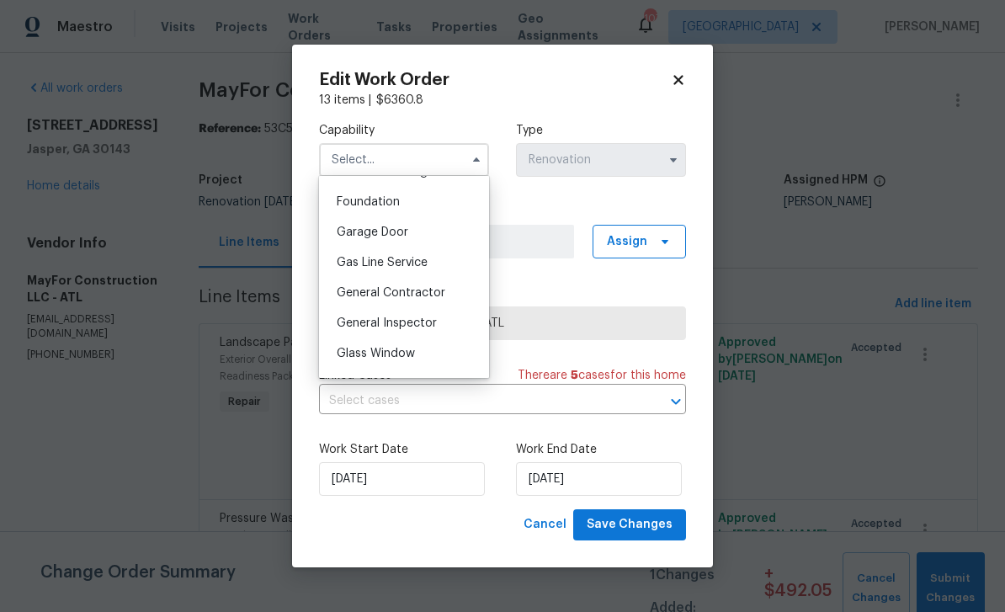
click at [442, 292] on span "General Contractor" at bounding box center [391, 293] width 109 height 12
type input "General Contractor"
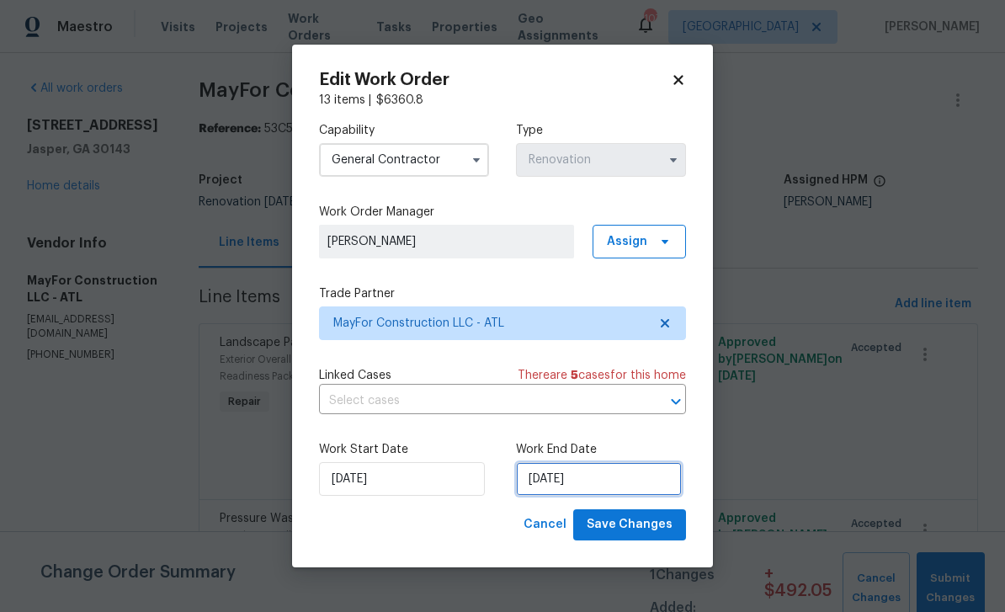
click at [646, 485] on input "[DATE]" at bounding box center [599, 479] width 166 height 34
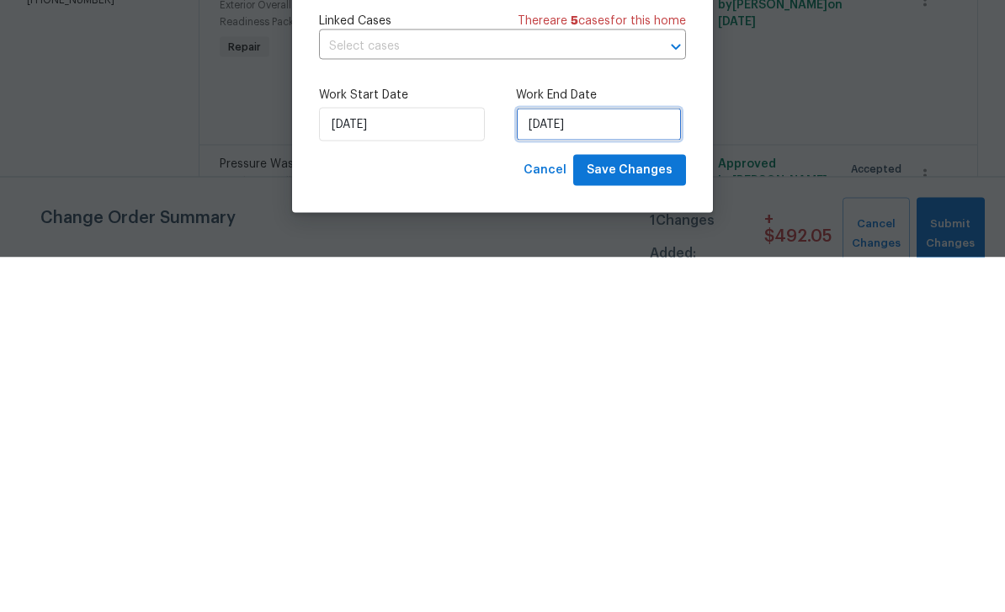
select select "9"
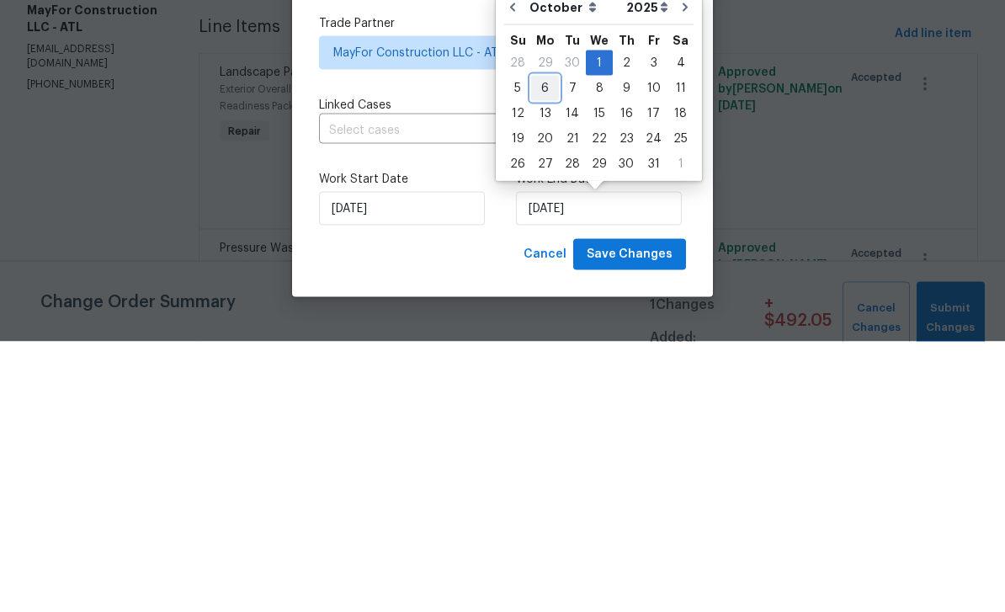
click at [543, 347] on div "6" at bounding box center [545, 359] width 28 height 24
type input "[DATE]"
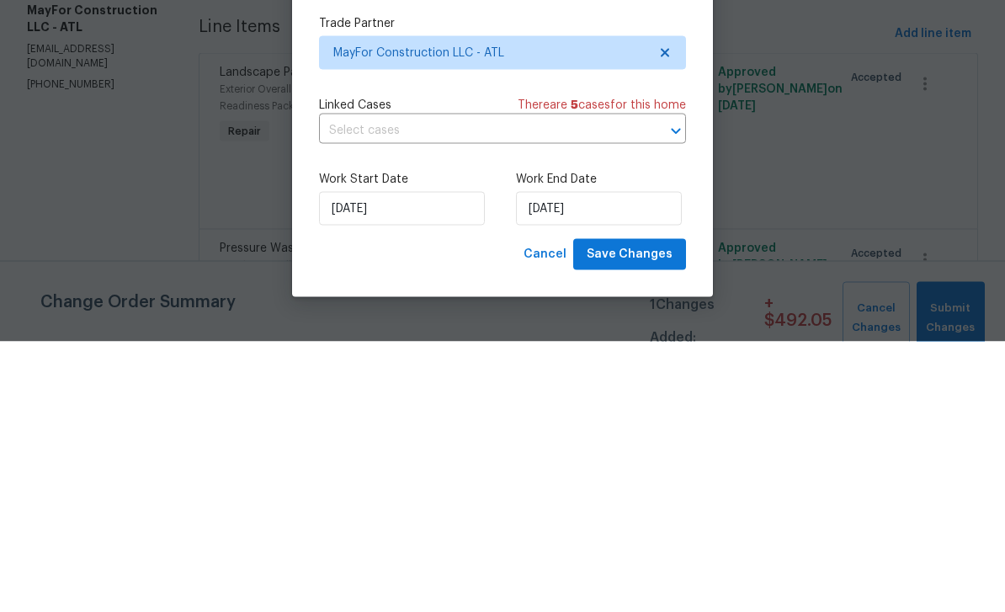
scroll to position [54, 0]
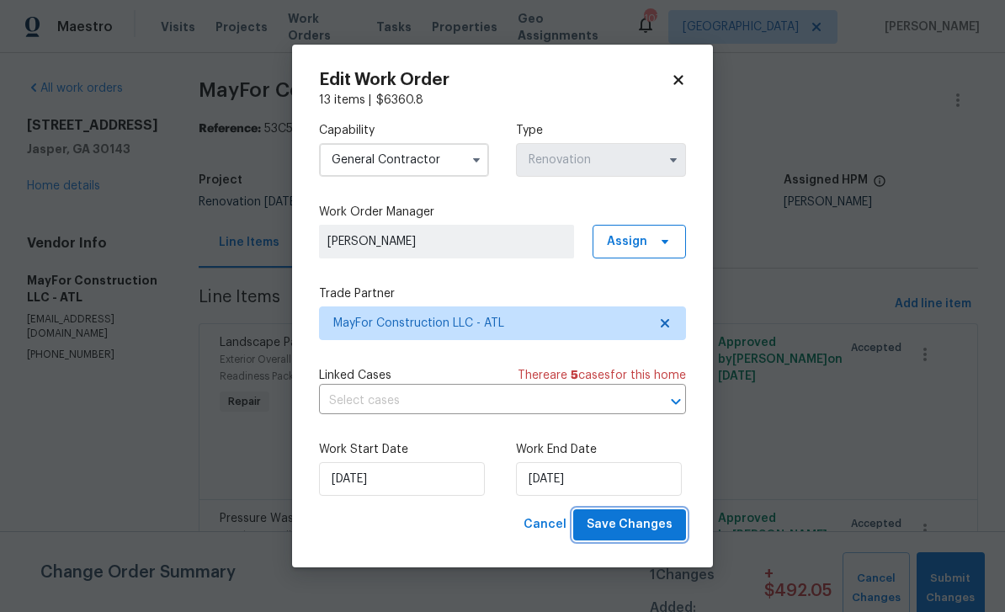
click at [656, 525] on span "Save Changes" at bounding box center [630, 524] width 86 height 21
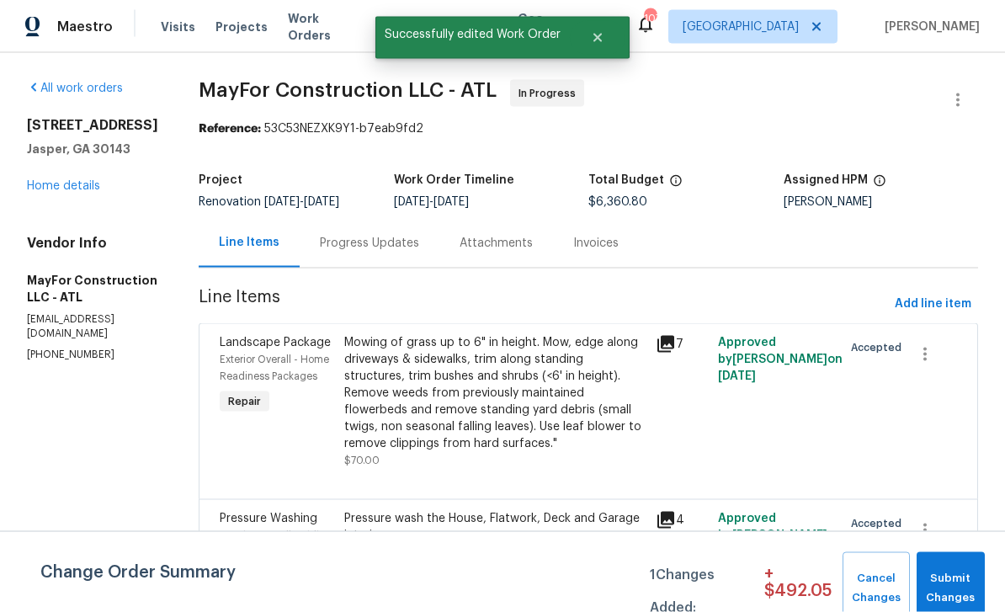
scroll to position [5, 0]
click at [962, 571] on span "Submit Changes" at bounding box center [950, 588] width 51 height 39
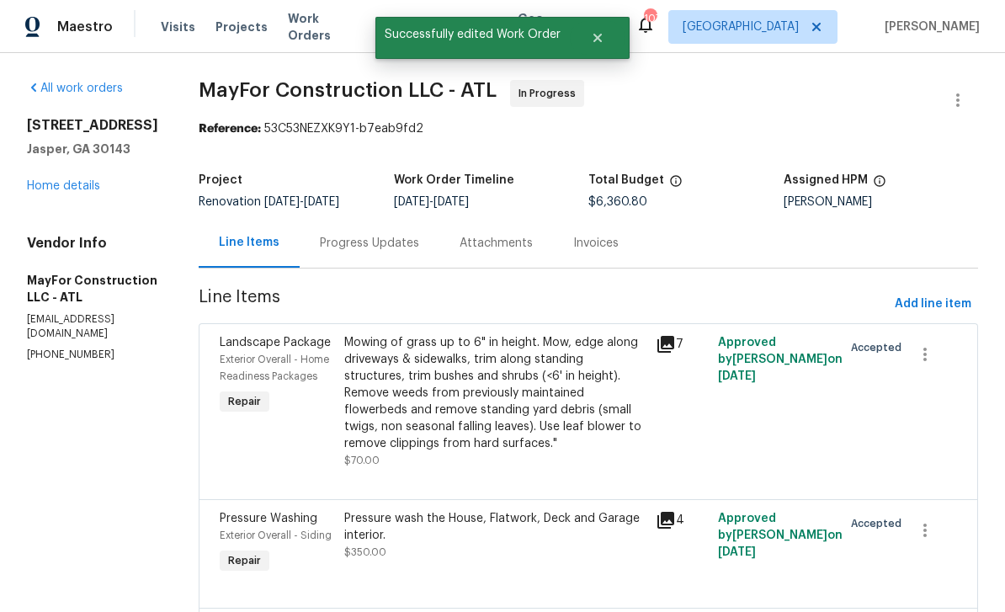
click at [53, 183] on link "Home details" at bounding box center [63, 186] width 73 height 12
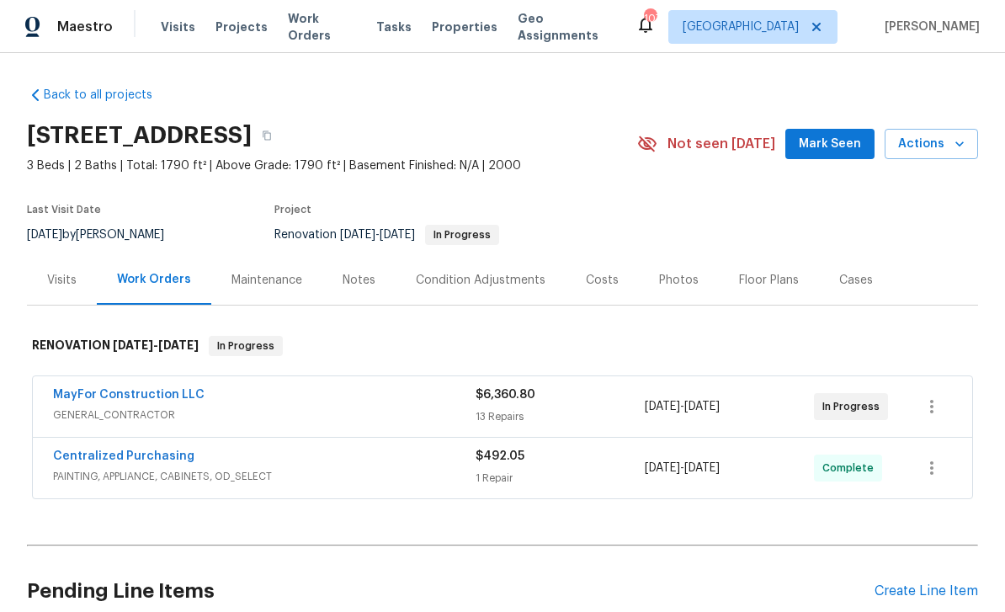
click at [826, 142] on span "Mark Seen" at bounding box center [830, 144] width 62 height 21
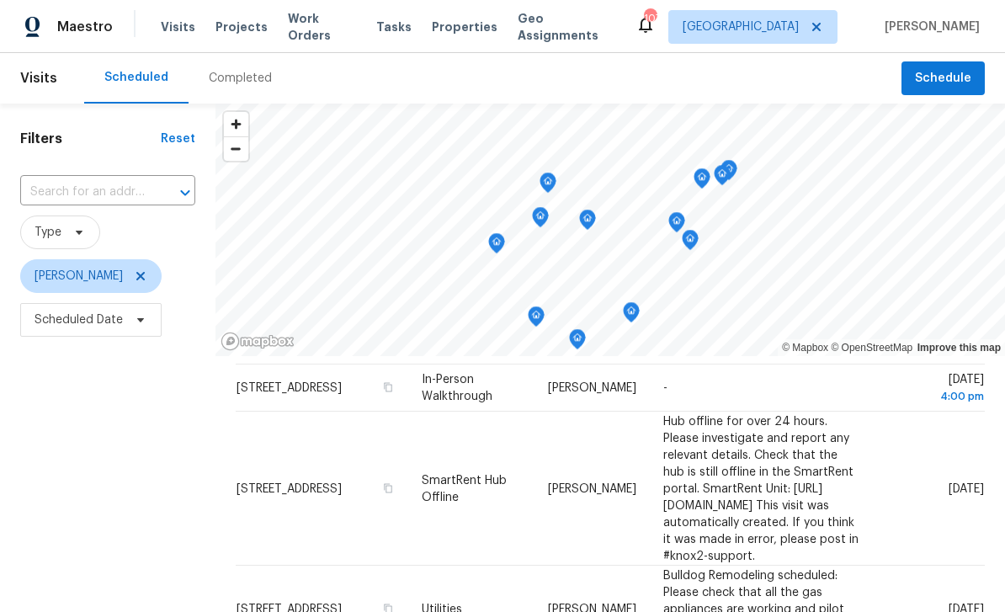
scroll to position [218, 0]
click at [0, 0] on icon at bounding box center [0, 0] width 0 height 0
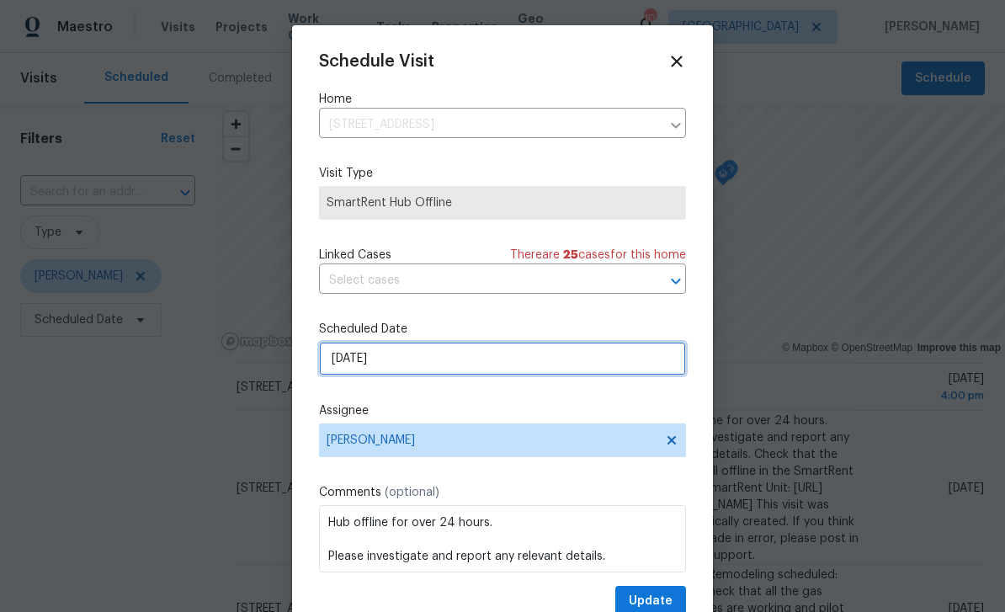
click at [644, 359] on input "10/4/2025" at bounding box center [502, 359] width 367 height 34
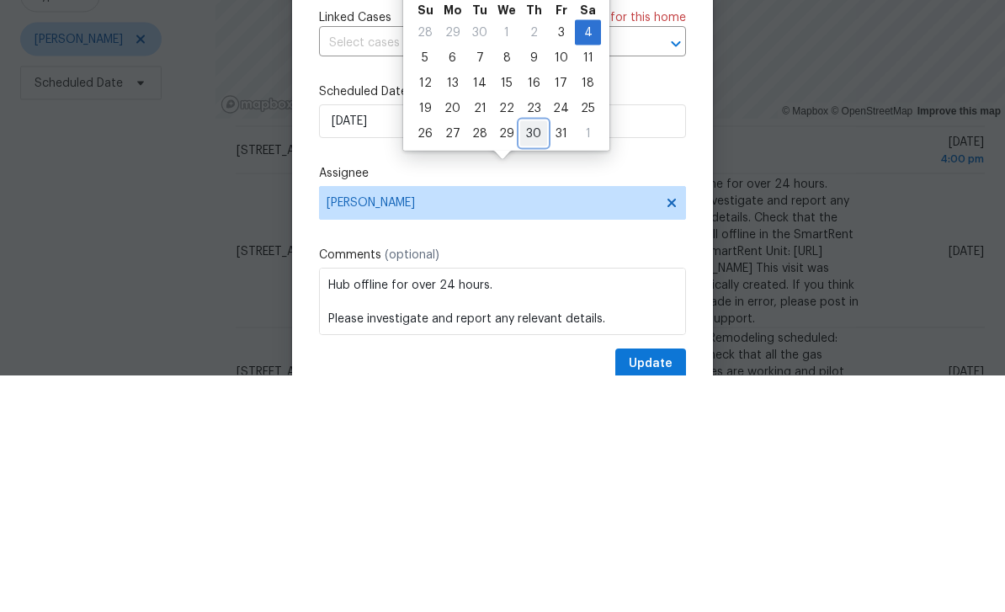
click at [531, 359] on div "30" at bounding box center [533, 371] width 27 height 24
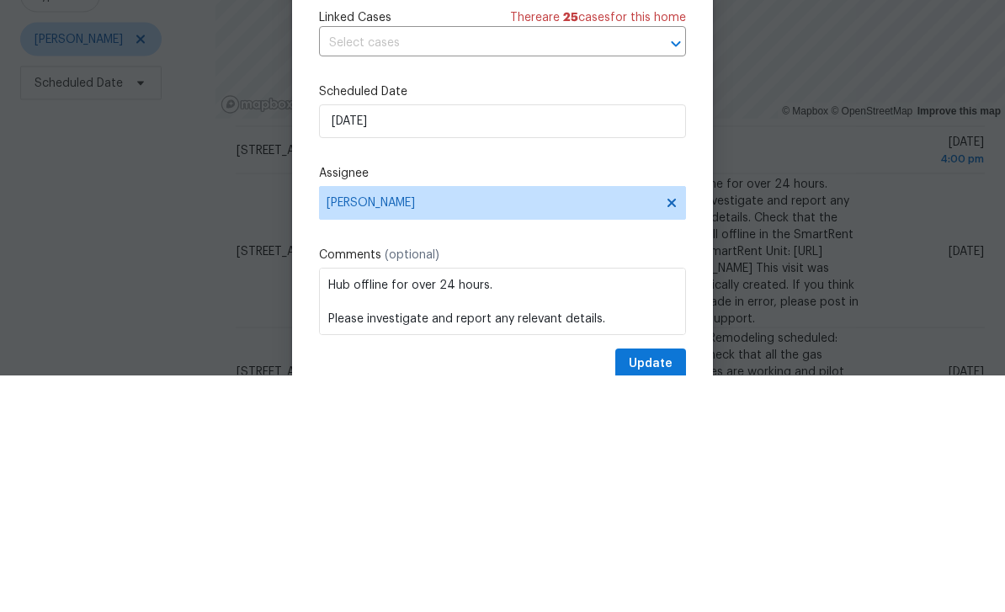
type input "10/30/2025"
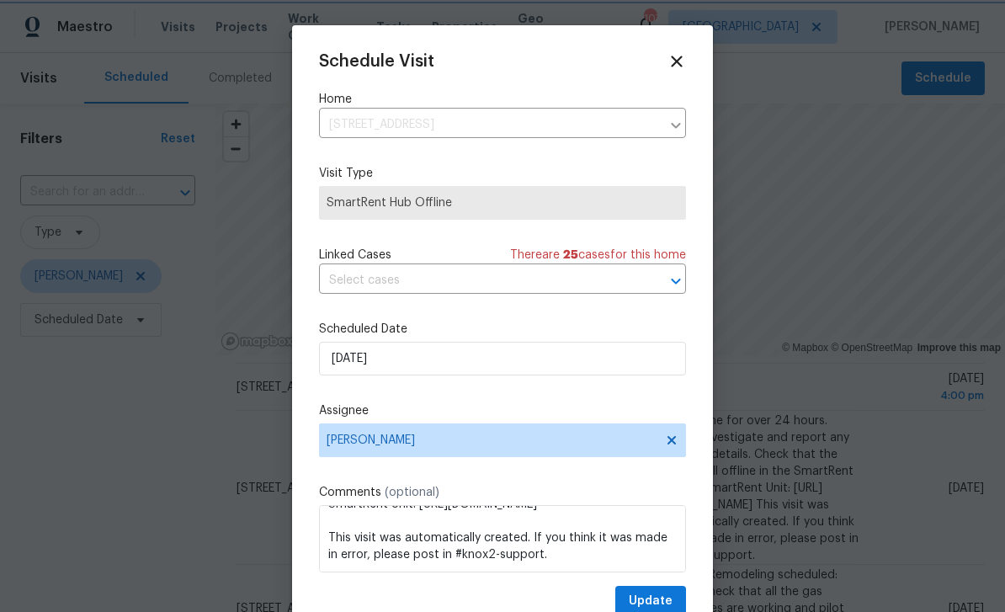
scroll to position [114, 0]
click at [674, 593] on button "Update" at bounding box center [650, 601] width 71 height 31
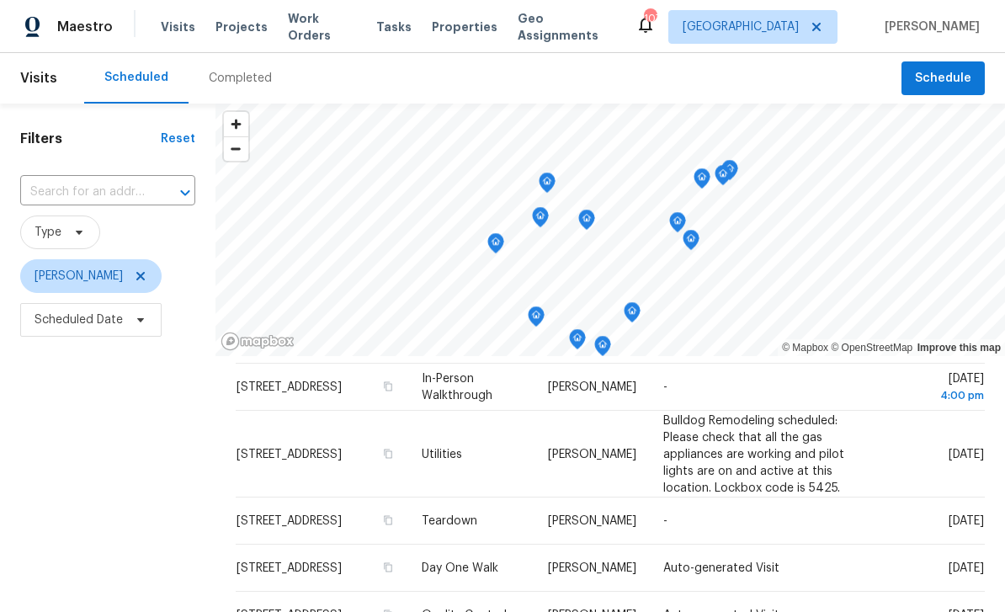
click at [0, 0] on icon at bounding box center [0, 0] width 0 height 0
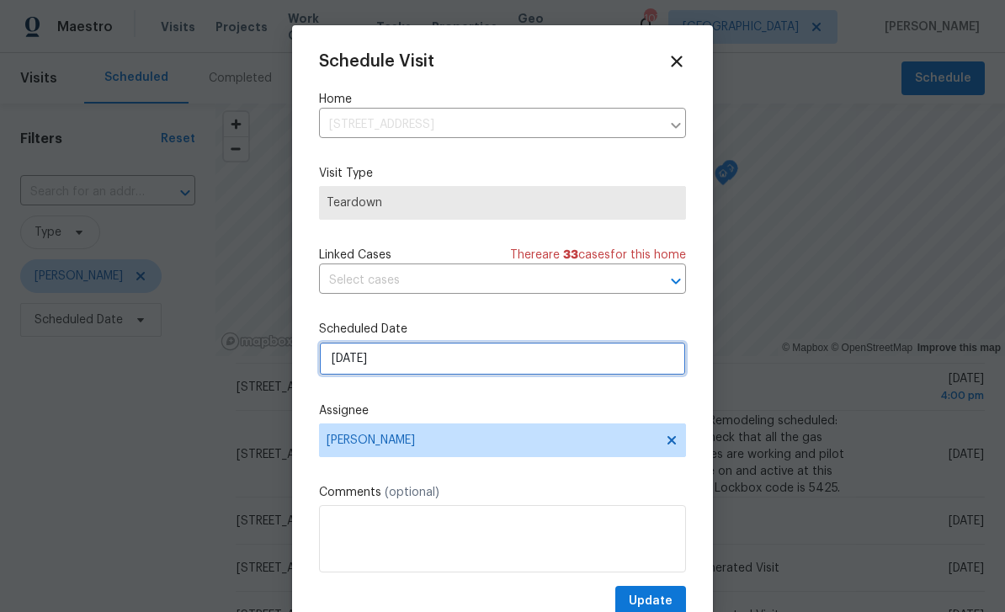
click at [630, 359] on input "10/5/2025" at bounding box center [502, 359] width 367 height 34
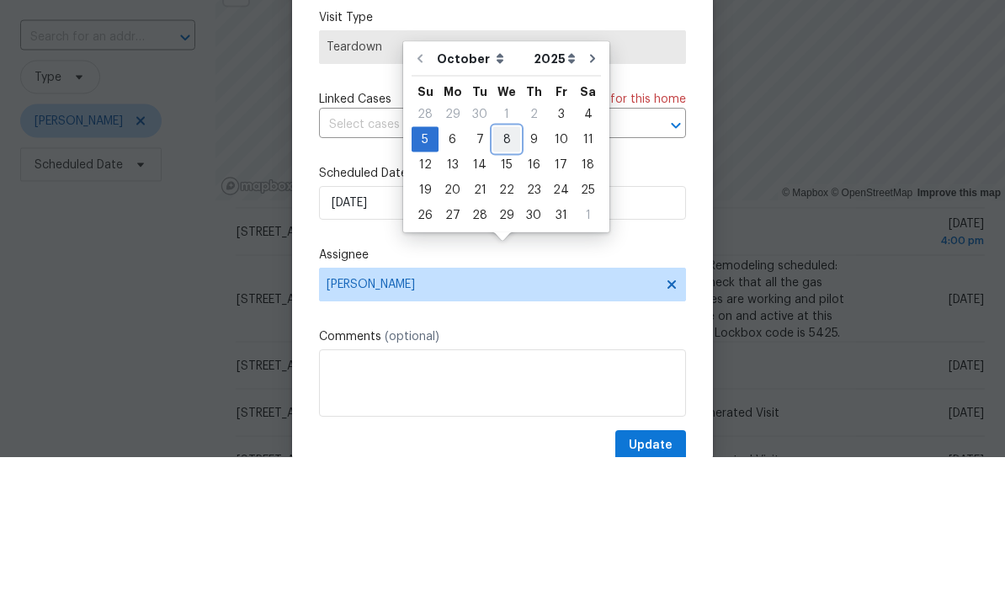
click at [504, 283] on div "8" at bounding box center [506, 295] width 27 height 24
type input "10/8/2025"
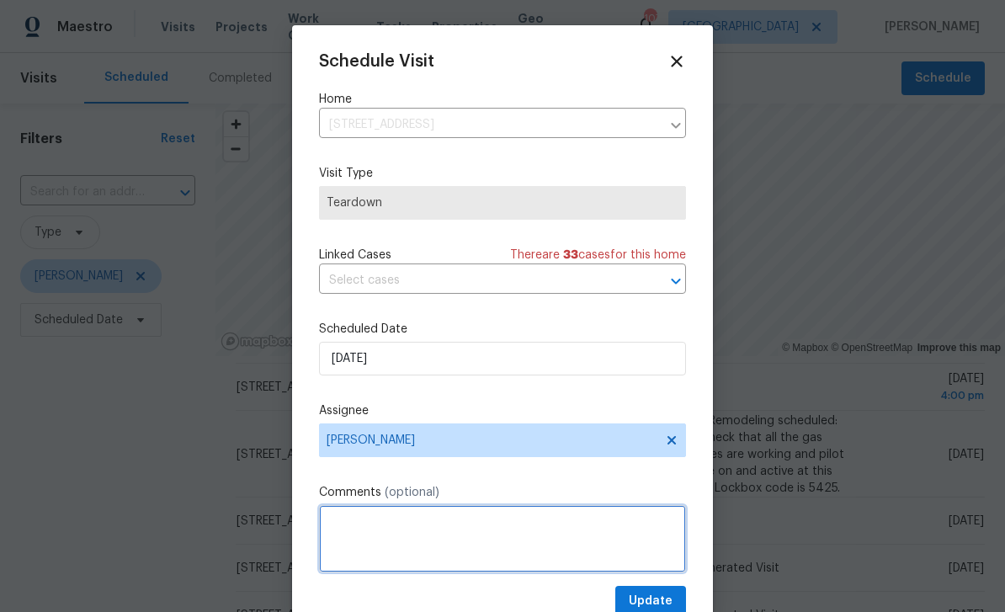
click at [651, 533] on textarea at bounding box center [502, 538] width 367 height 67
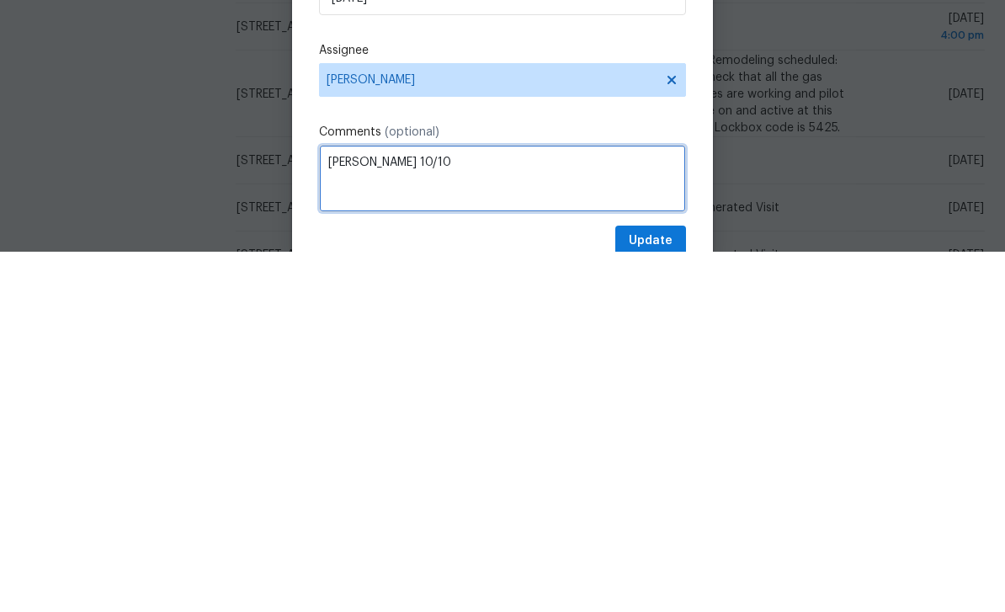
type textarea "COE 10/10"
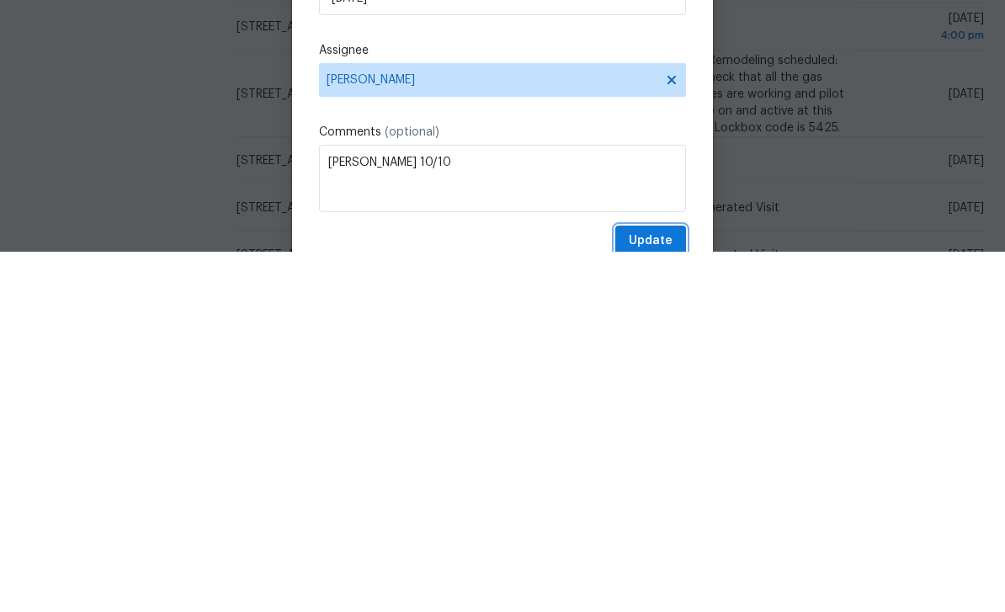
click at [660, 591] on span "Update" at bounding box center [651, 601] width 44 height 21
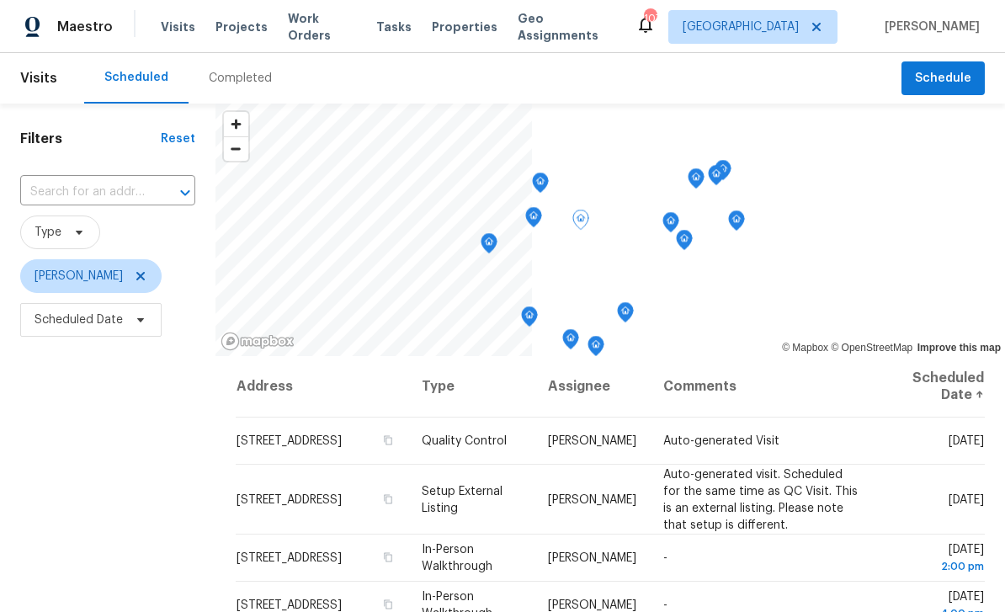
scroll to position [0, 0]
